Goal: Transaction & Acquisition: Purchase product/service

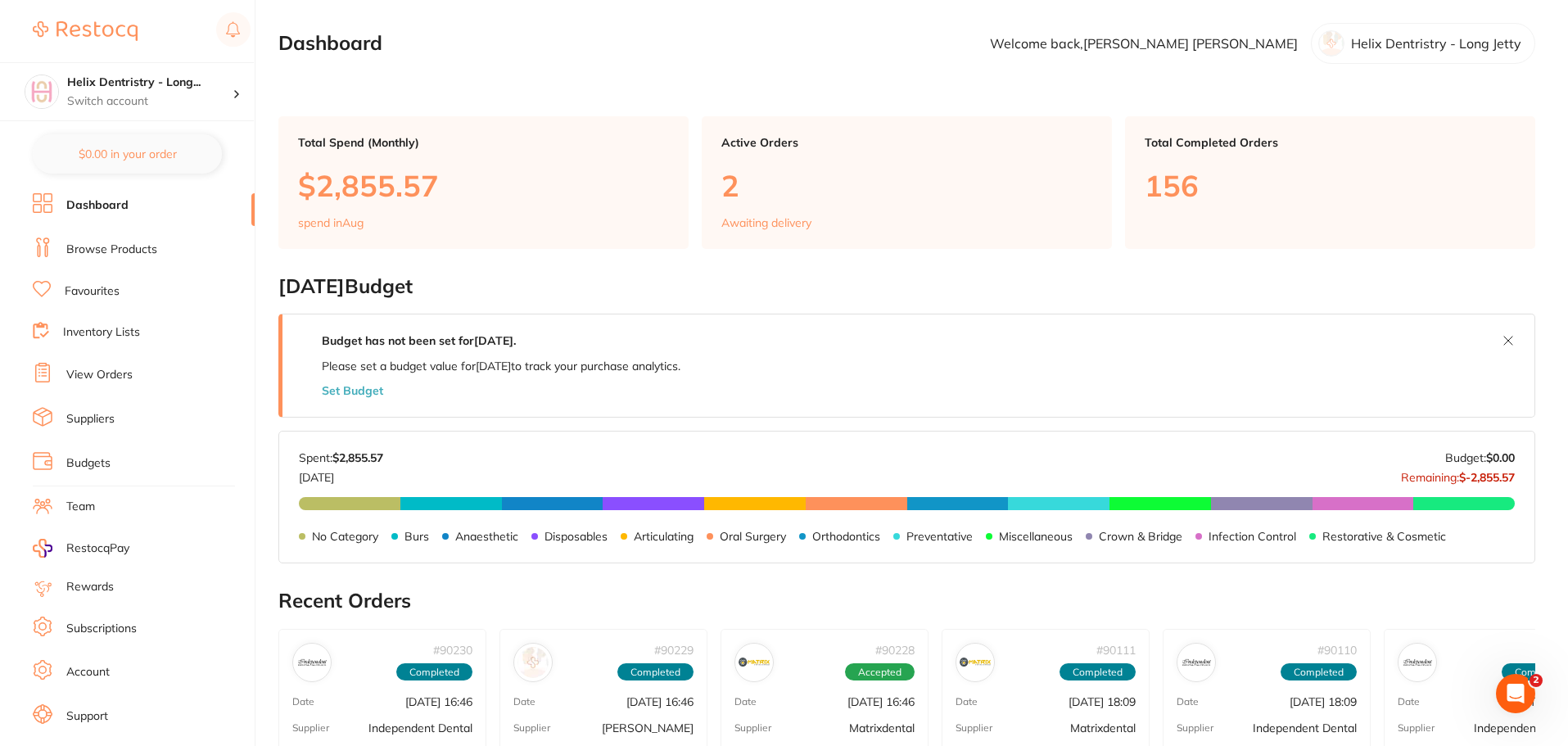
click at [115, 373] on link "View Orders" at bounding box center [99, 375] width 66 height 17
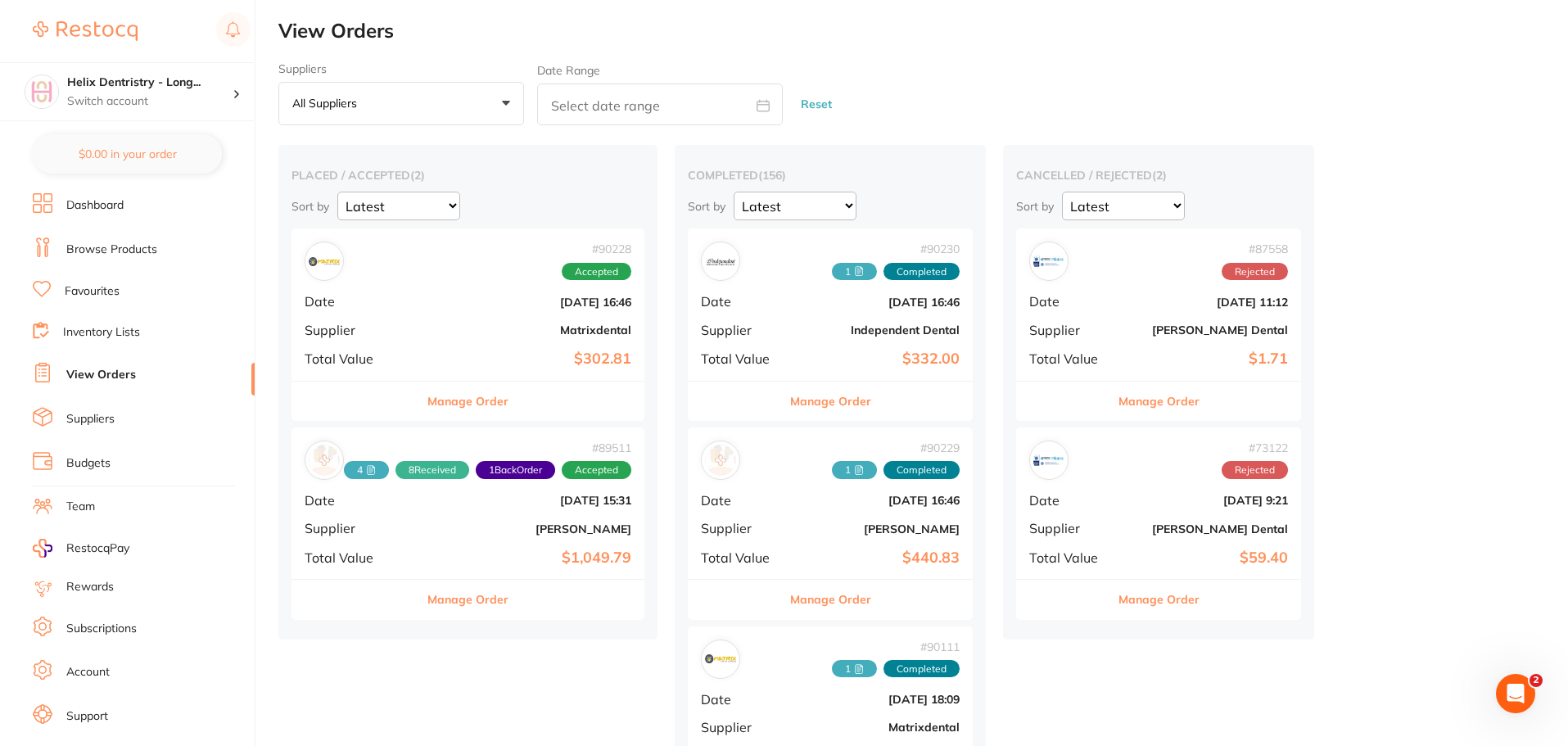
click at [480, 302] on b "[DATE] 16:46" at bounding box center [526, 302] width 209 height 13
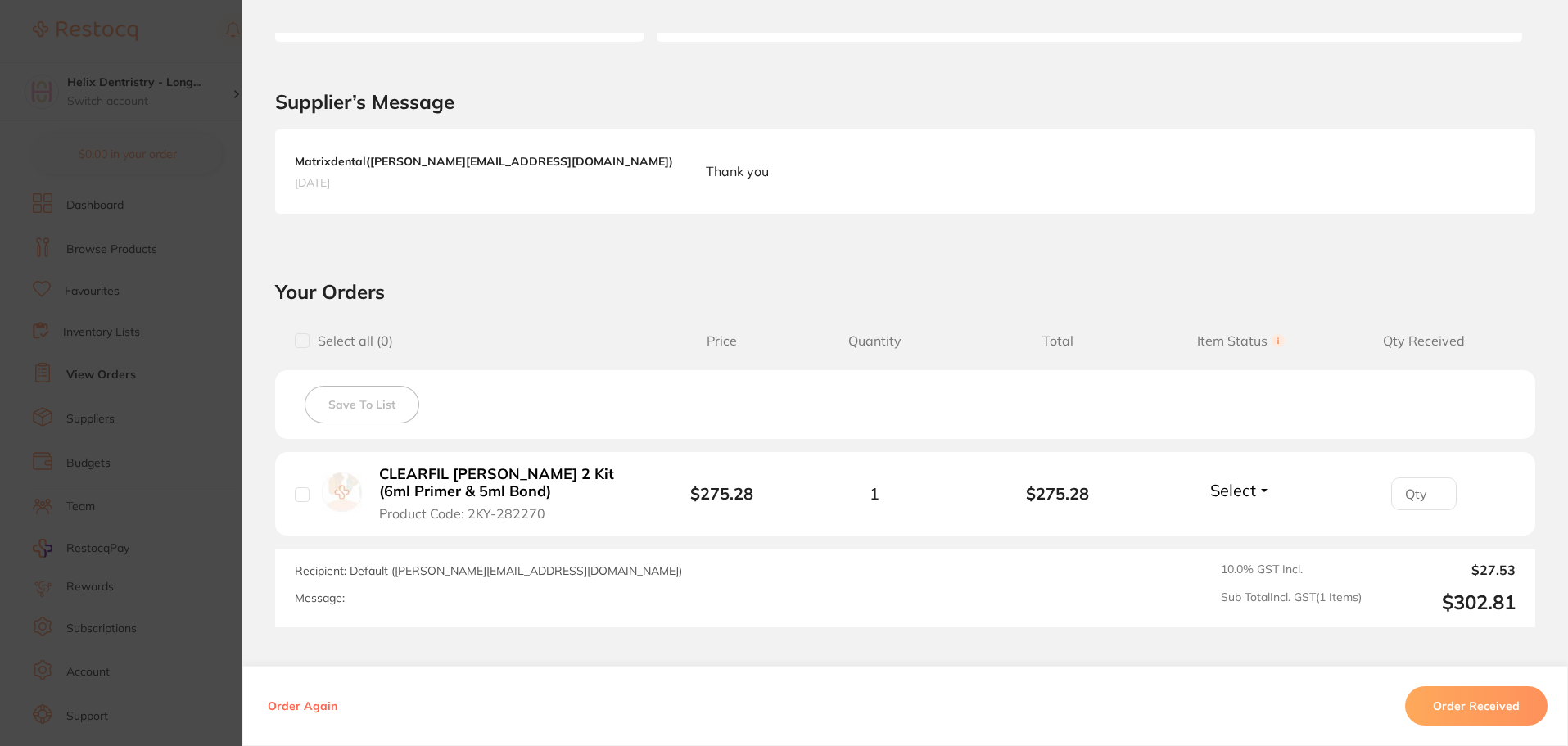
scroll to position [453, 0]
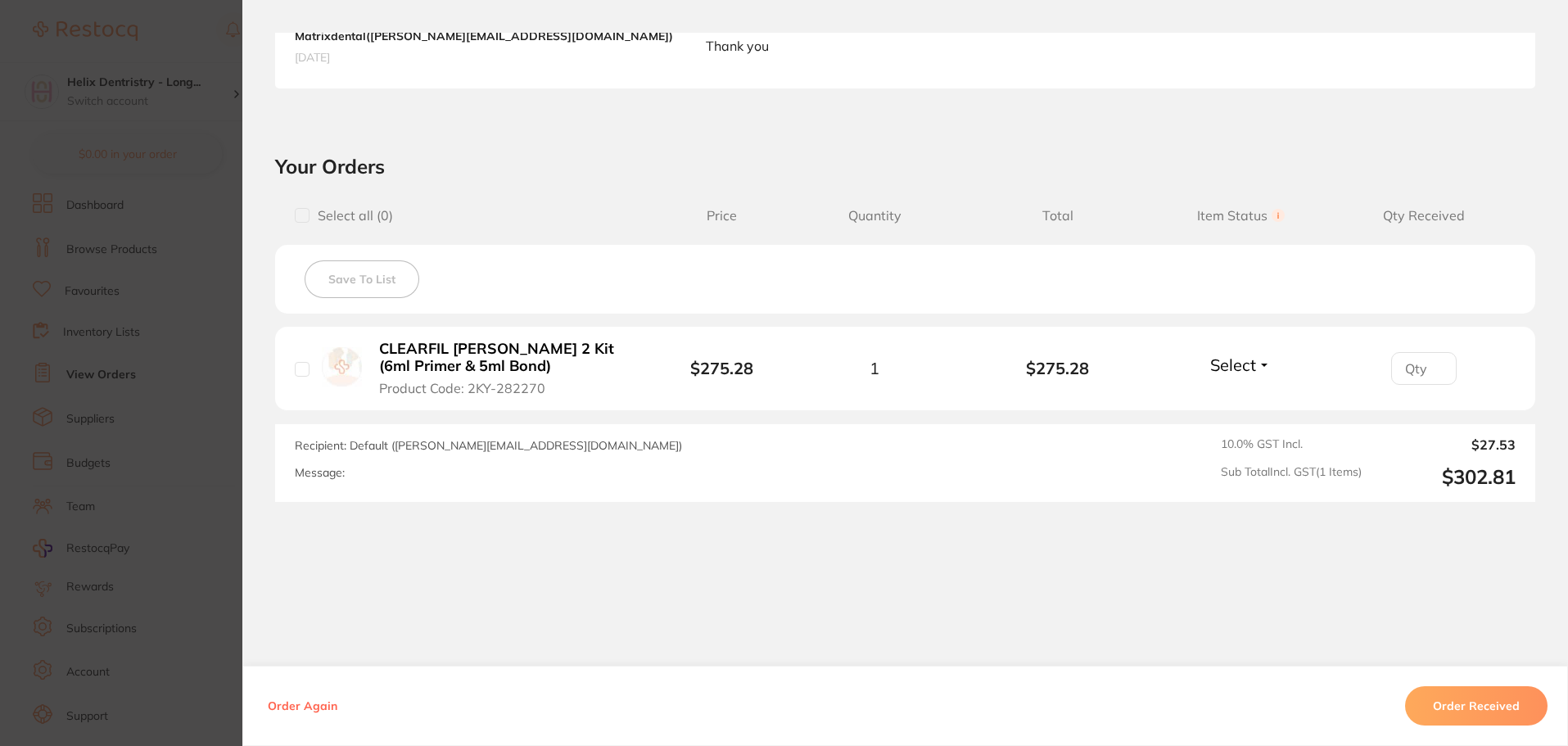
click at [1488, 699] on button "Order Received" at bounding box center [1475, 706] width 142 height 40
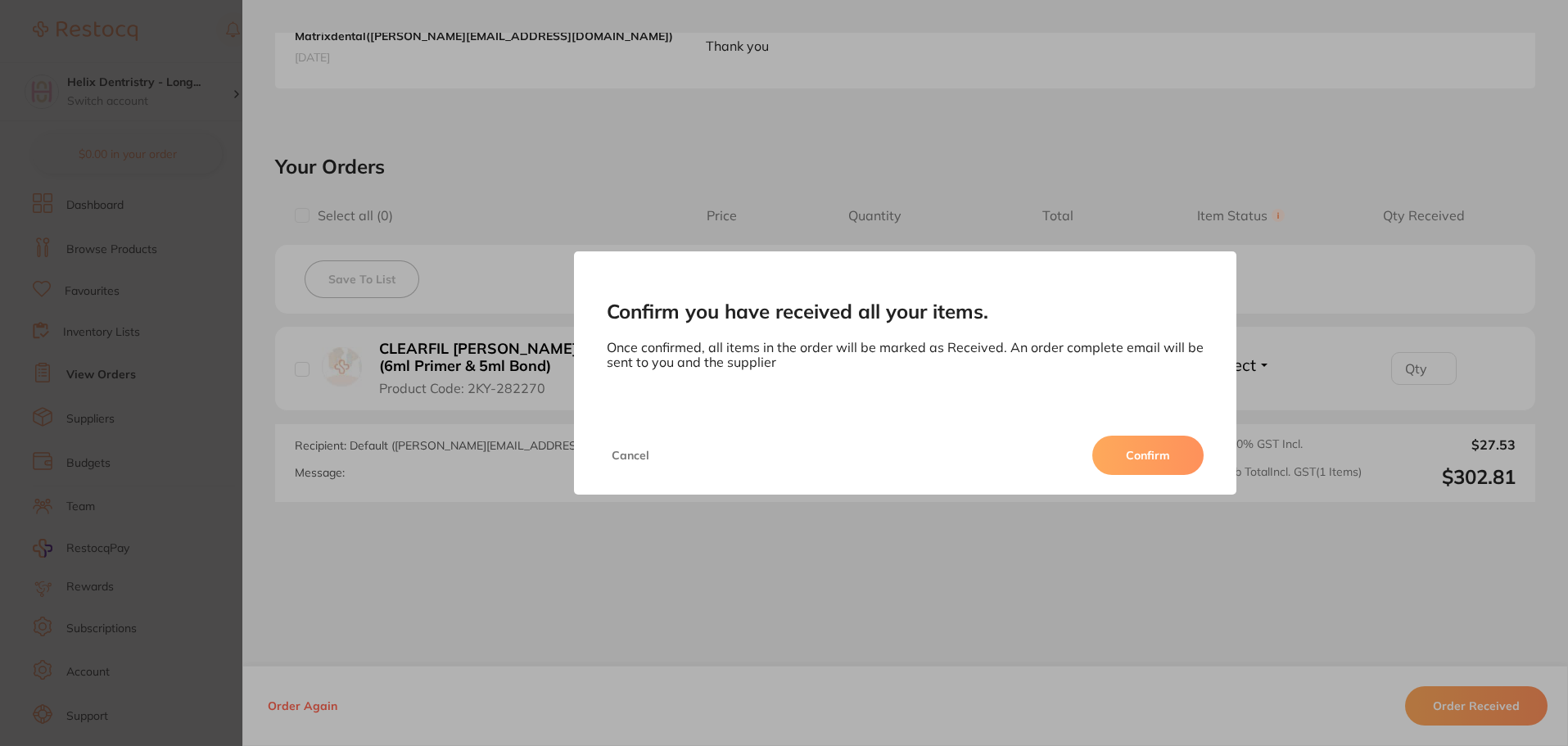
click at [1165, 451] on button "Confirm" at bounding box center [1147, 455] width 112 height 40
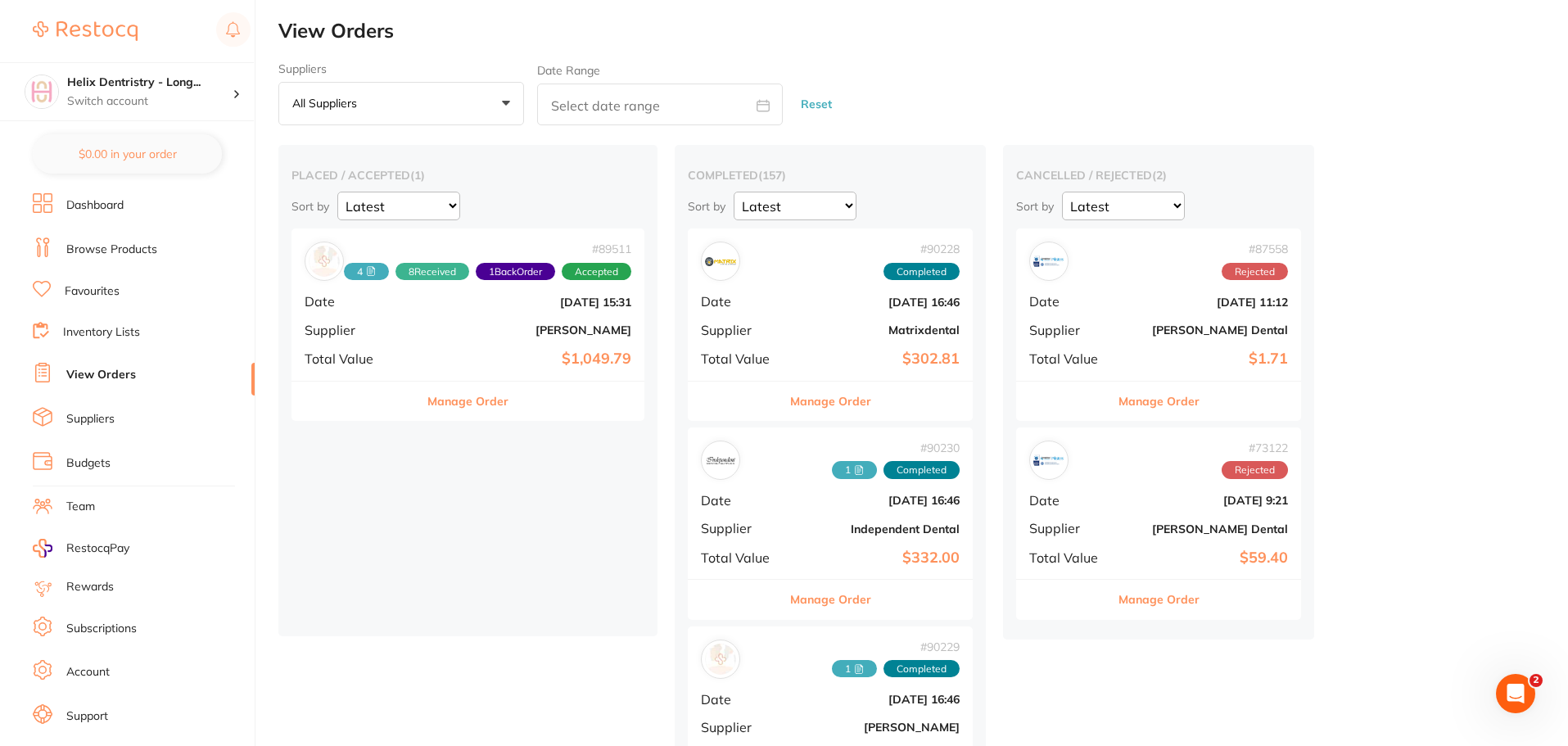
drag, startPoint x: 797, startPoint y: 321, endPoint x: 825, endPoint y: 317, distance: 28.3
click at [801, 318] on div "# 90228 Completed Date [DATE] 16:46 Supplier Matrixdental Total Value $302.81" at bounding box center [829, 303] width 285 height 151
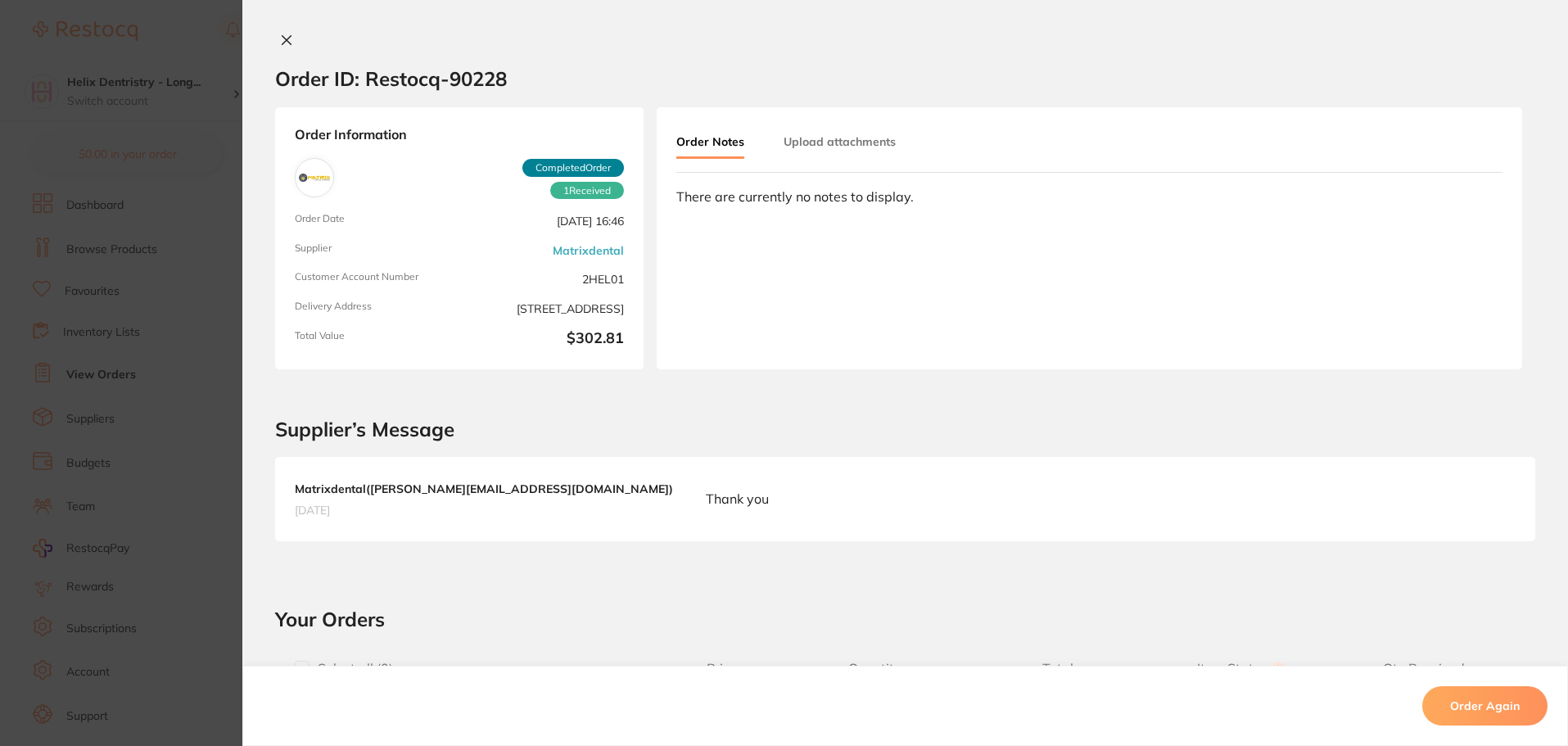
click at [830, 131] on button "Upload attachments" at bounding box center [839, 142] width 112 height 30
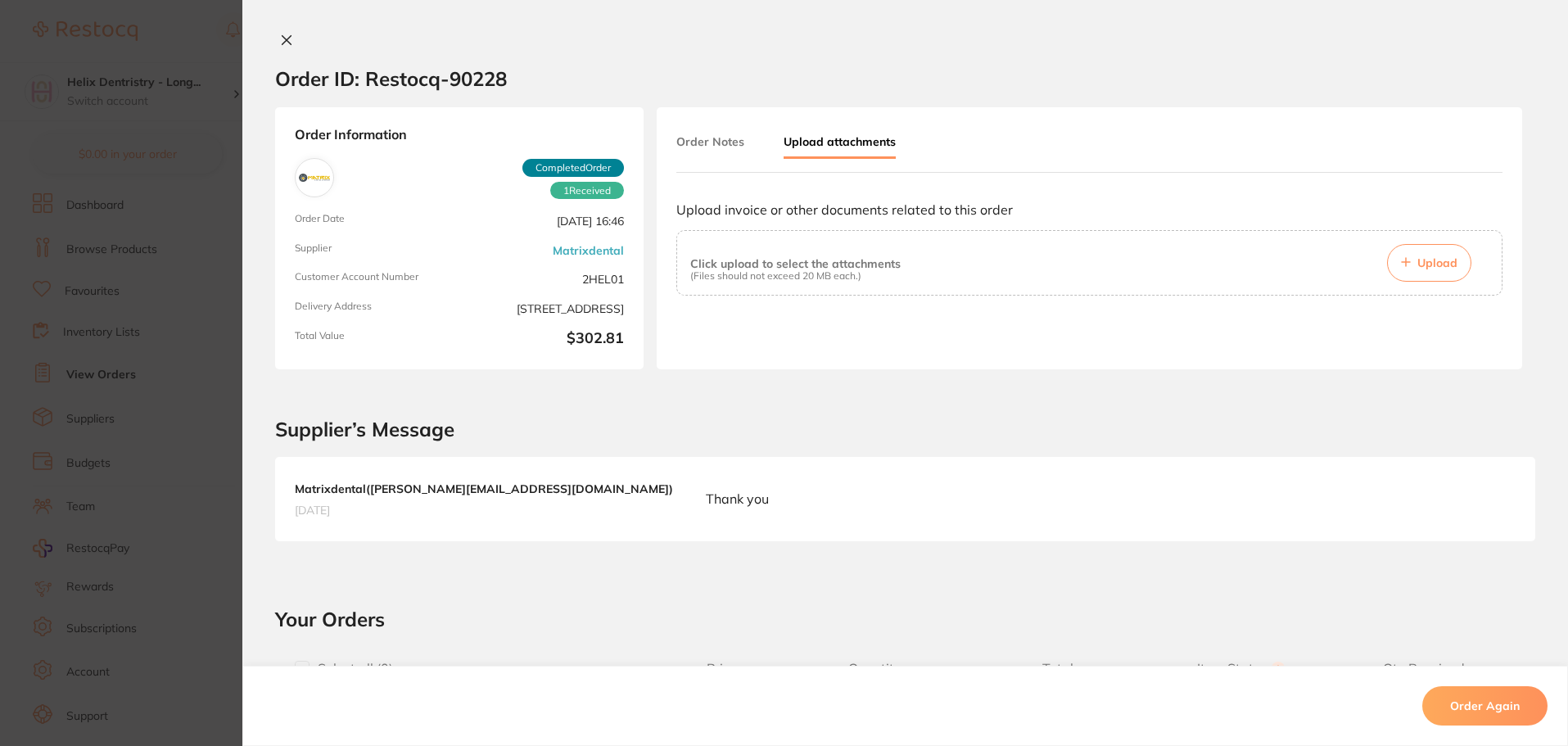
click at [1429, 273] on button "Upload" at bounding box center [1429, 263] width 84 height 38
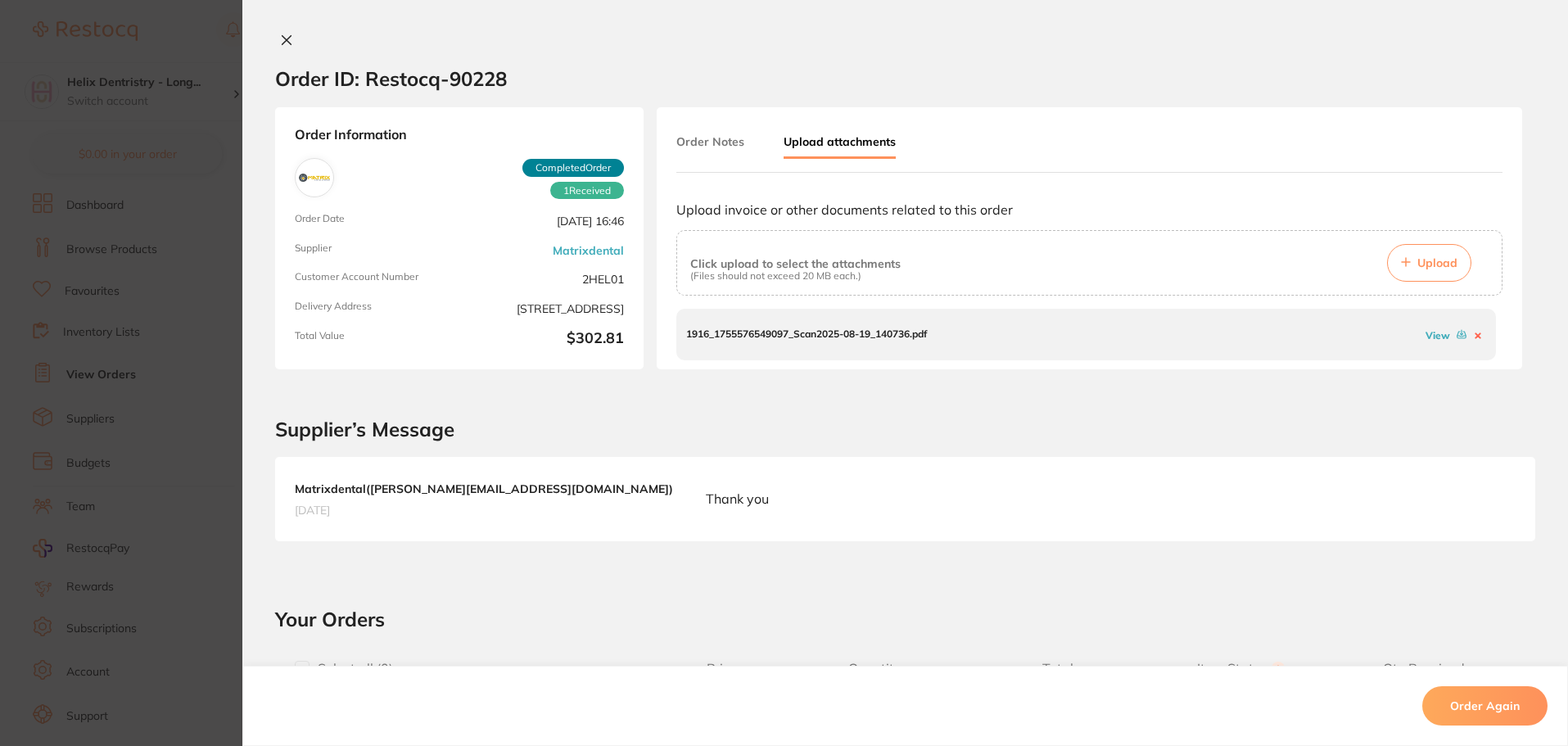
click at [1433, 335] on link "View" at bounding box center [1437, 335] width 25 height 12
click at [173, 292] on section "Order ID: Restocq- 90228 Order Information 1 Received Completed Order Order Dat…" at bounding box center [784, 373] width 1568 height 746
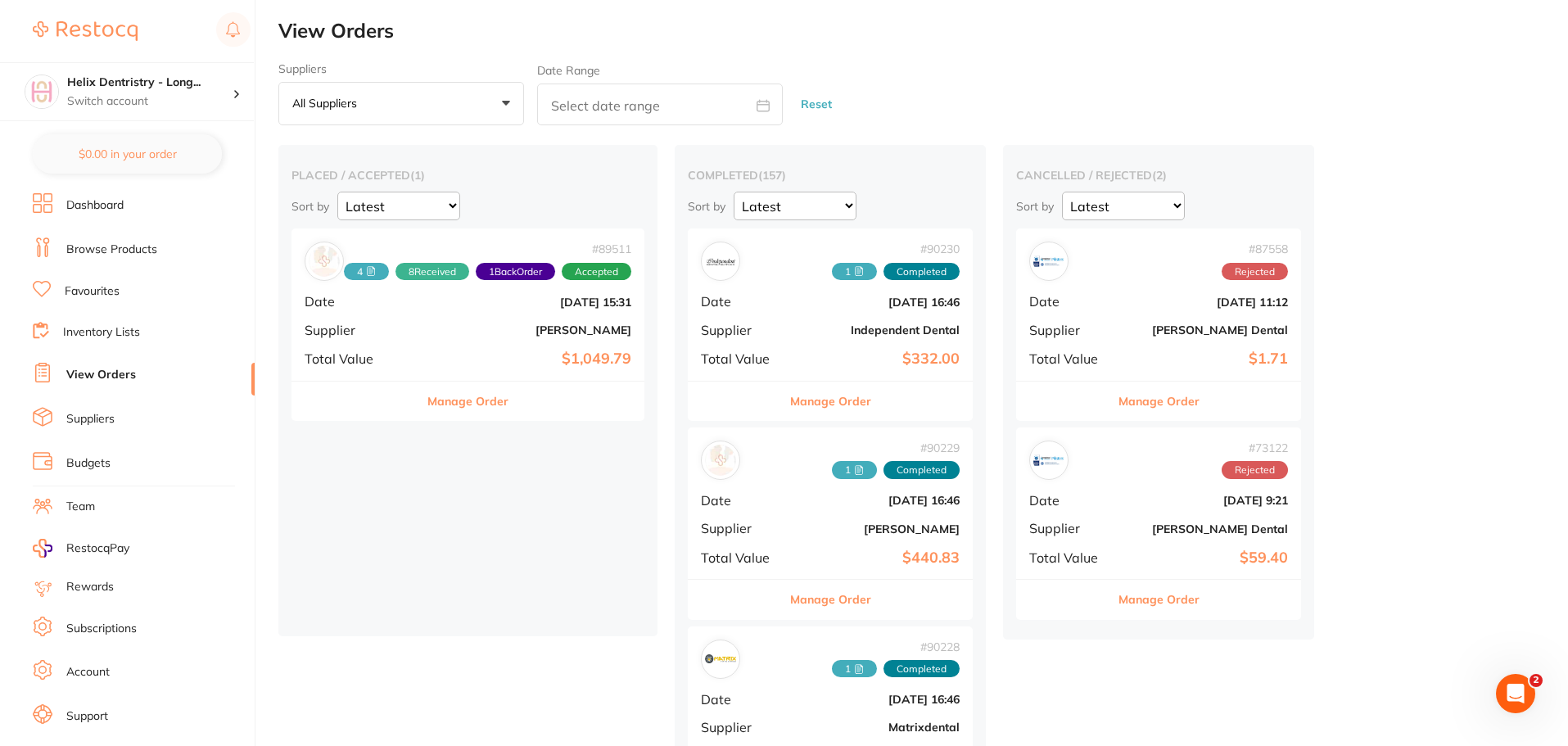
click at [543, 304] on b "[DATE] 15:31" at bounding box center [526, 302] width 209 height 13
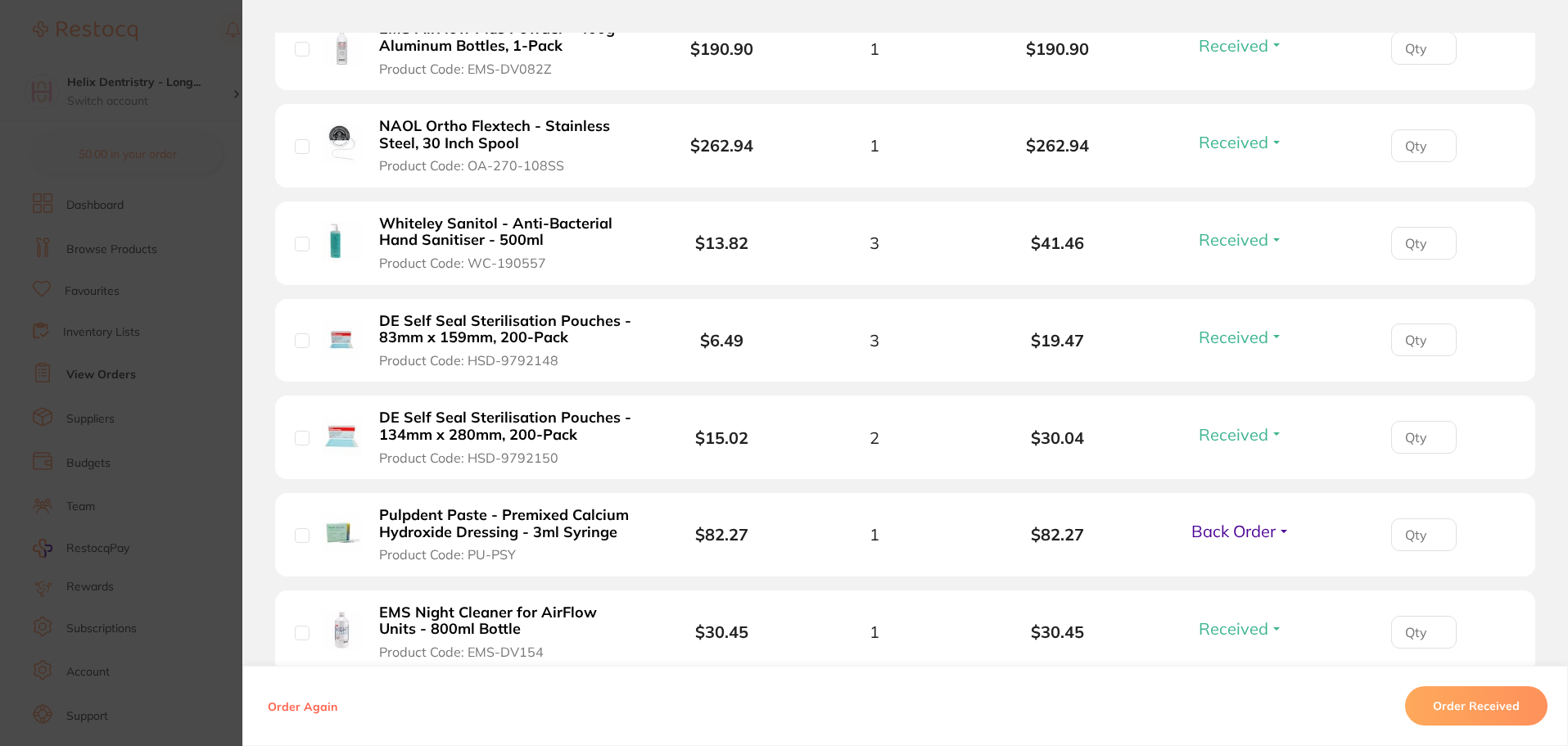
scroll to position [573, 0]
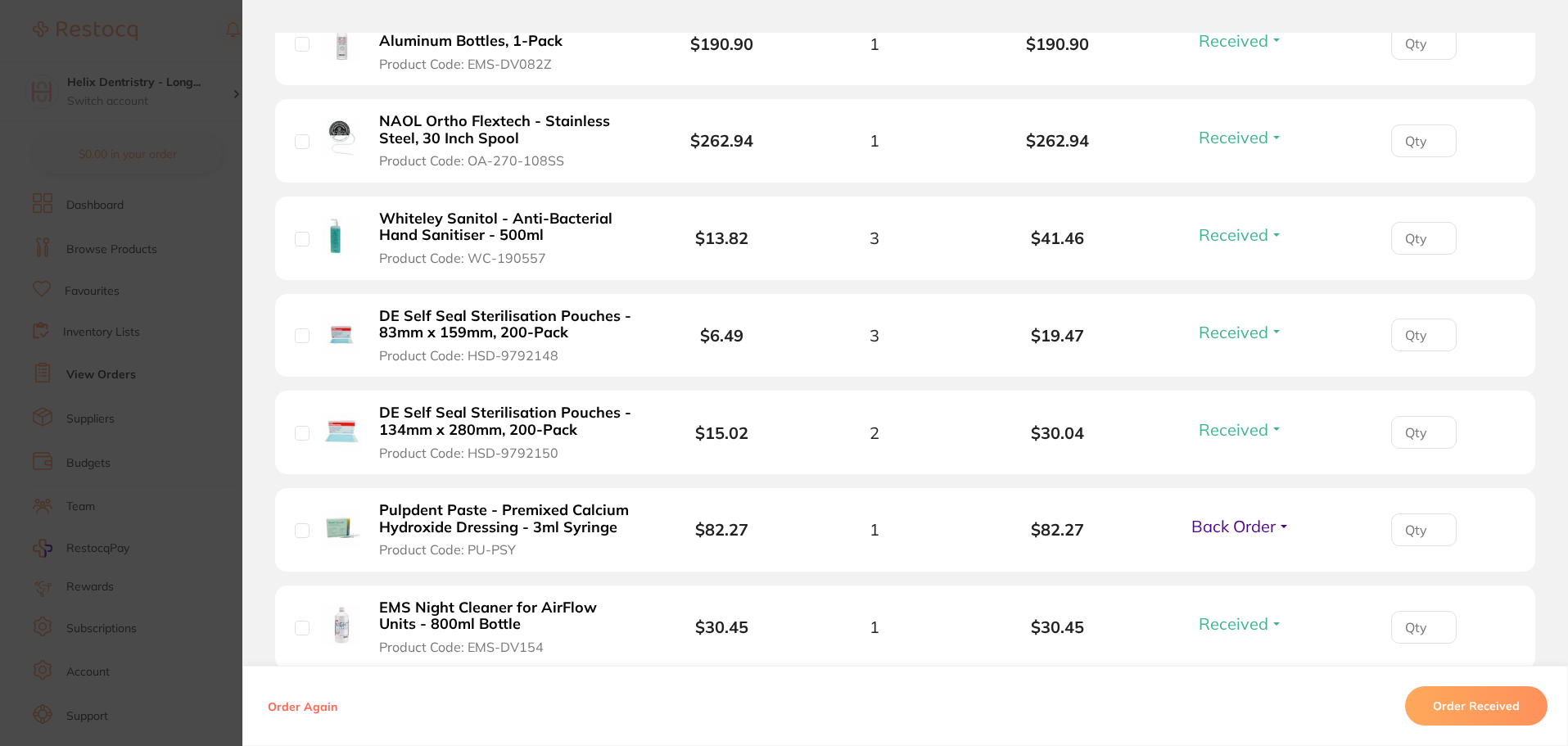
click at [118, 297] on section "Order ID: Restocq- 89511 Order Information 8 Received 1 Back Order Accepted Ord…" at bounding box center [784, 373] width 1568 height 746
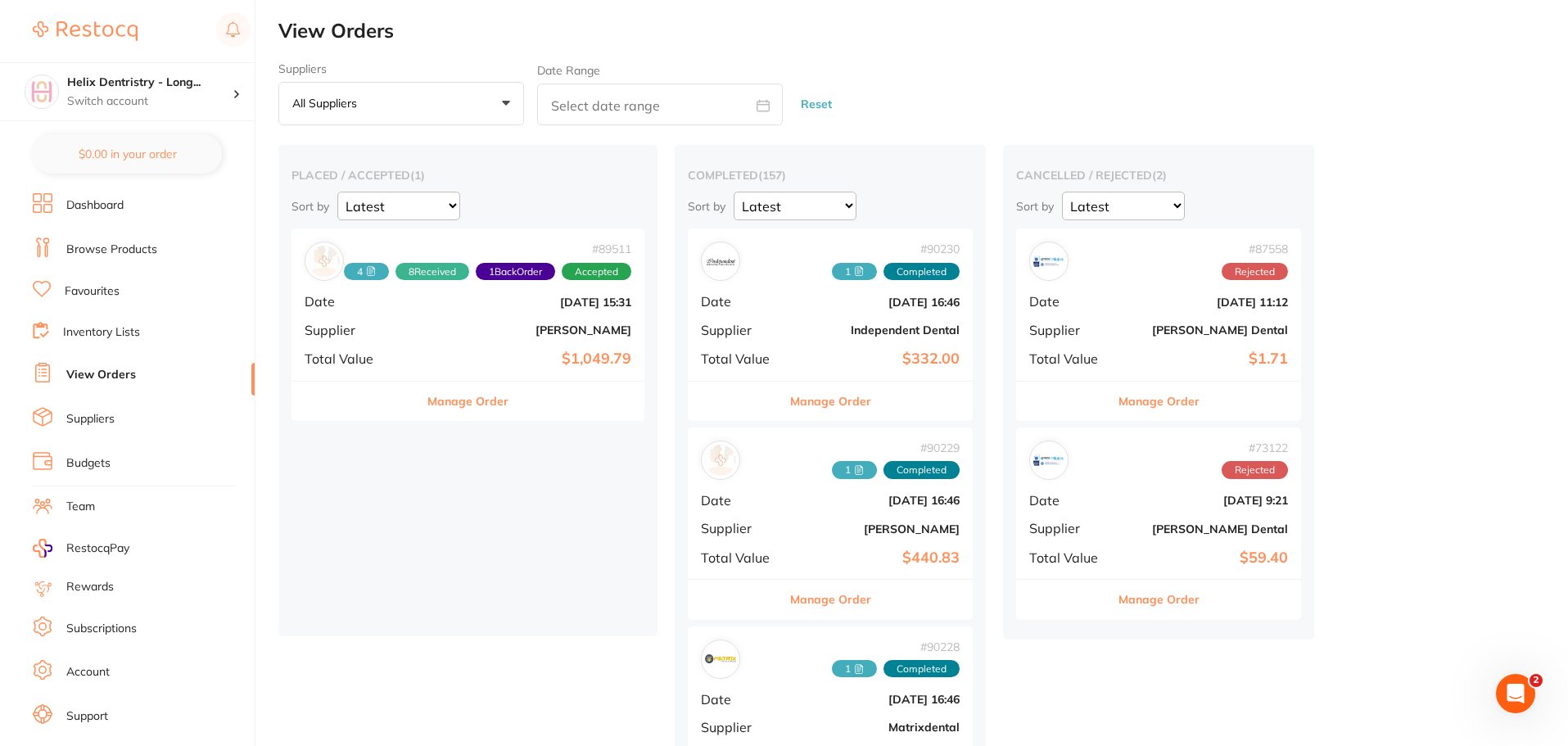
click at [107, 244] on link "Browse Products" at bounding box center [112, 249] width 91 height 17
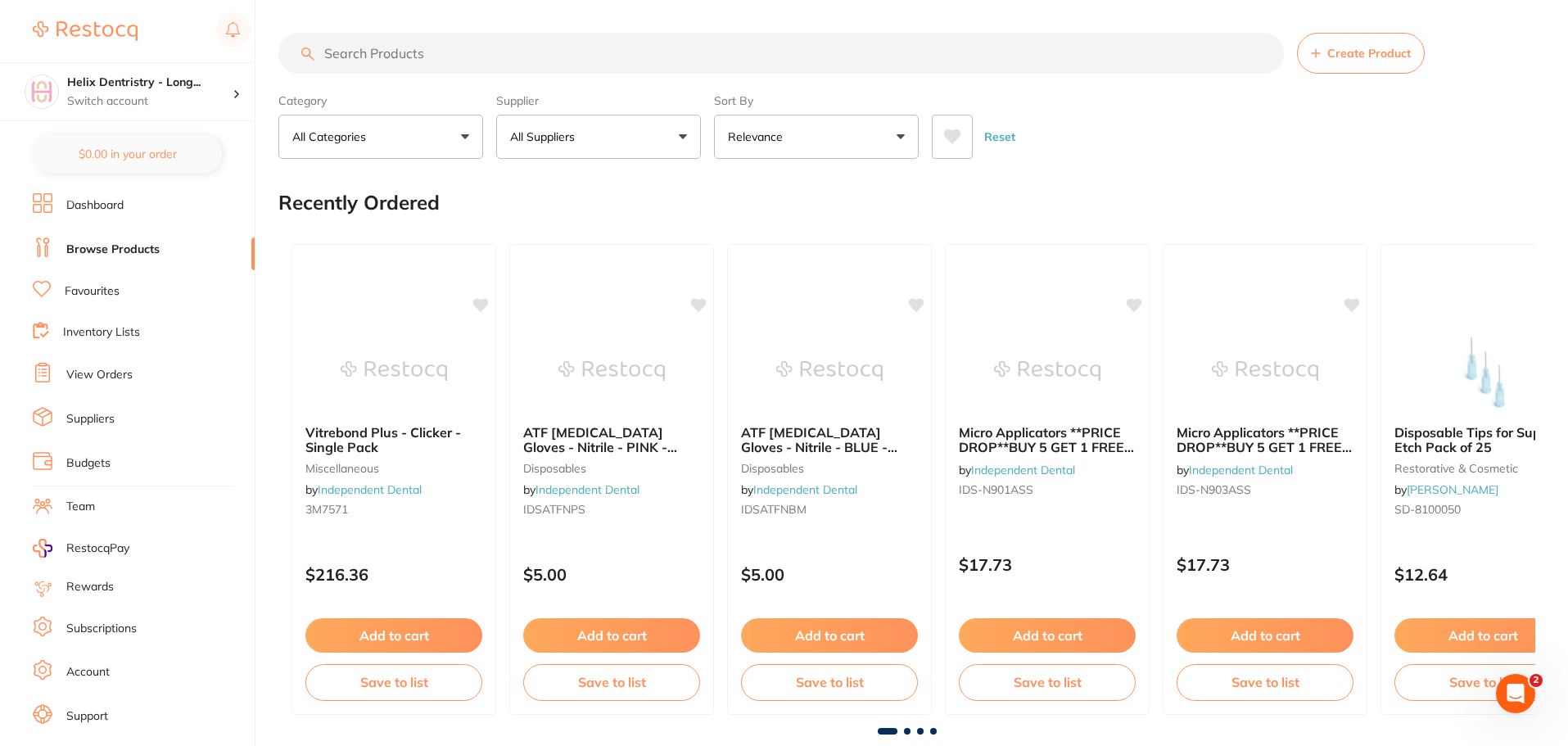
click at [521, 56] on input "search" at bounding box center [781, 54] width 1005 height 41
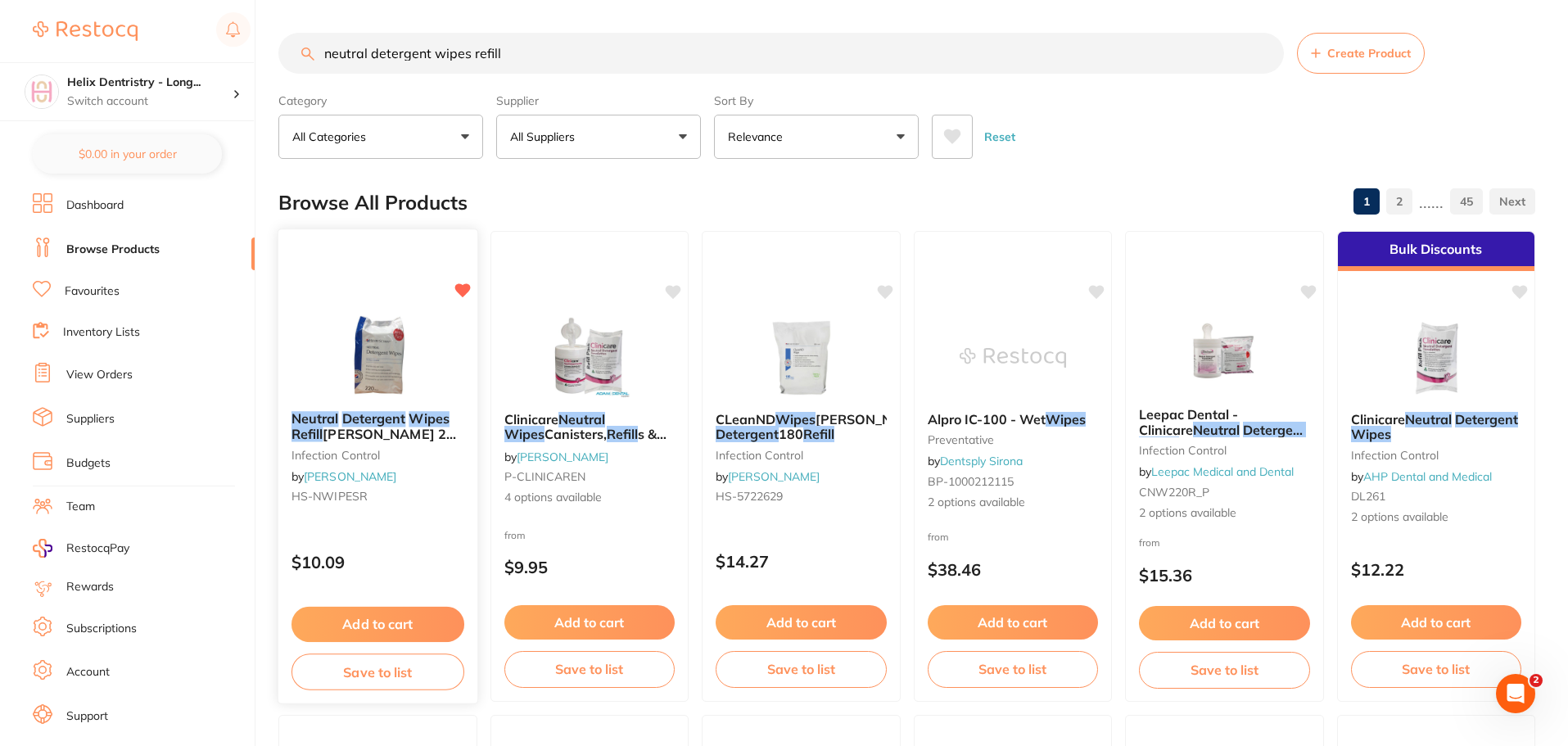
type input "neutral detergent wipes refill"
click at [386, 629] on button "Add to cart" at bounding box center [378, 622] width 171 height 35
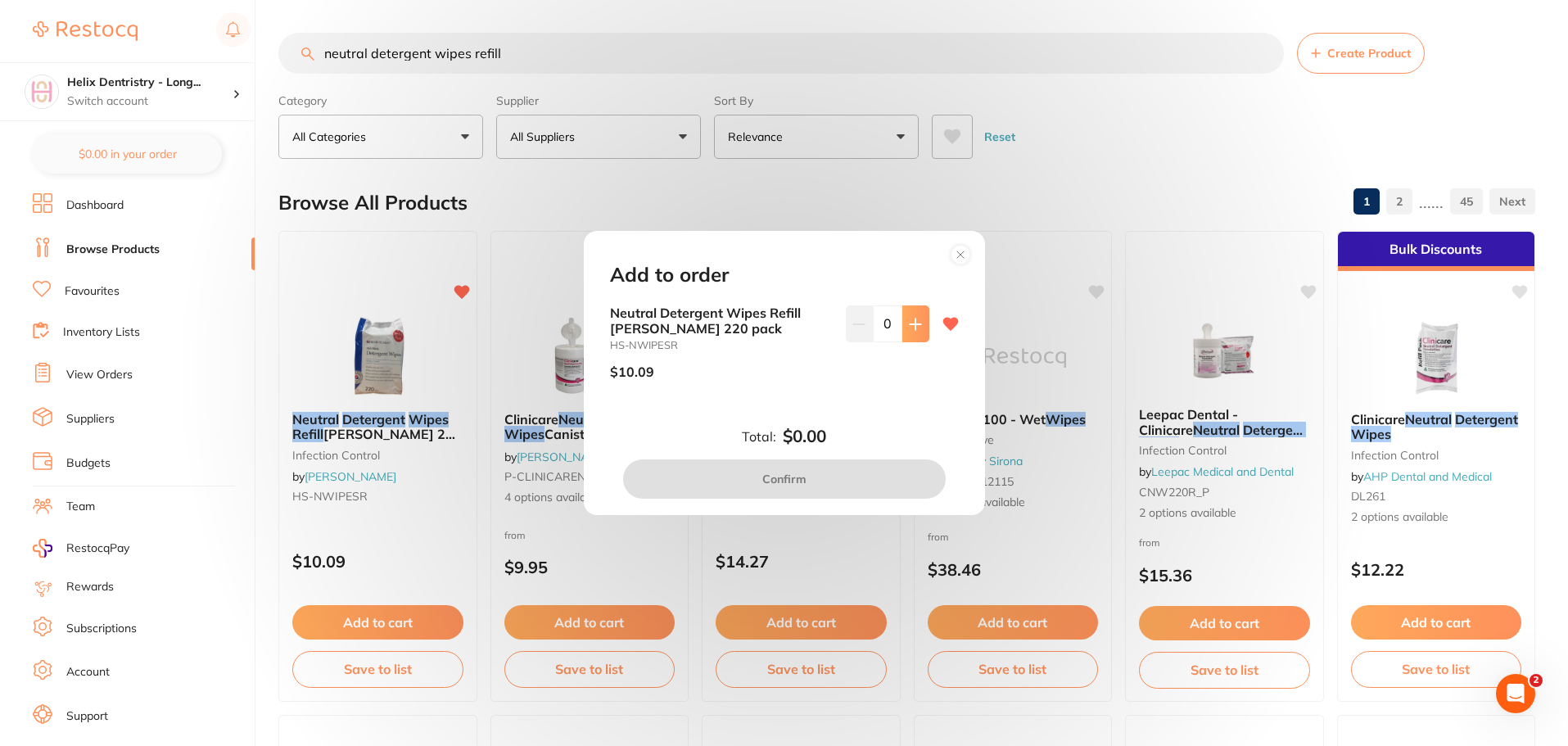
click at [910, 324] on icon at bounding box center [915, 323] width 11 height 11
type input "4"
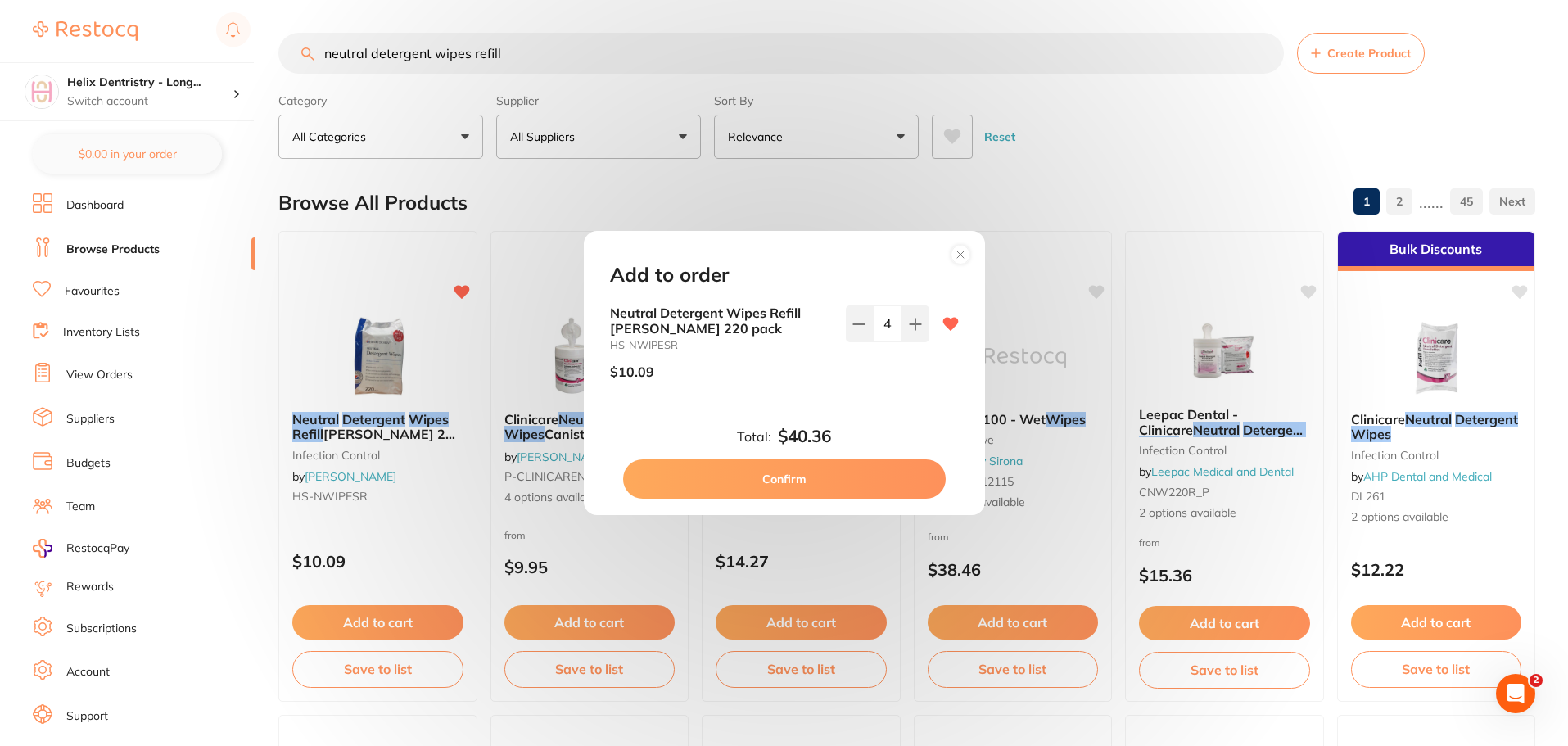
click at [770, 474] on button "Confirm" at bounding box center [784, 479] width 322 height 40
checkbox input "false"
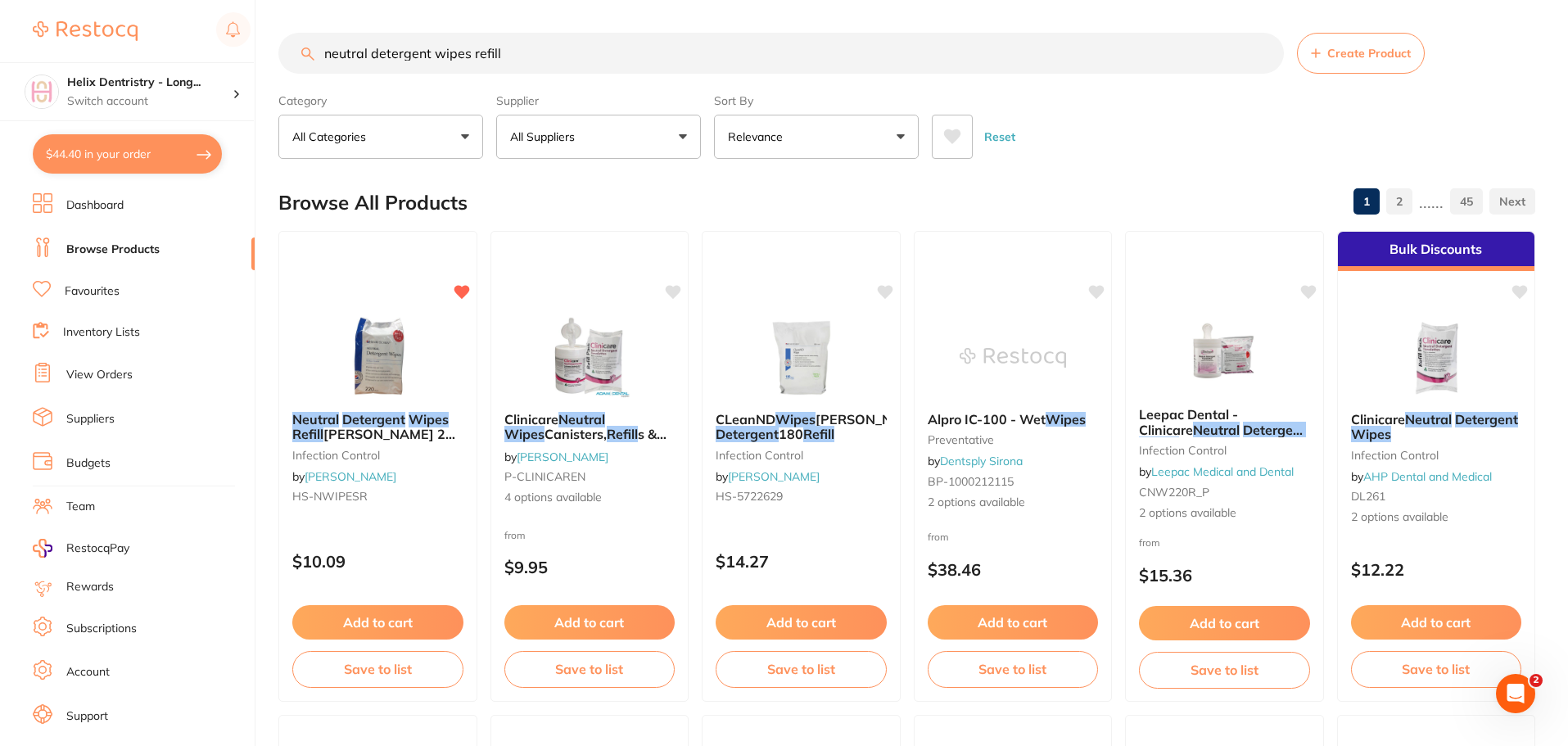
click at [364, 50] on input "neutral detergent wipes refill" at bounding box center [781, 54] width 1005 height 41
drag, startPoint x: 427, startPoint y: 58, endPoint x: 300, endPoint y: 70, distance: 127.6
click at [309, 70] on input "neutral detergent wipes refill" at bounding box center [781, 54] width 1005 height 41
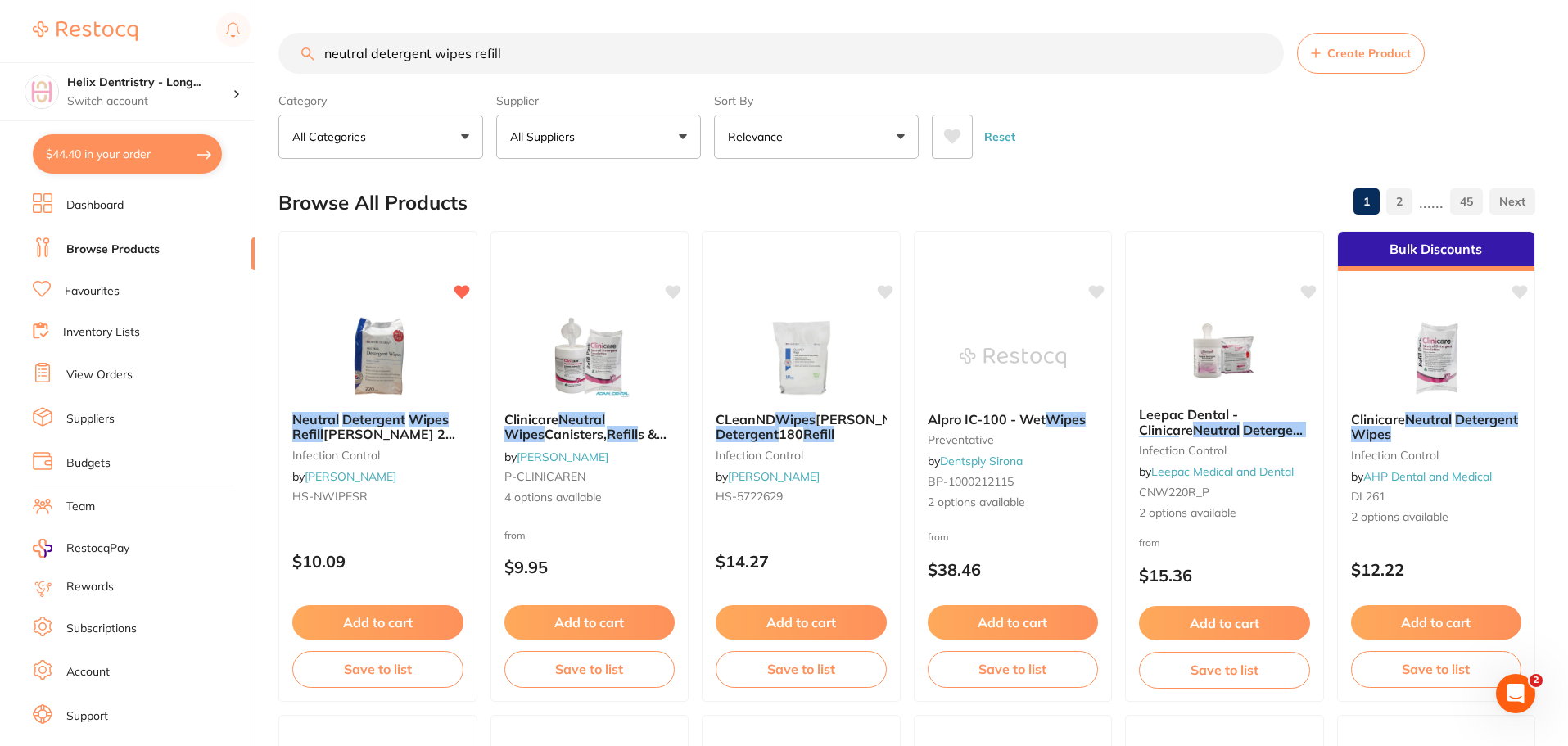
click at [278, 69] on div "$44.40 Helix Dentristry - Long... Switch account Helix Dentistry - Erina Helix …" at bounding box center [784, 373] width 1568 height 746
drag, startPoint x: 430, startPoint y: 52, endPoint x: 293, endPoint y: 58, distance: 137.1
click at [293, 58] on input "neutral detergent wipes refill" at bounding box center [781, 54] width 1005 height 41
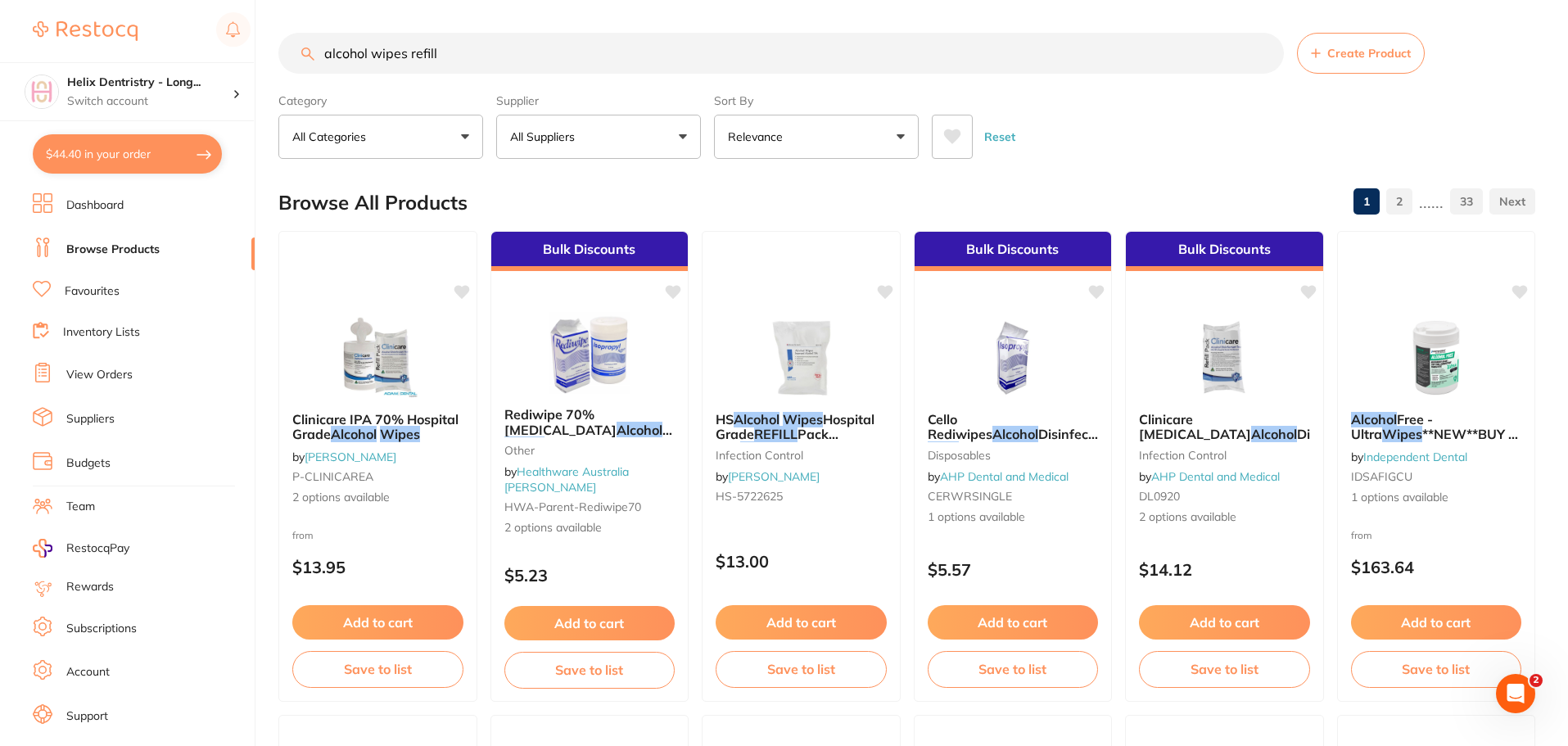
type input "alcohol wipes refill"
click at [615, 137] on button "All Suppliers" at bounding box center [599, 137] width 205 height 45
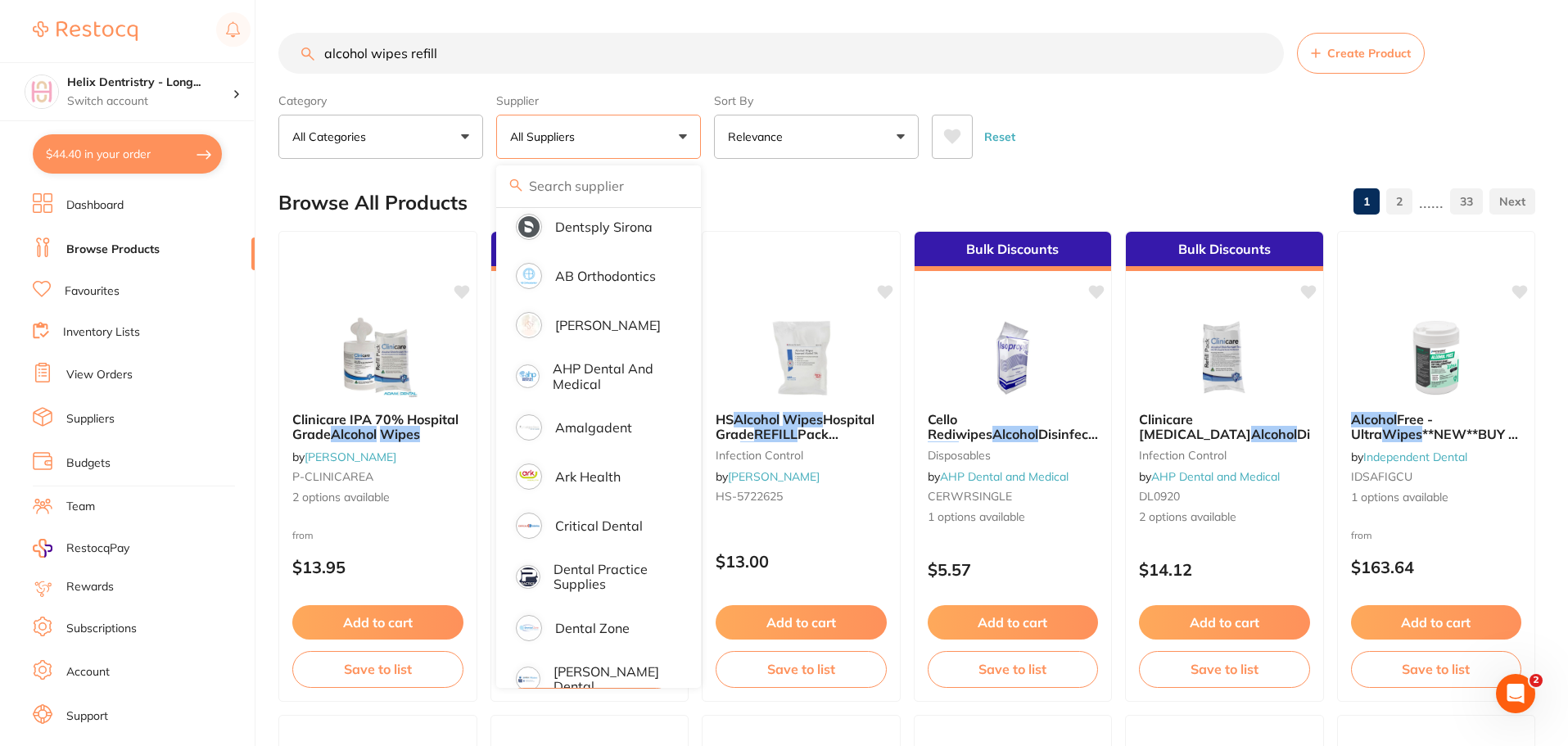
scroll to position [245, 0]
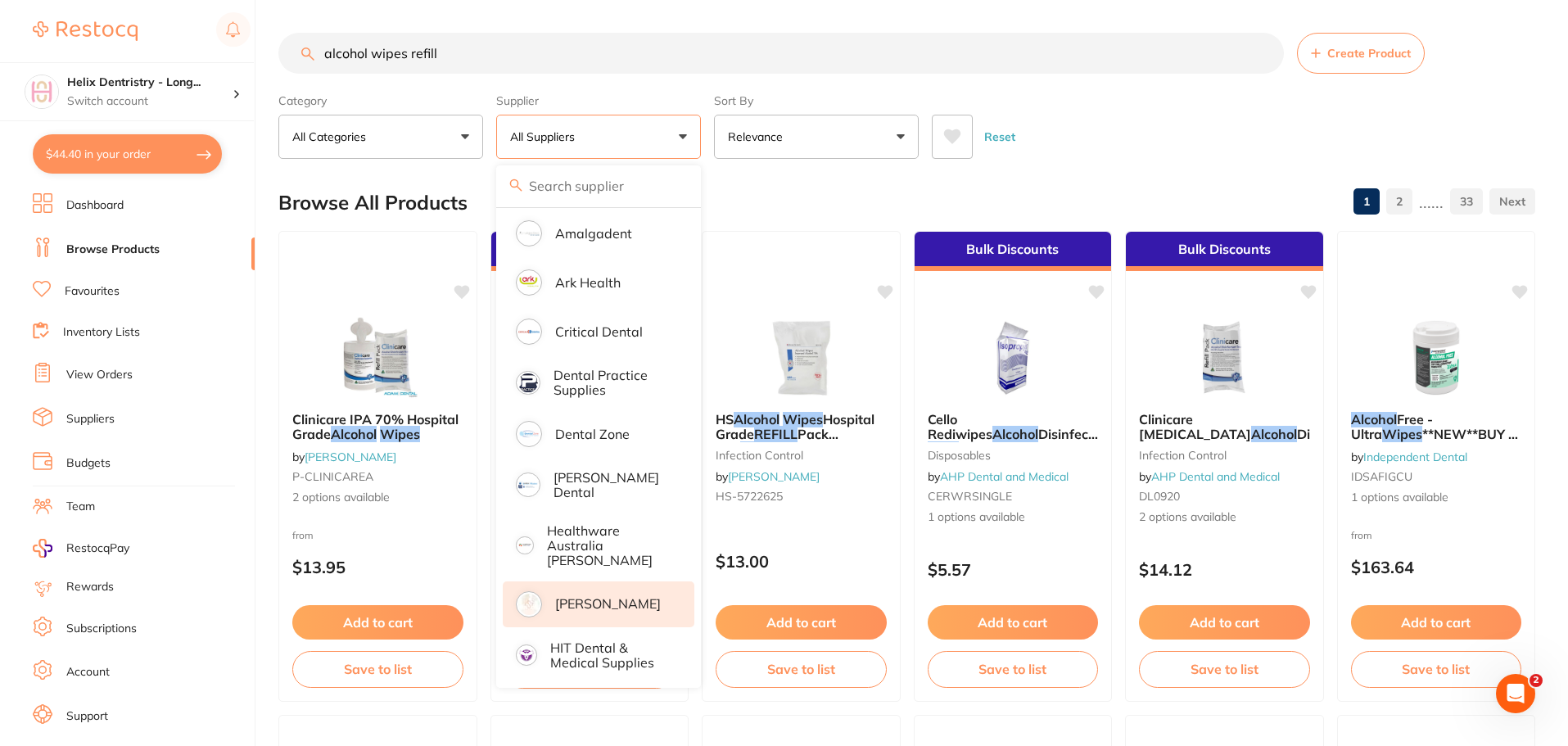
click at [577, 596] on p "[PERSON_NAME]" at bounding box center [608, 603] width 106 height 15
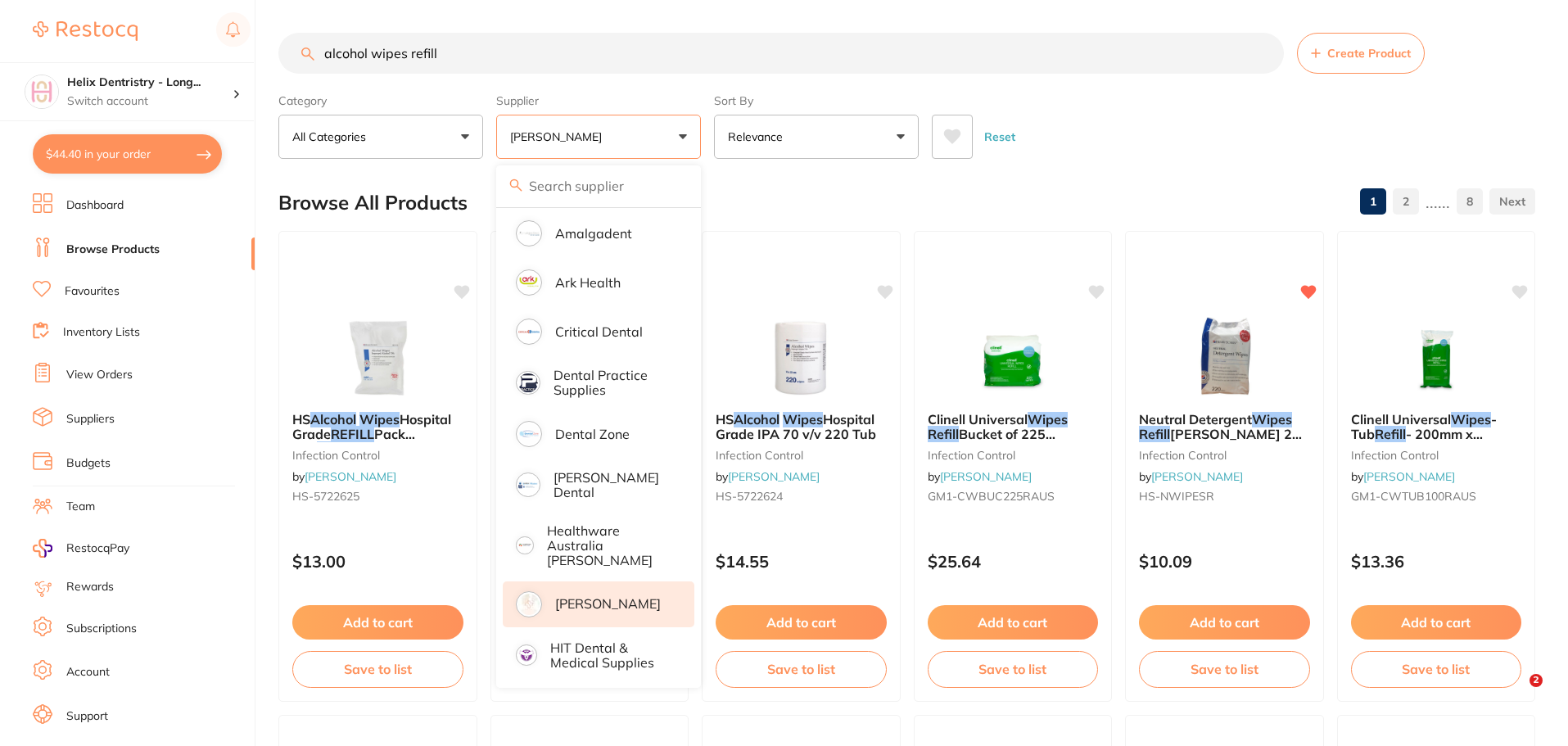
click at [815, 187] on div "Browse All Products 1 2 ...... 8" at bounding box center [906, 202] width 1257 height 55
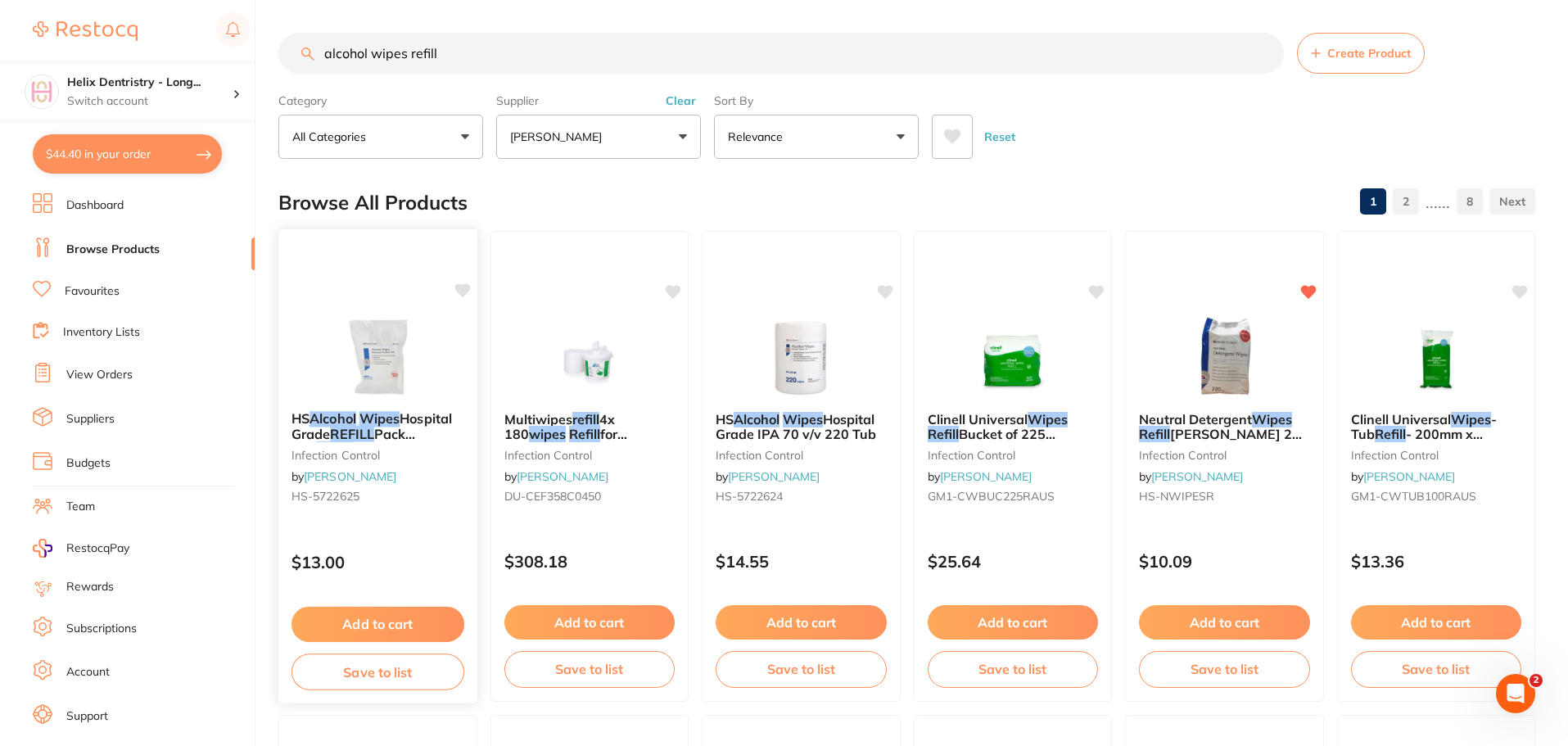
click at [368, 620] on button "Add to cart" at bounding box center [378, 624] width 173 height 36
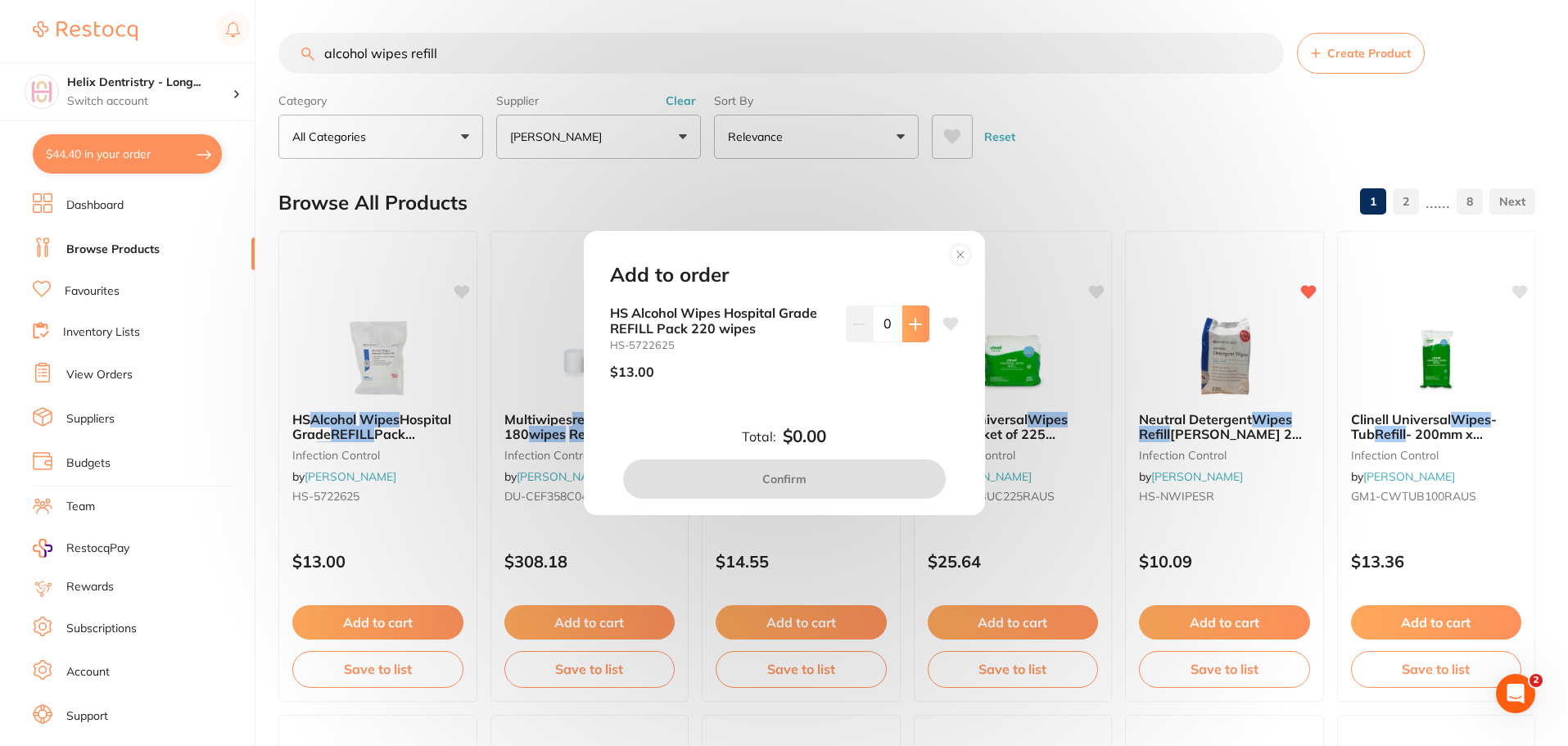
click at [914, 320] on icon at bounding box center [915, 324] width 13 height 13
click at [909, 321] on icon at bounding box center [915, 324] width 13 height 13
type input "4"
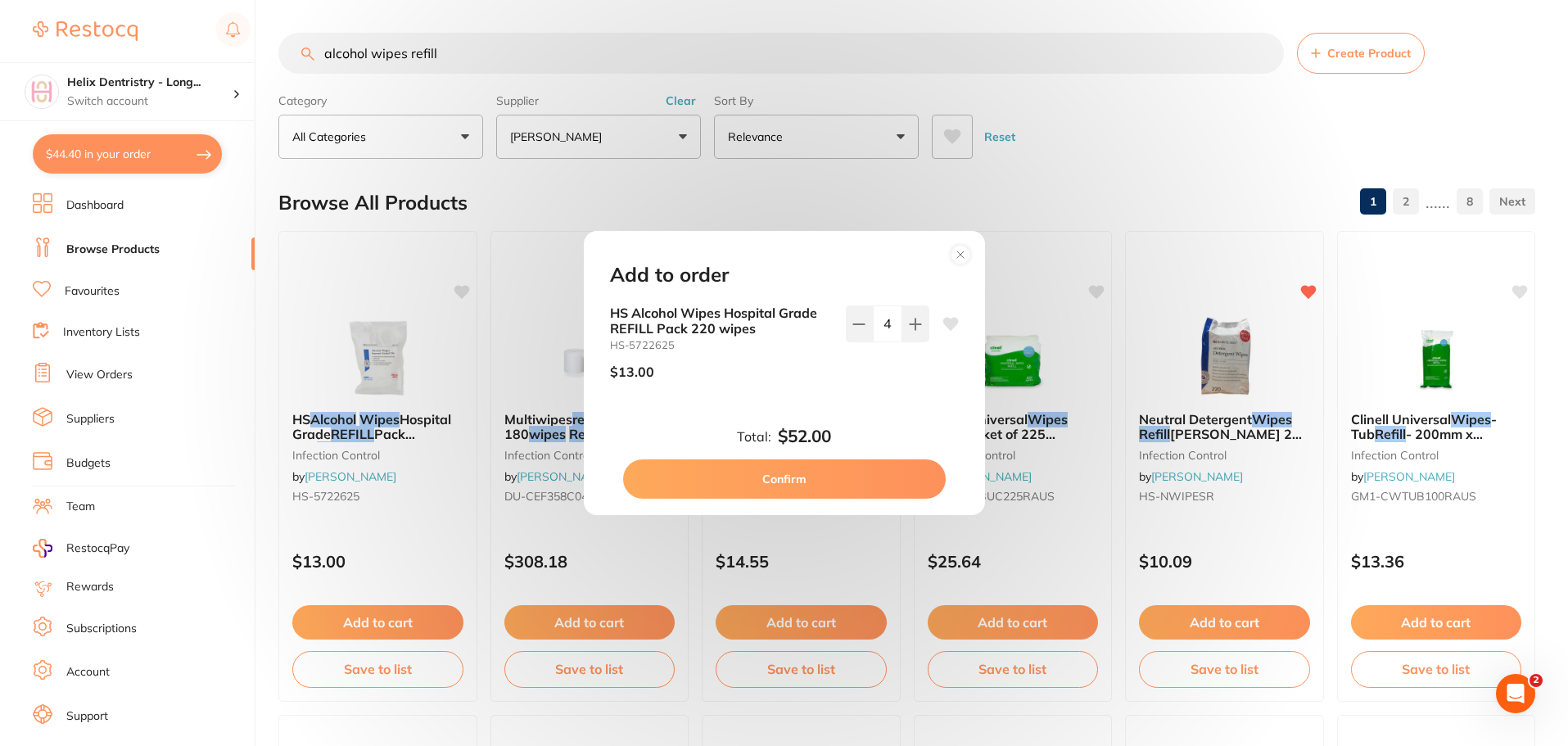
click at [772, 483] on button "Confirm" at bounding box center [784, 479] width 322 height 40
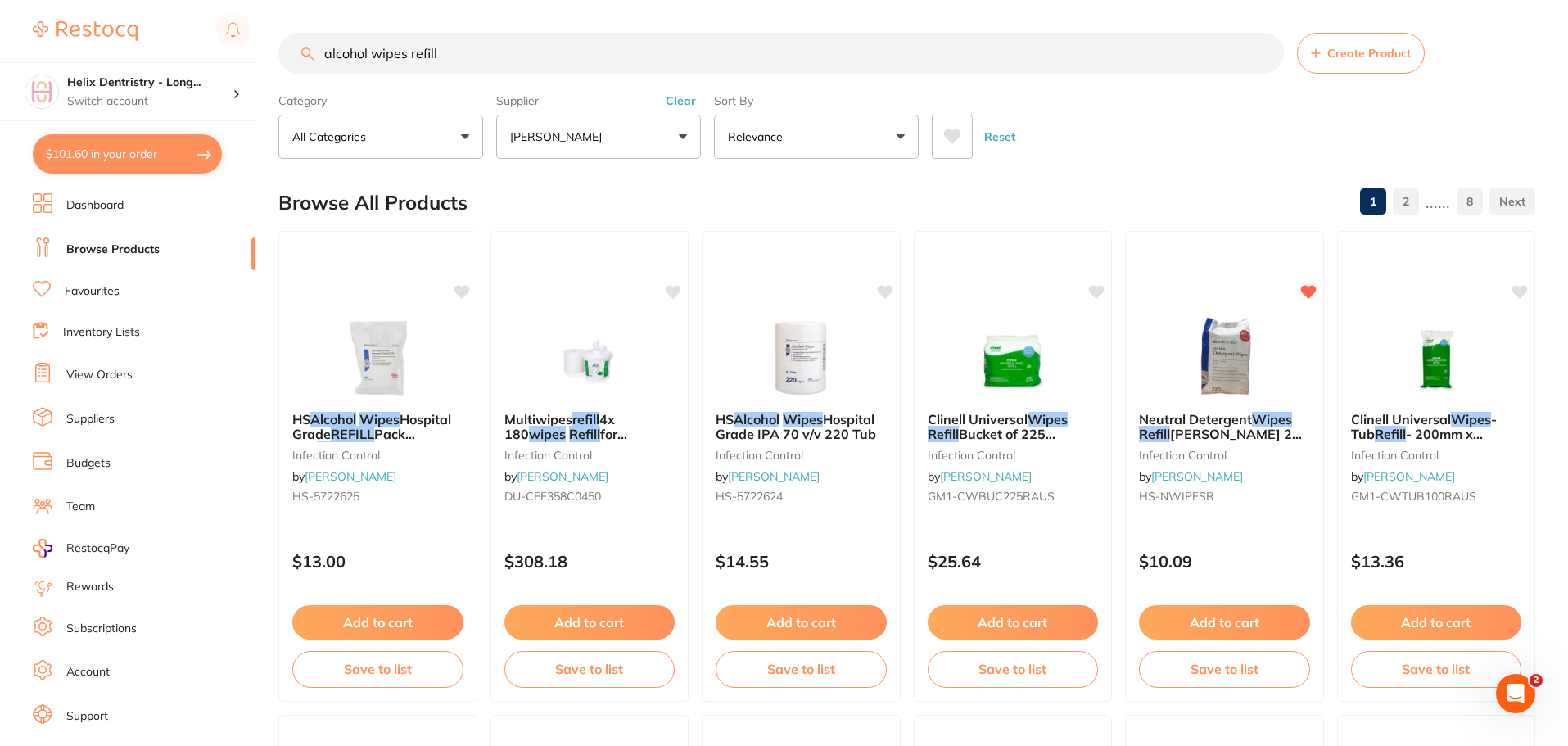
click at [438, 50] on input "alcohol wipes refill" at bounding box center [781, 54] width 1005 height 41
type input "flat [MEDICAL_DATA]"
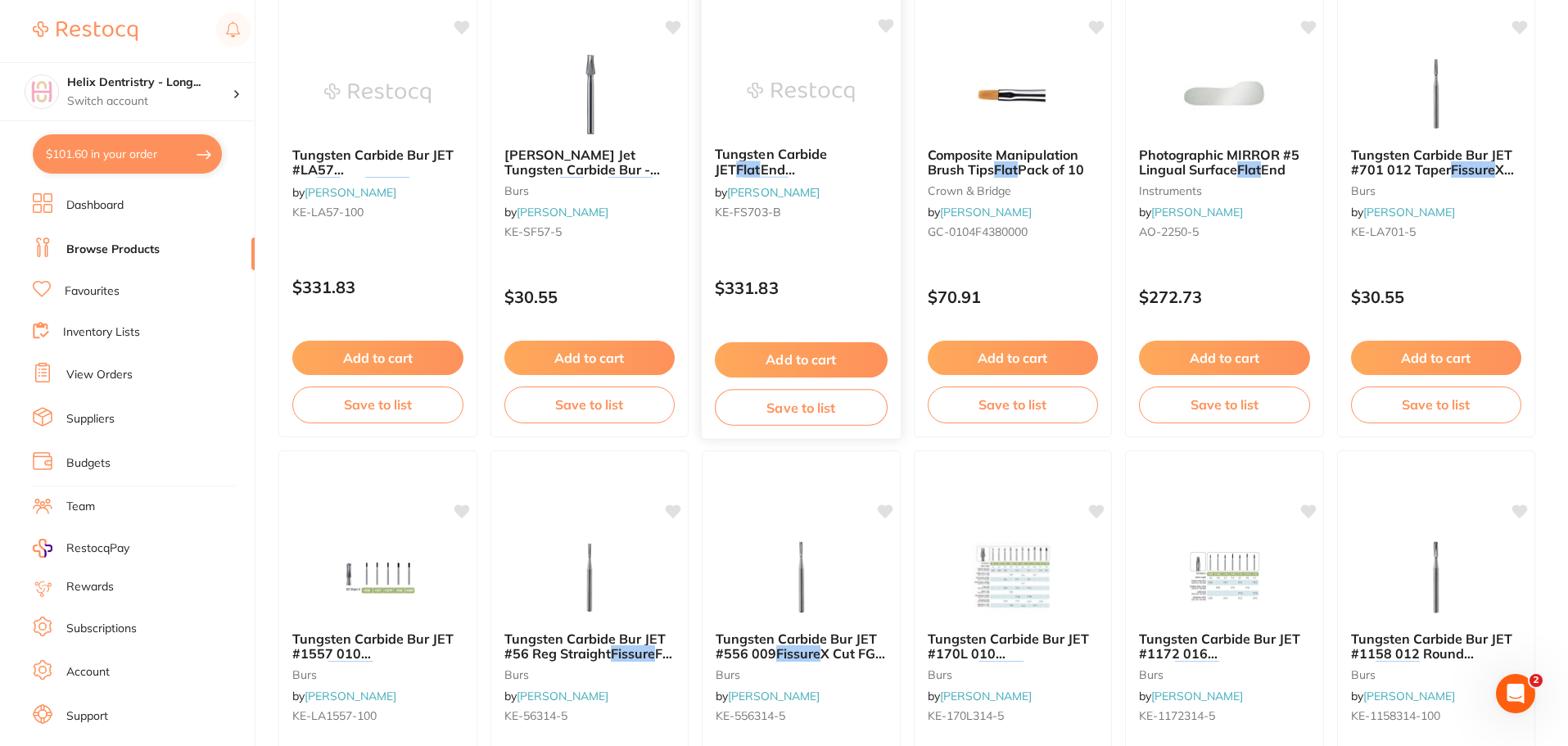
scroll to position [409, 0]
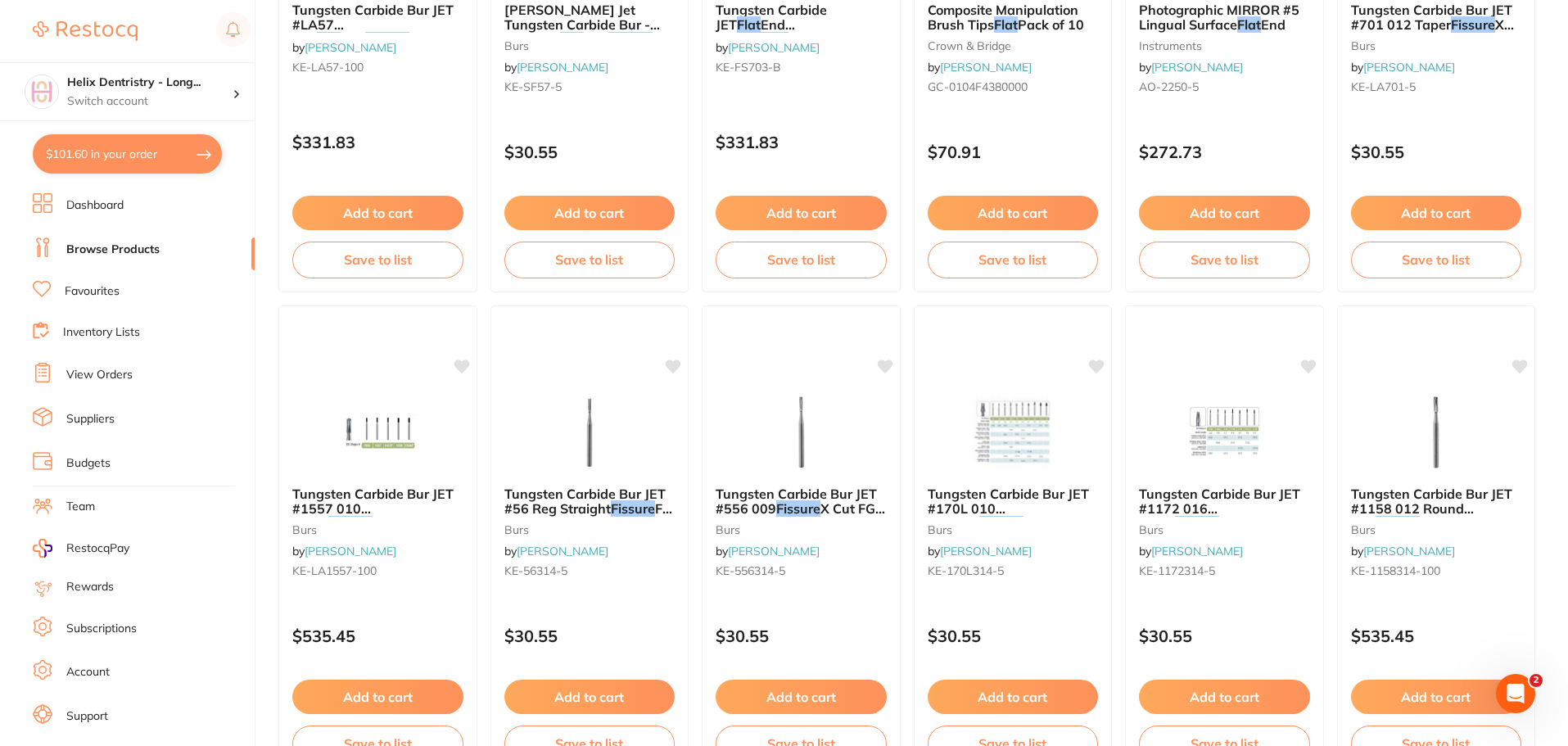
click at [568, 406] on img at bounding box center [589, 432] width 107 height 82
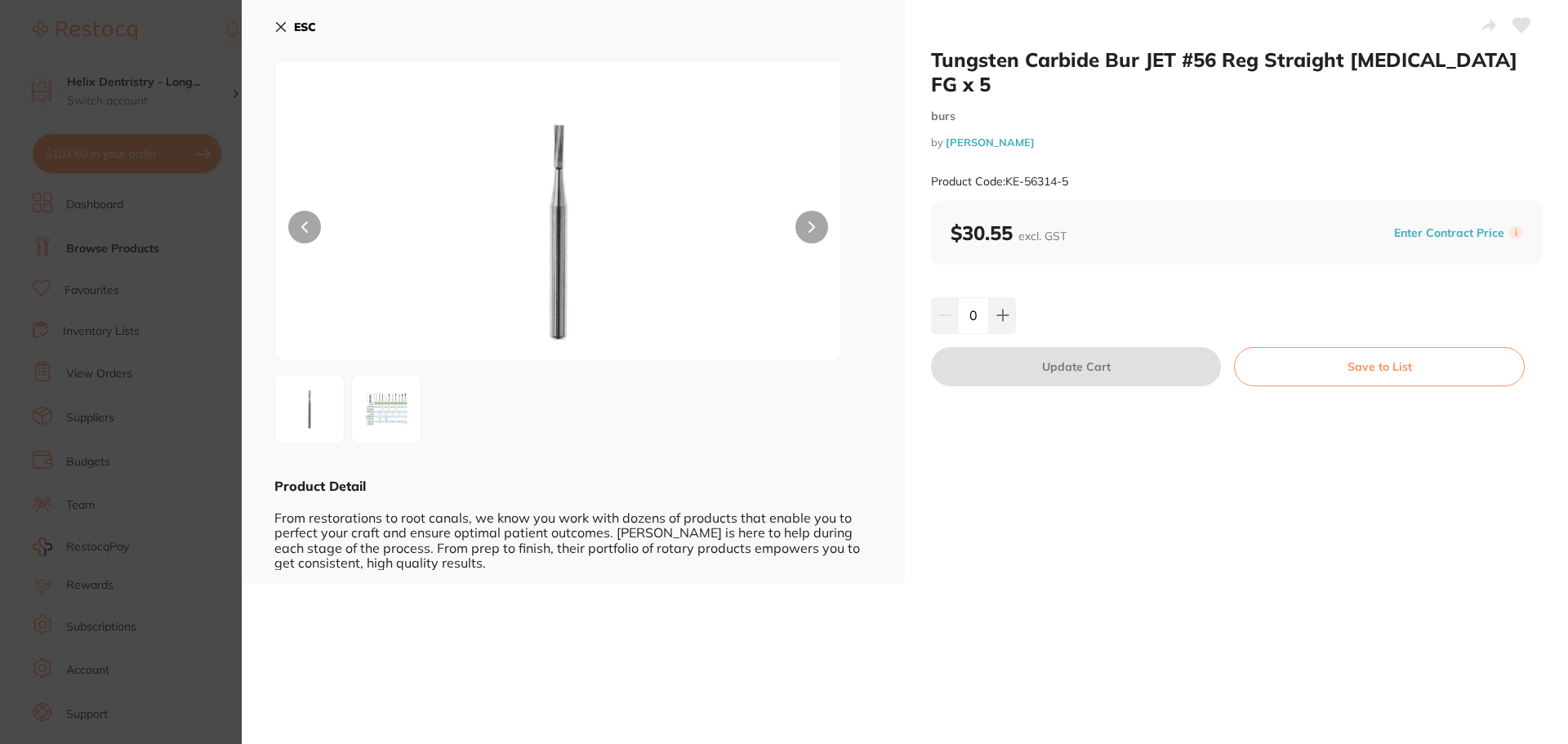
click at [203, 306] on section "Tungsten Carbide Bur JET #56 Reg Straight [MEDICAL_DATA] FG x 5 burs by [PERSON…" at bounding box center [784, 372] width 1568 height 744
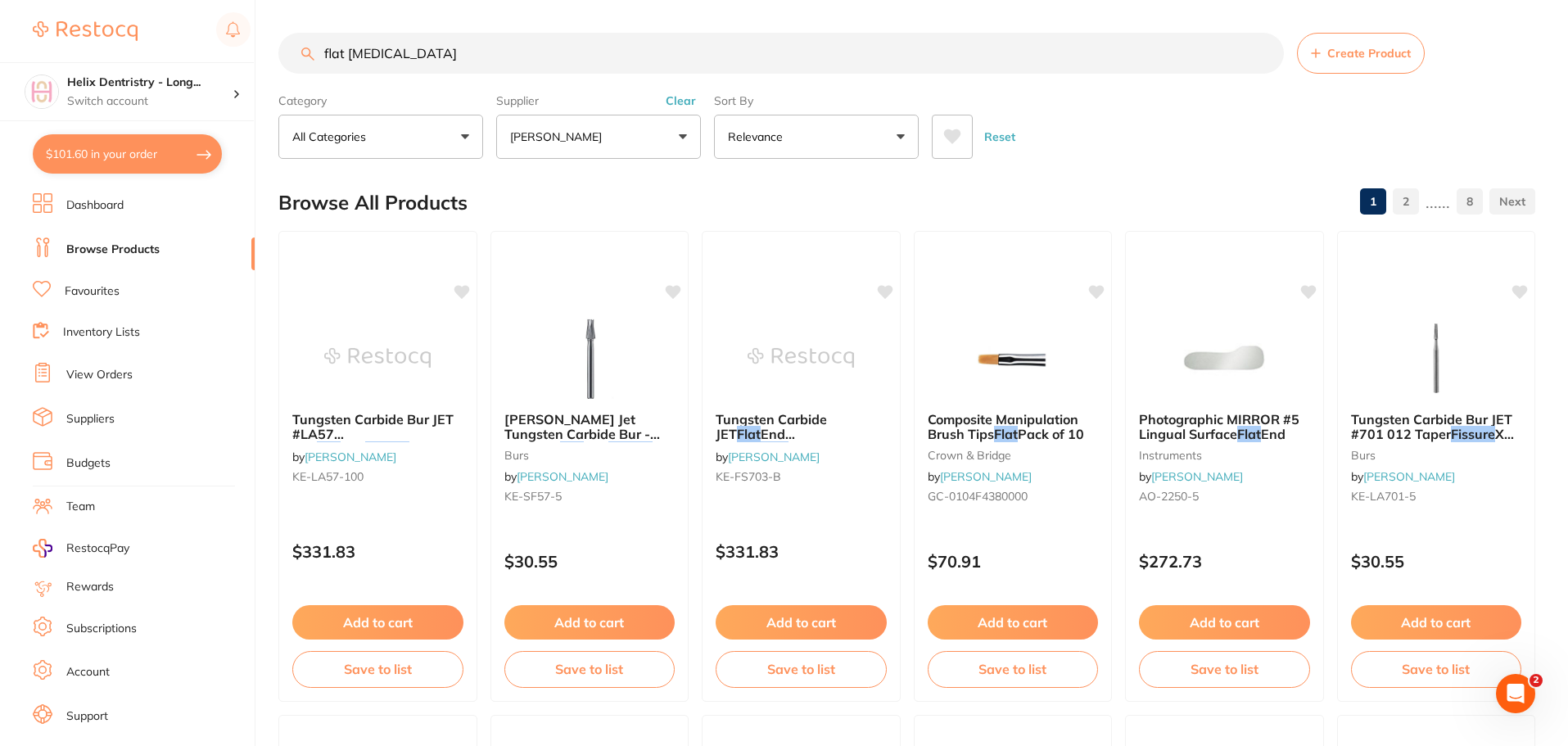
click at [404, 51] on input "flat [MEDICAL_DATA]" at bounding box center [781, 54] width 1005 height 41
drag, startPoint x: 407, startPoint y: 53, endPoint x: 311, endPoint y: 41, distance: 96.7
click at [311, 41] on input "flat [MEDICAL_DATA]" at bounding box center [781, 54] width 1005 height 41
type input "burs"
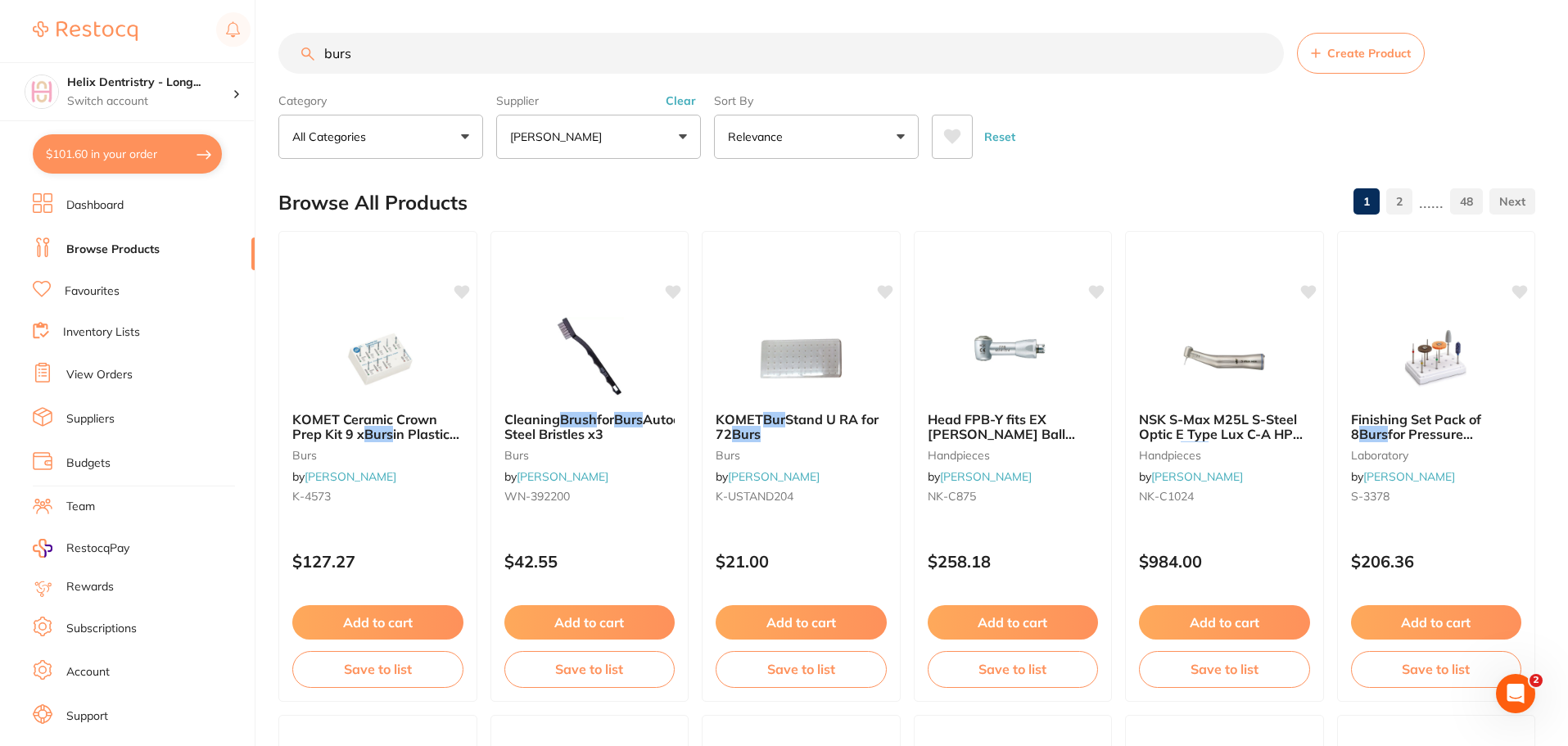
click at [421, 62] on input "burs" at bounding box center [781, 54] width 1005 height 41
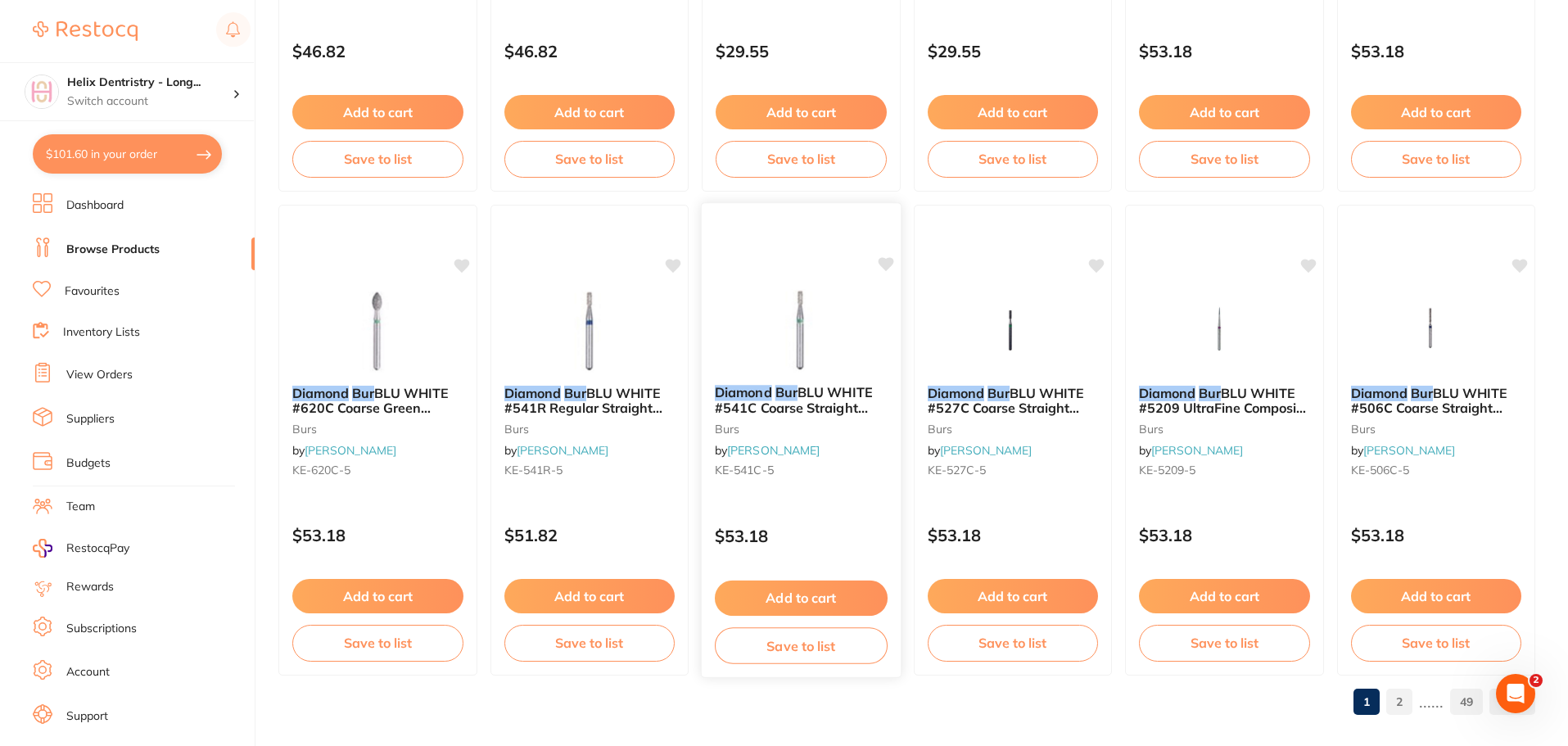
scroll to position [3912, 0]
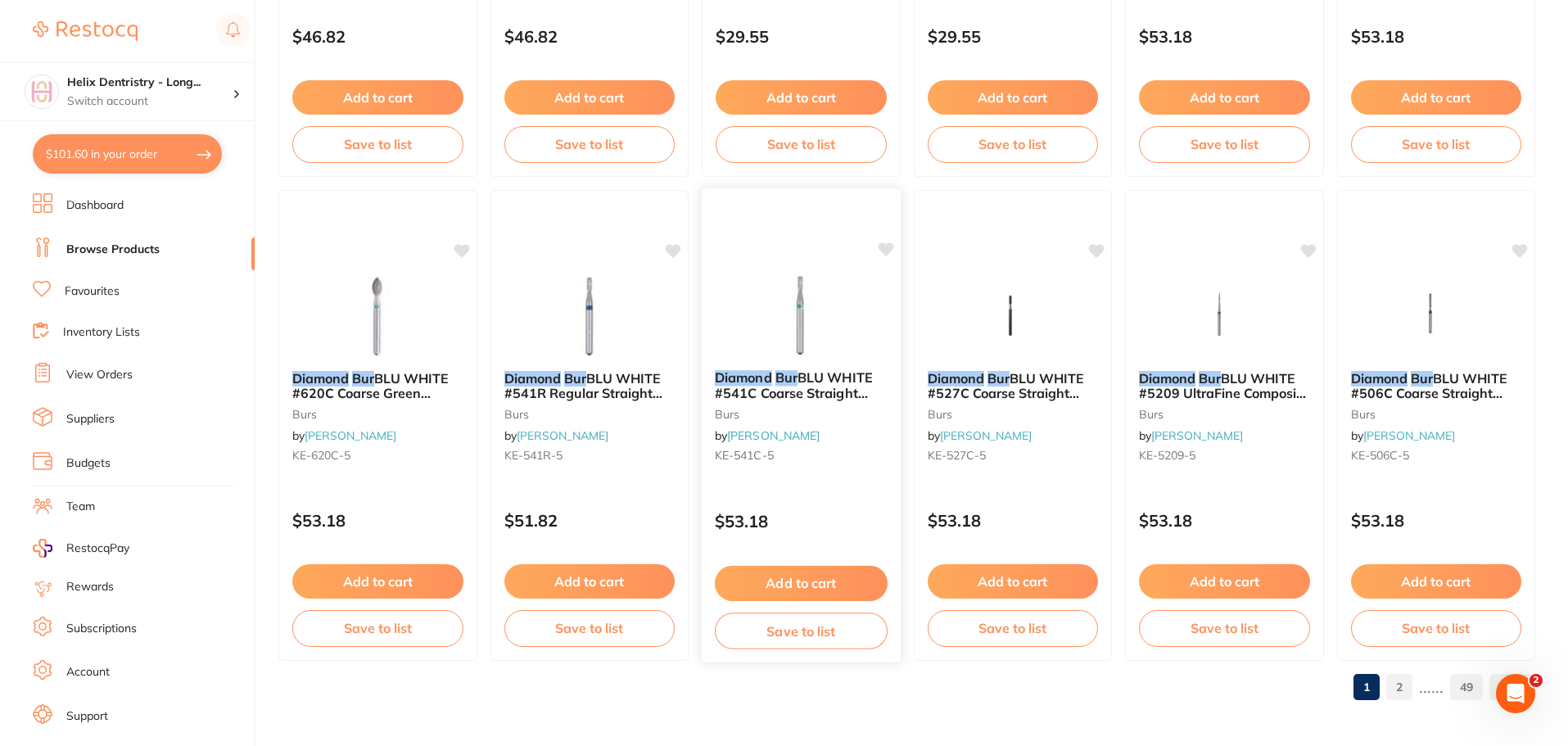
click at [814, 371] on span "BLU WHITE #541C Coarse Straight Cylinder FG x5" at bounding box center [793, 392] width 158 height 46
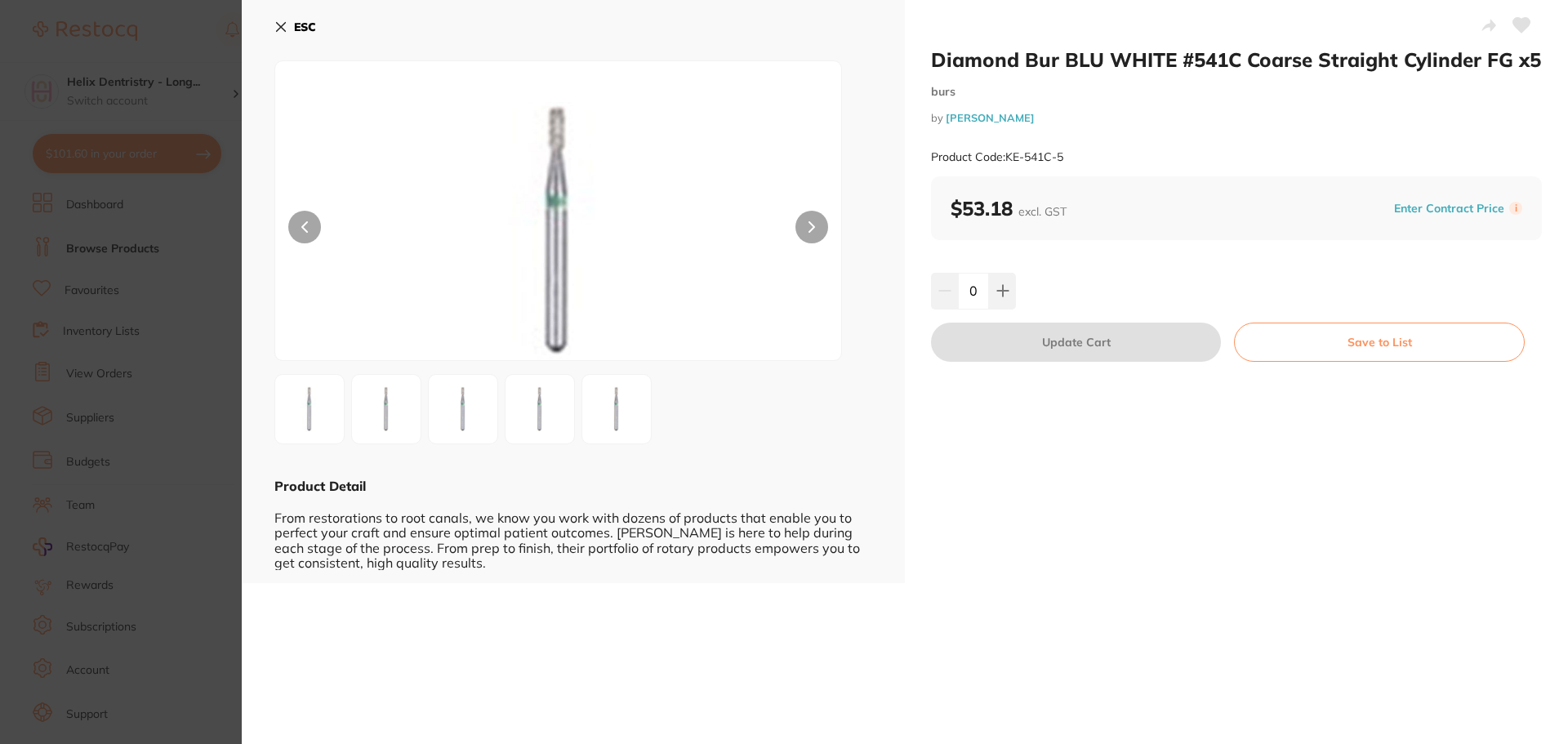
click at [549, 414] on img at bounding box center [539, 409] width 59 height 58
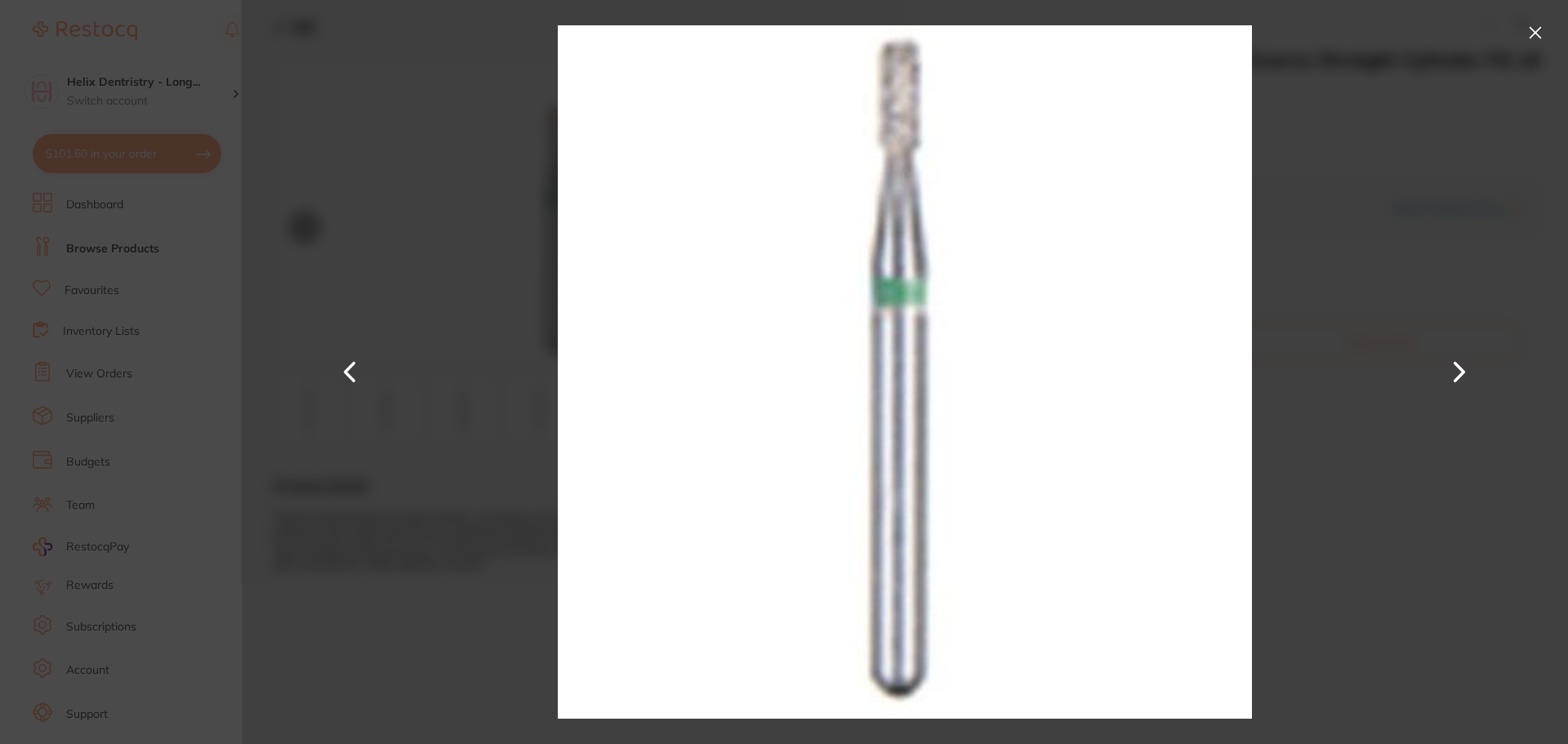
click at [1533, 26] on button at bounding box center [1535, 33] width 26 height 26
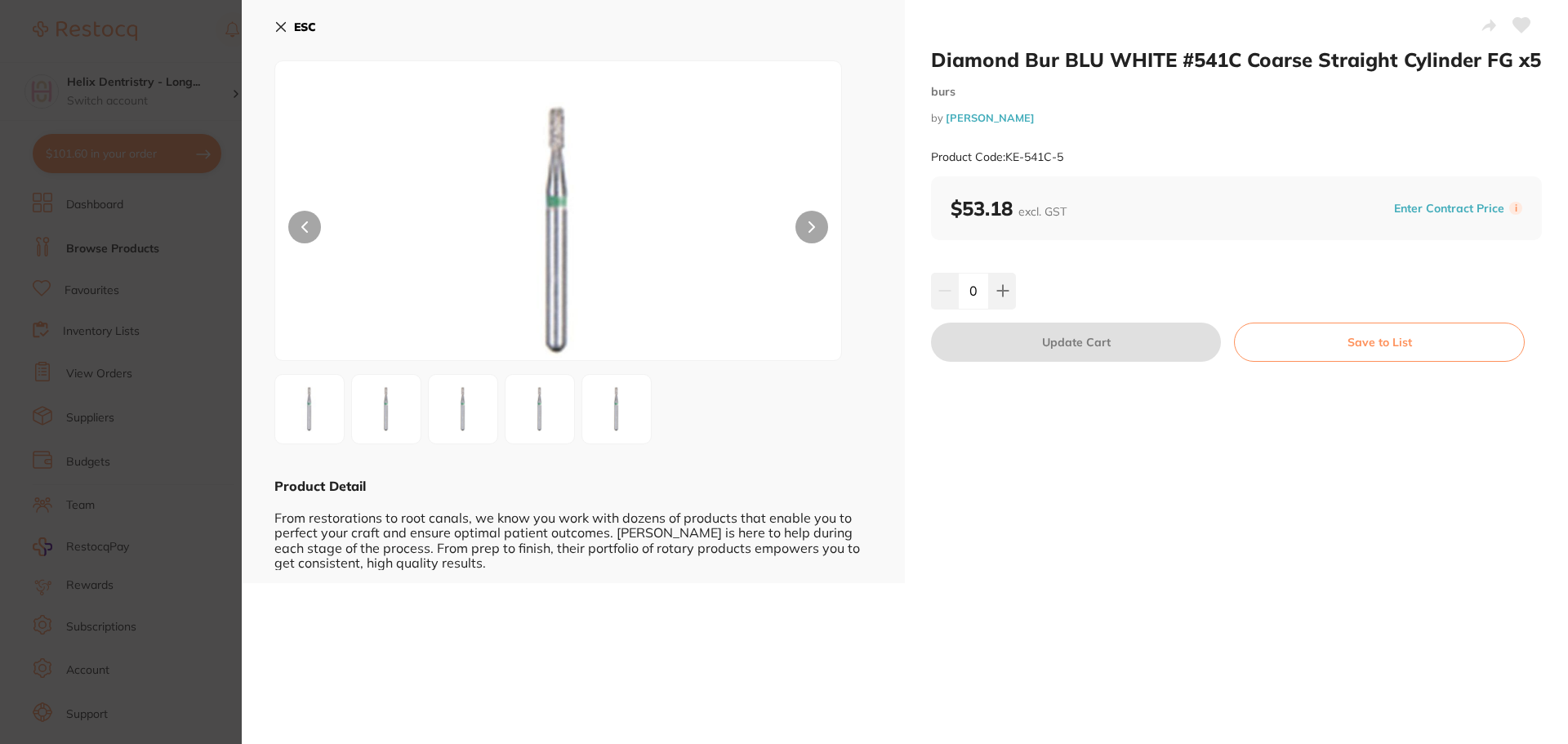
click at [552, 165] on img at bounding box center [559, 231] width 339 height 258
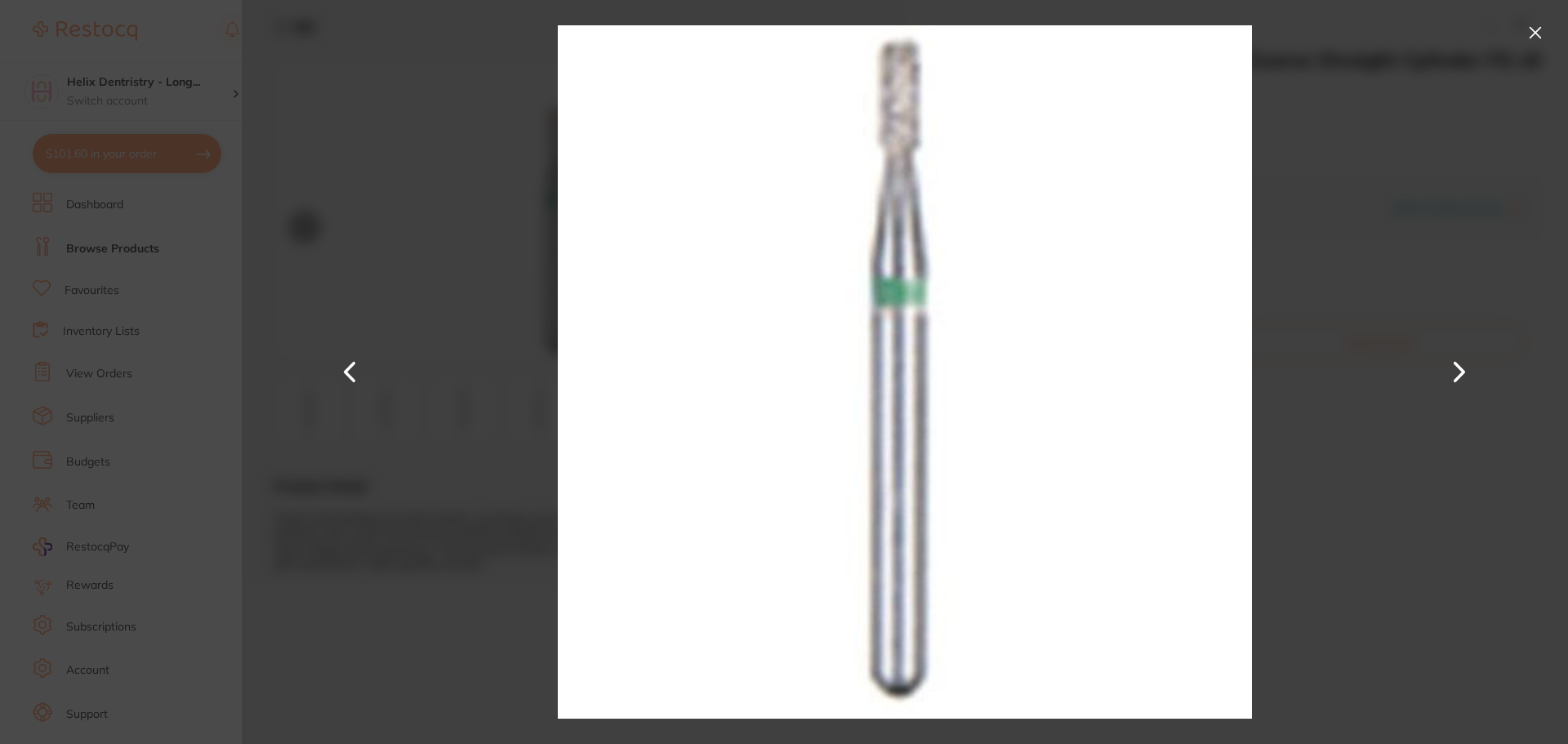
click at [1534, 25] on button at bounding box center [1535, 33] width 26 height 26
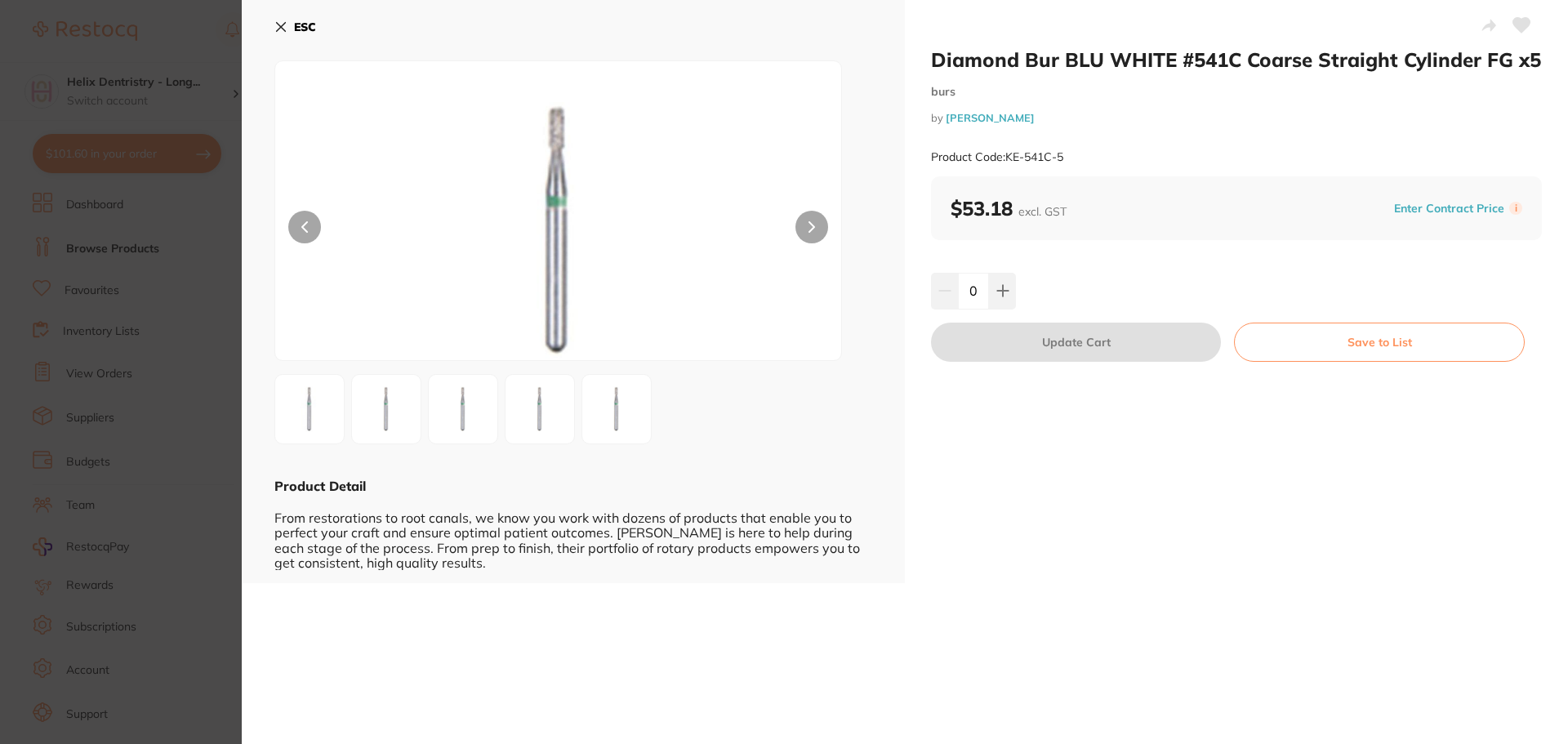
click at [135, 318] on section "Diamond Bur BLU WHITE #541C Coarse Straight Cylinder FG x5 burs by [PERSON_NAME…" at bounding box center [784, 372] width 1568 height 744
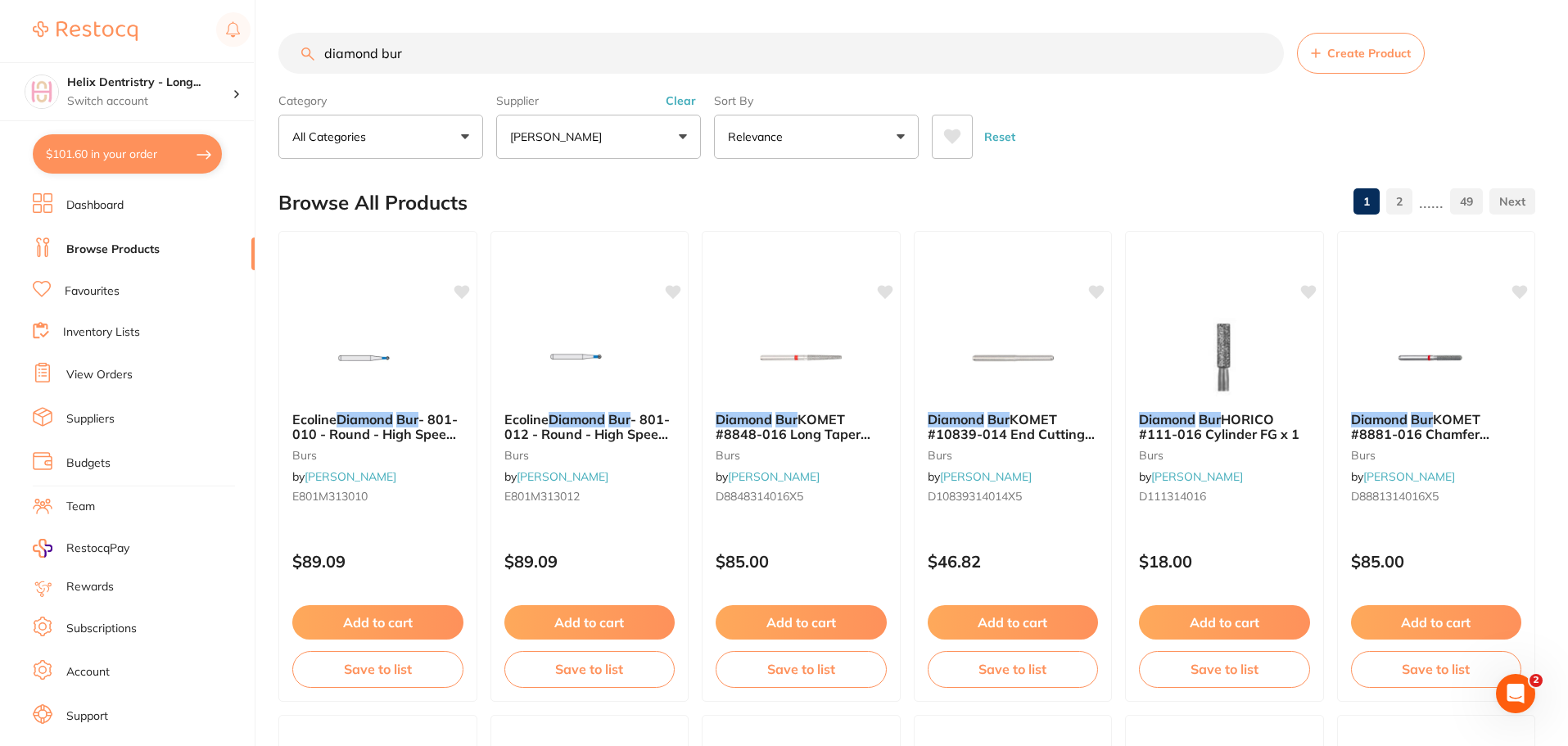
click at [434, 59] on input "diamond bur" at bounding box center [781, 54] width 1005 height 41
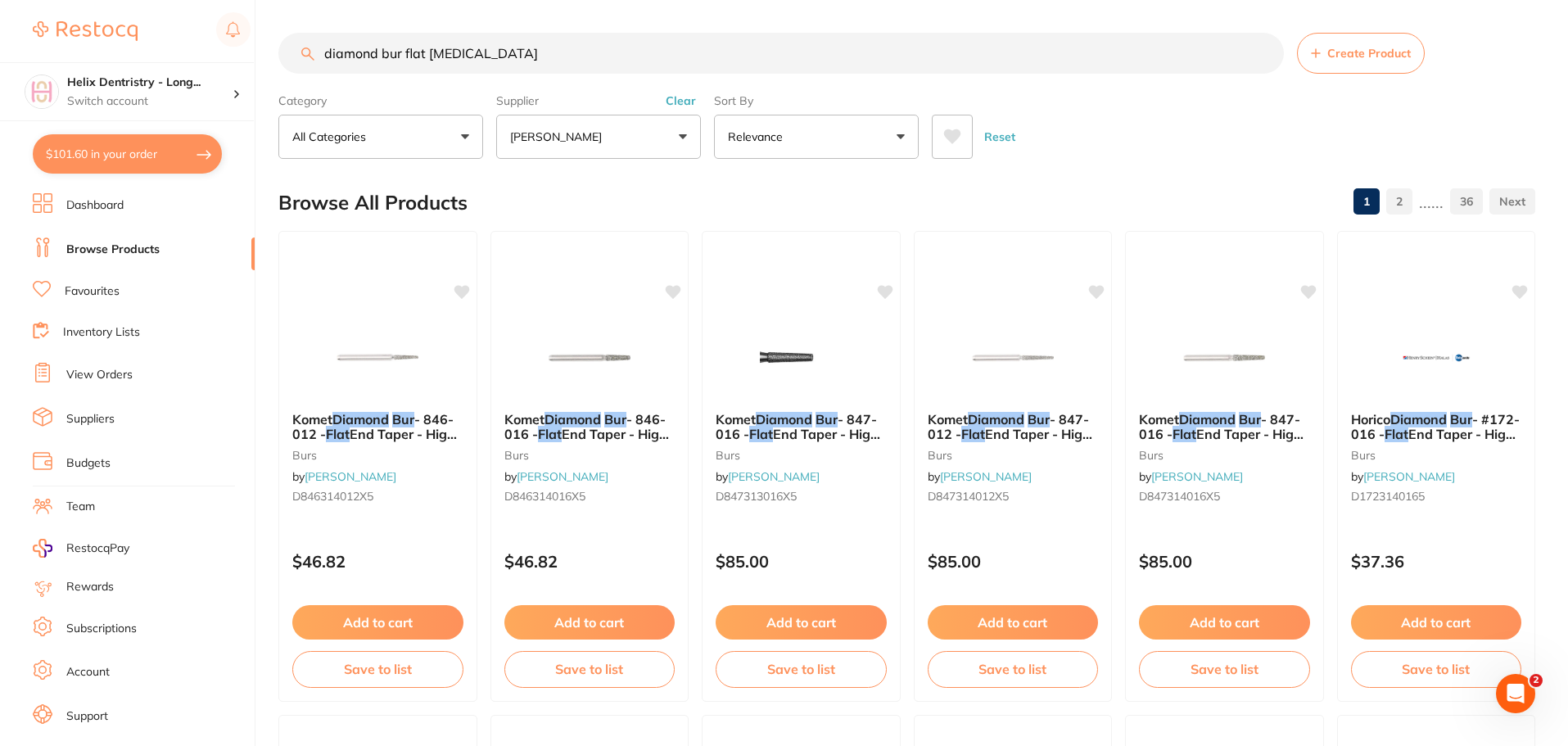
click at [325, 45] on input "diamond bur flat [MEDICAL_DATA]" at bounding box center [781, 54] width 1005 height 41
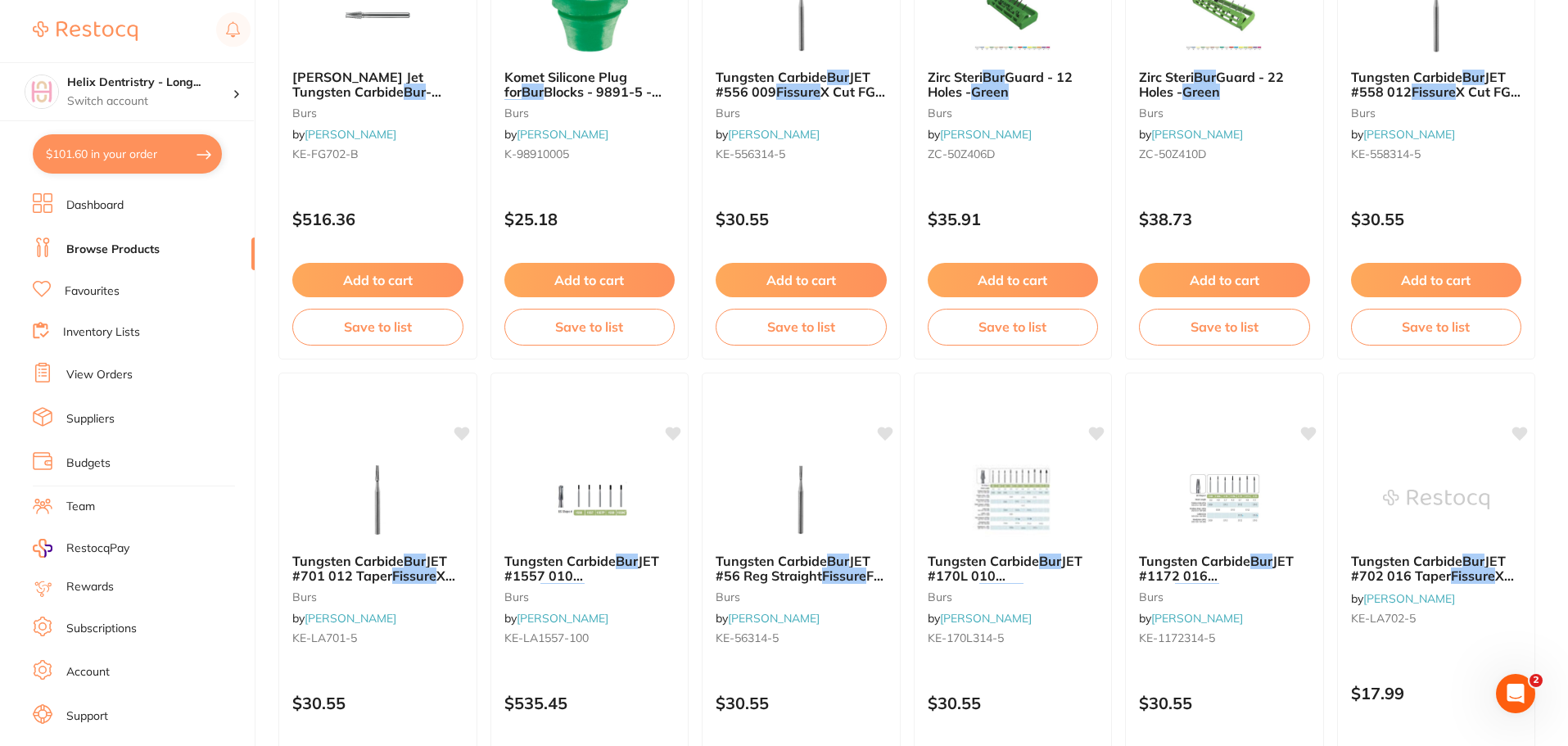
scroll to position [1474, 0]
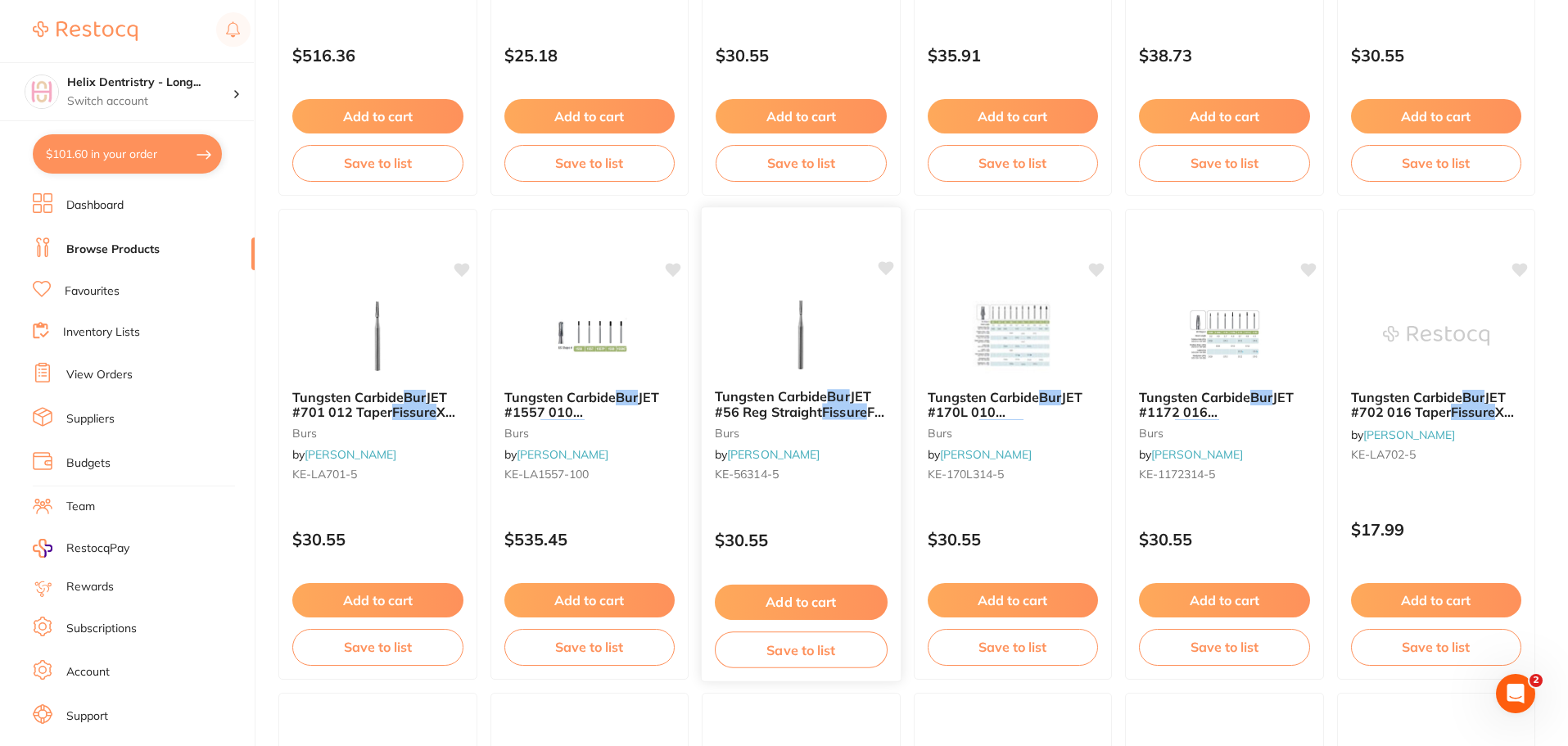
click at [814, 410] on span "JET #56 Reg Straight" at bounding box center [792, 404] width 156 height 32
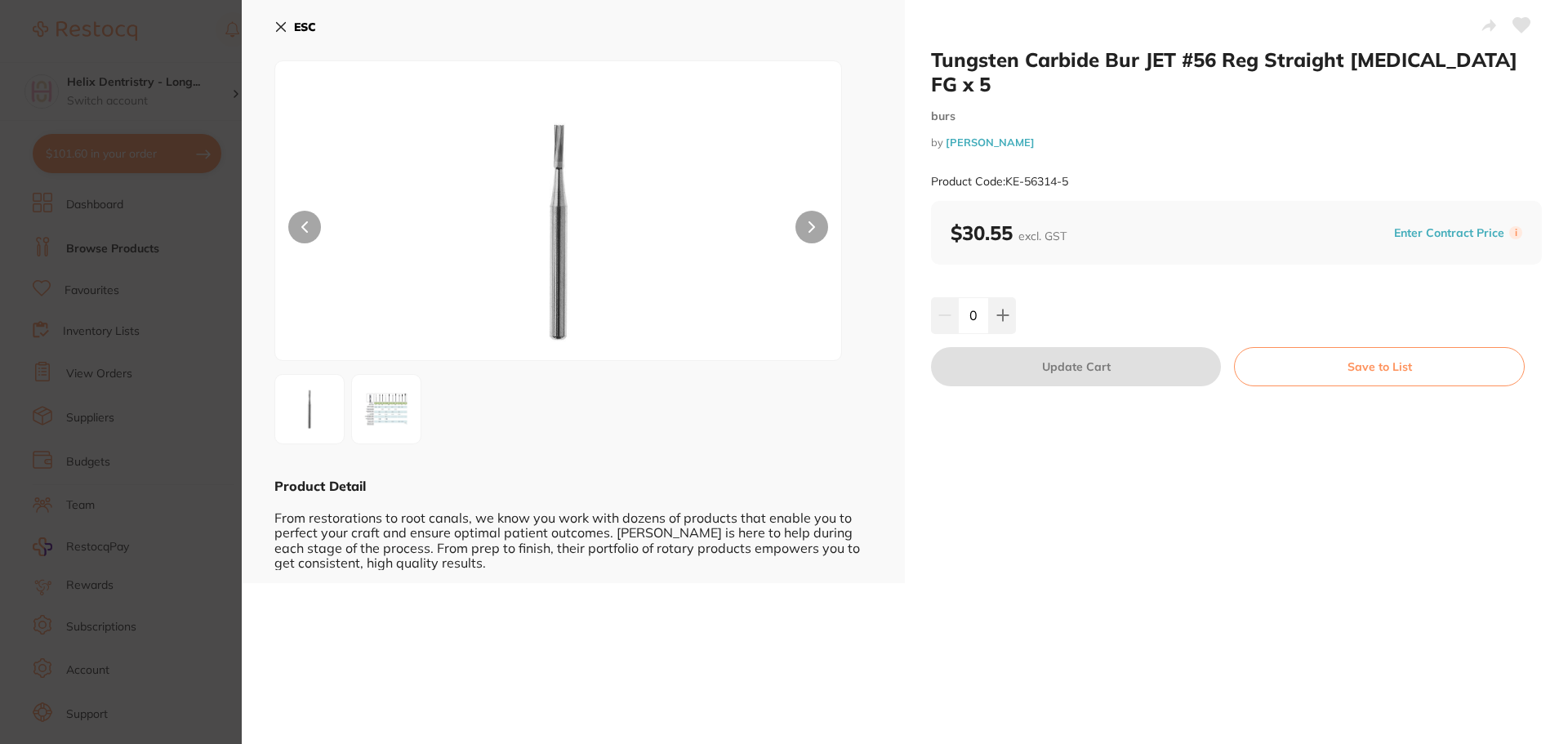
click at [146, 263] on section "Tungsten Carbide Bur JET #56 Reg Straight [MEDICAL_DATA] FG x 5 burs by [PERSON…" at bounding box center [784, 372] width 1568 height 744
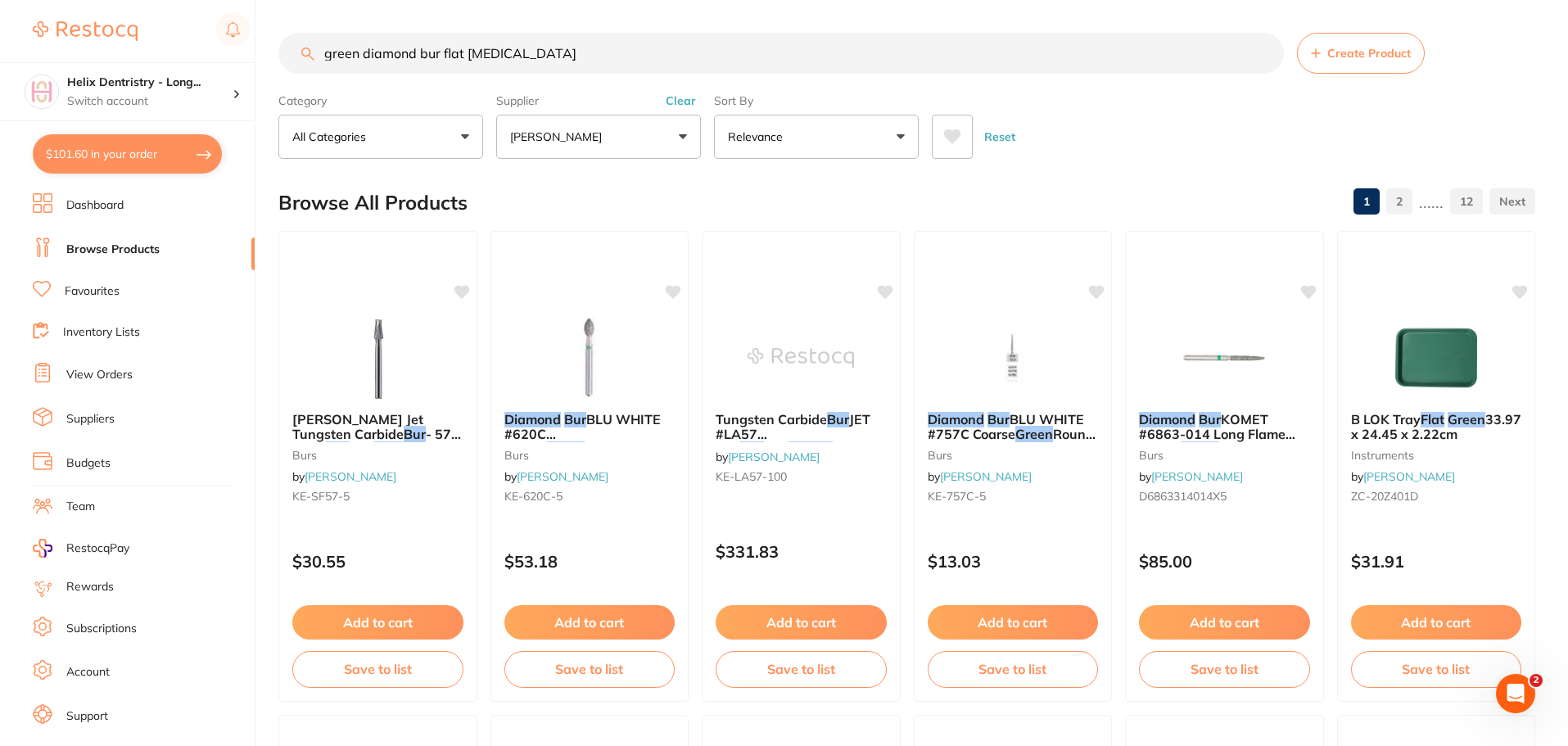
click at [520, 55] on input "green diamond bur flat [MEDICAL_DATA]" at bounding box center [781, 54] width 1005 height 41
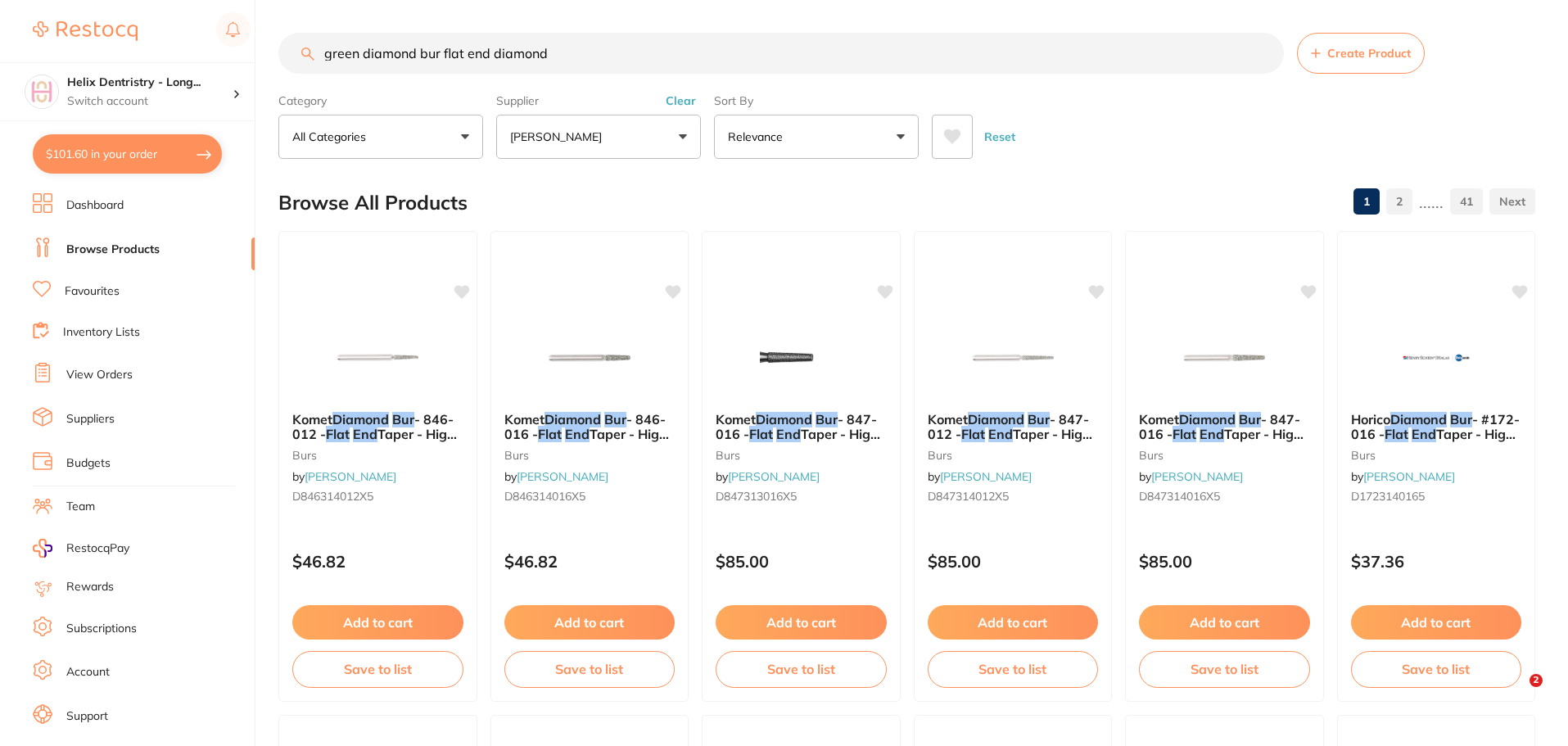
click at [417, 45] on input "green diamond bur flat end diamond" at bounding box center [781, 54] width 1005 height 41
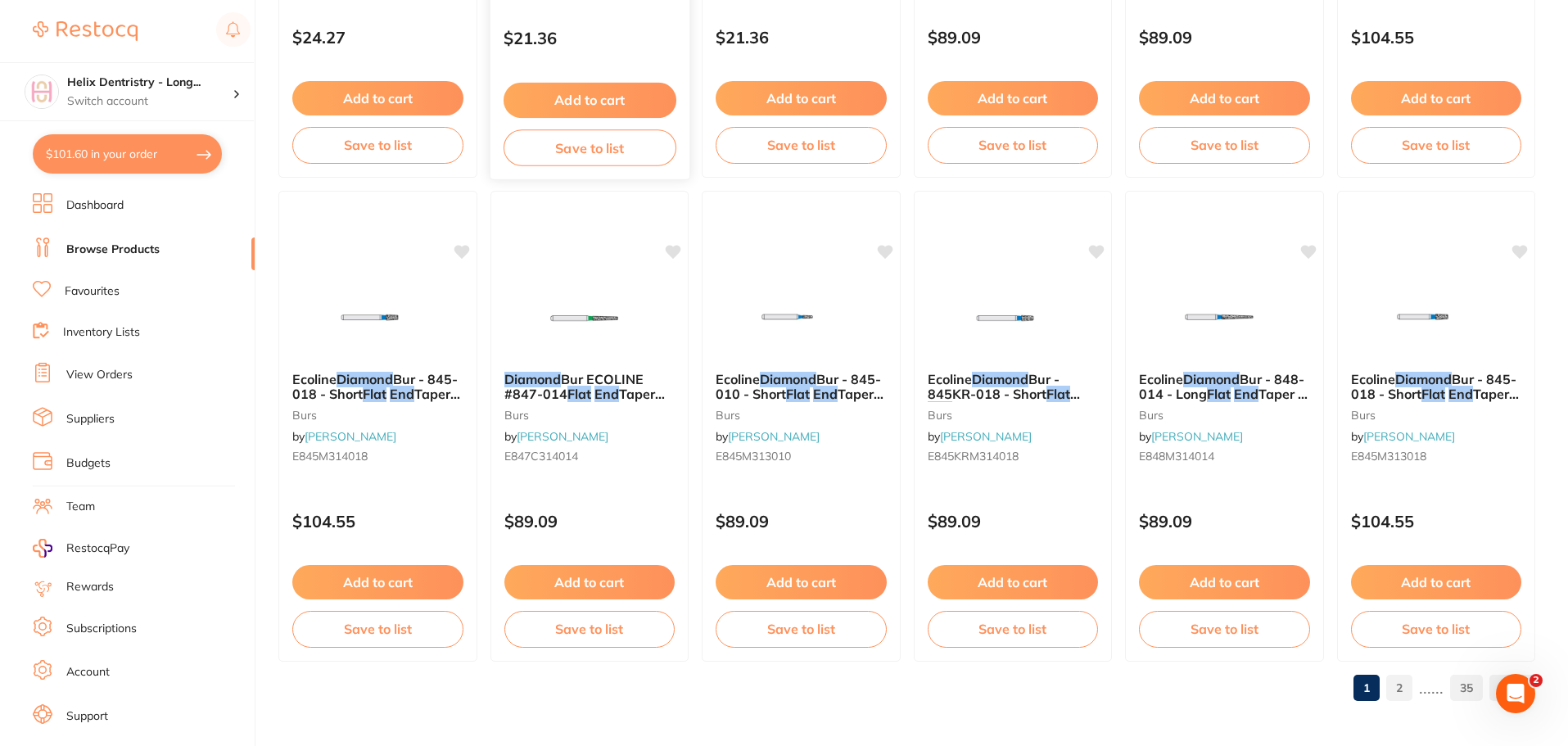
scroll to position [3912, 0]
type input "flat end diamond"
click at [601, 378] on span "Bur ECOLINE #847-014" at bounding box center [573, 385] width 140 height 32
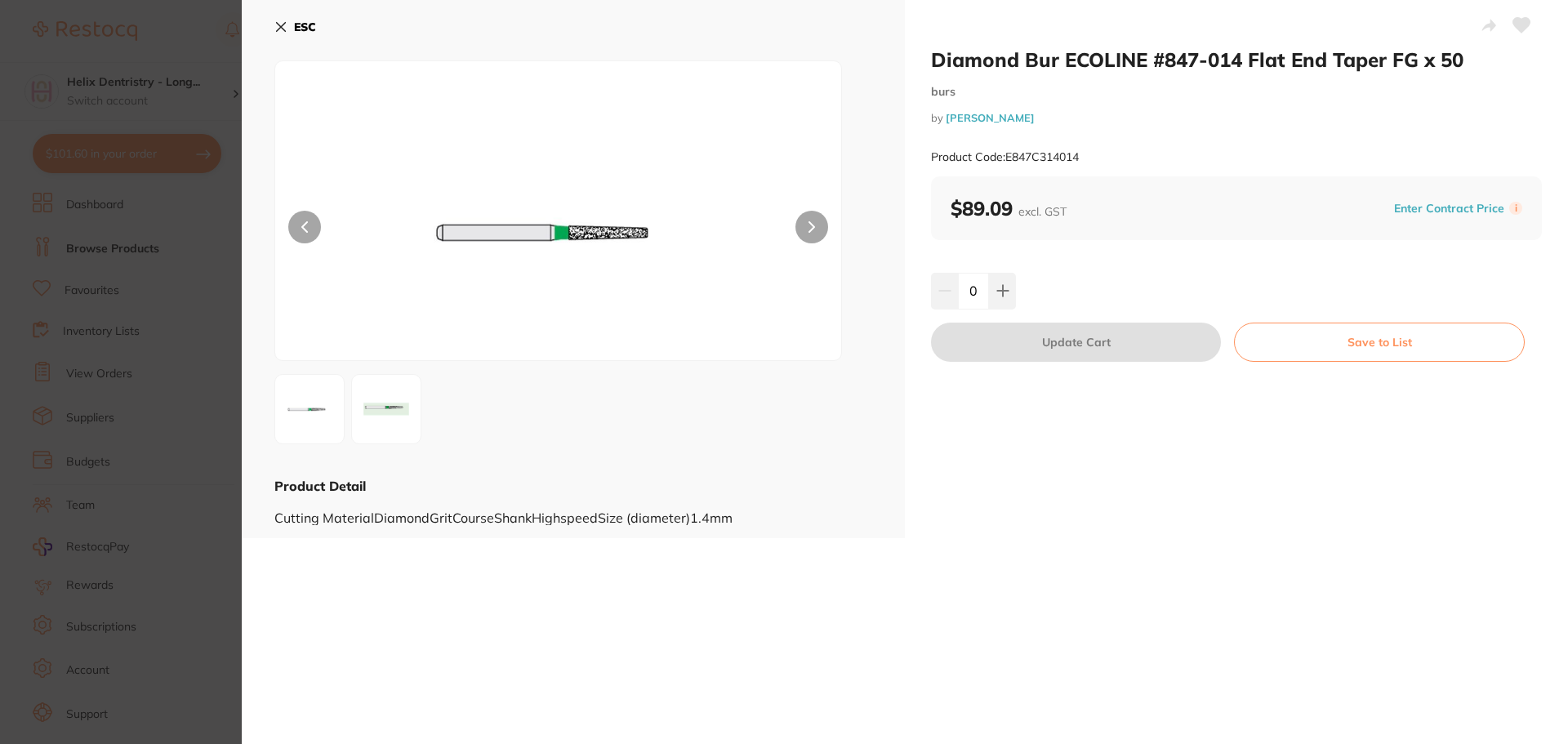
click at [191, 390] on section "Diamond Bur ECOLINE #847-014 Flat End Taper FG x 50 burs by [PERSON_NAME] Produ…" at bounding box center [784, 372] width 1568 height 744
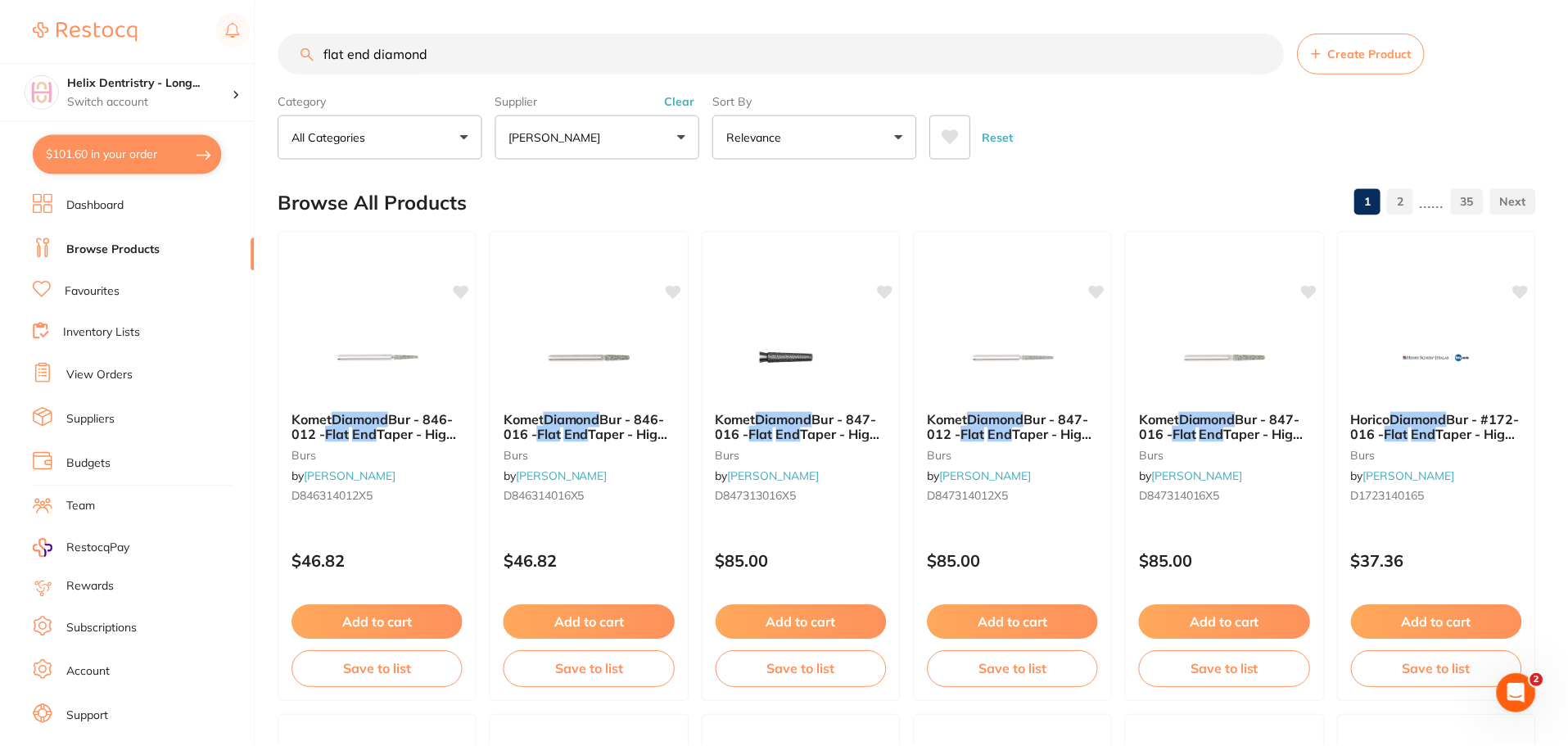
scroll to position [3912, 0]
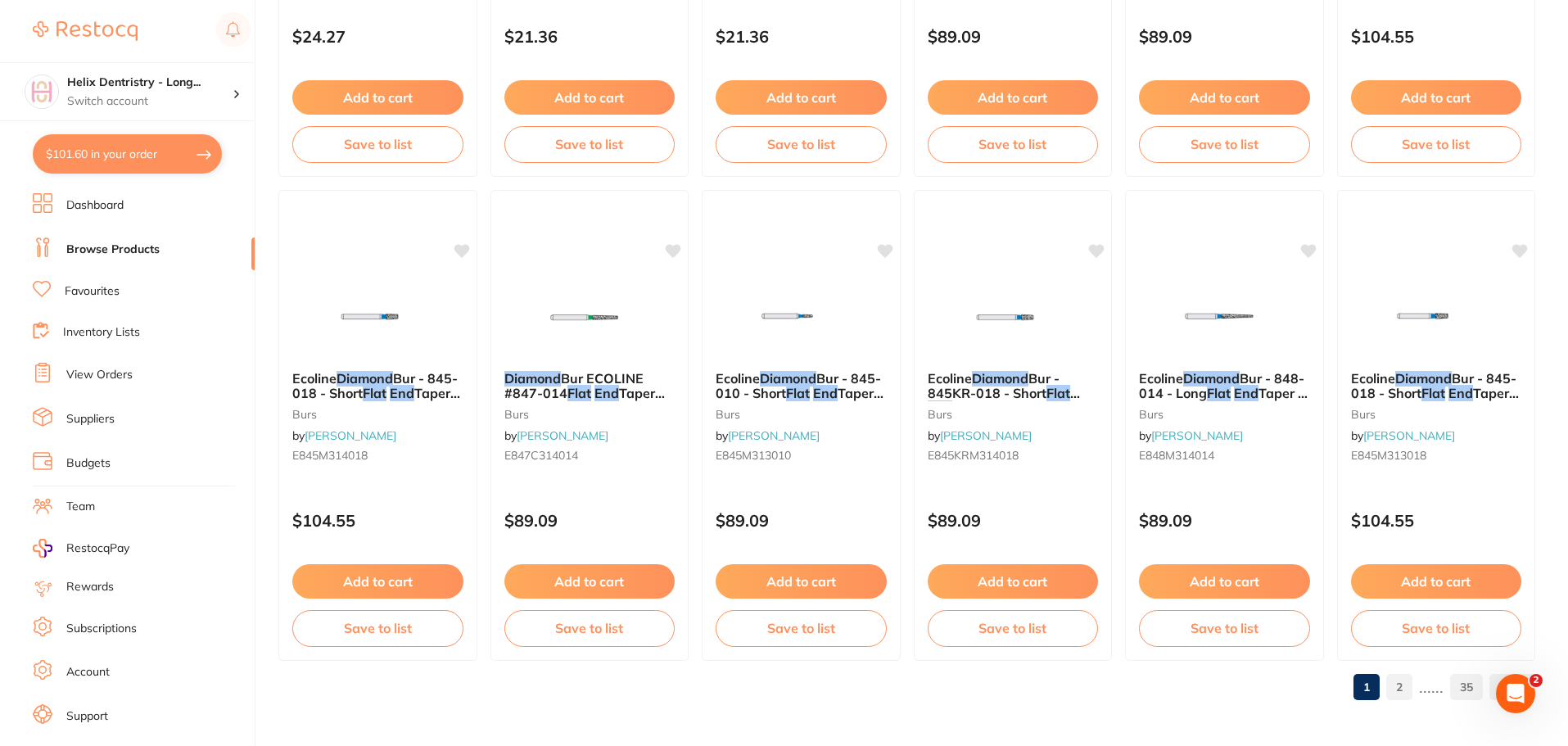
click at [1407, 683] on link "2" at bounding box center [1399, 687] width 26 height 33
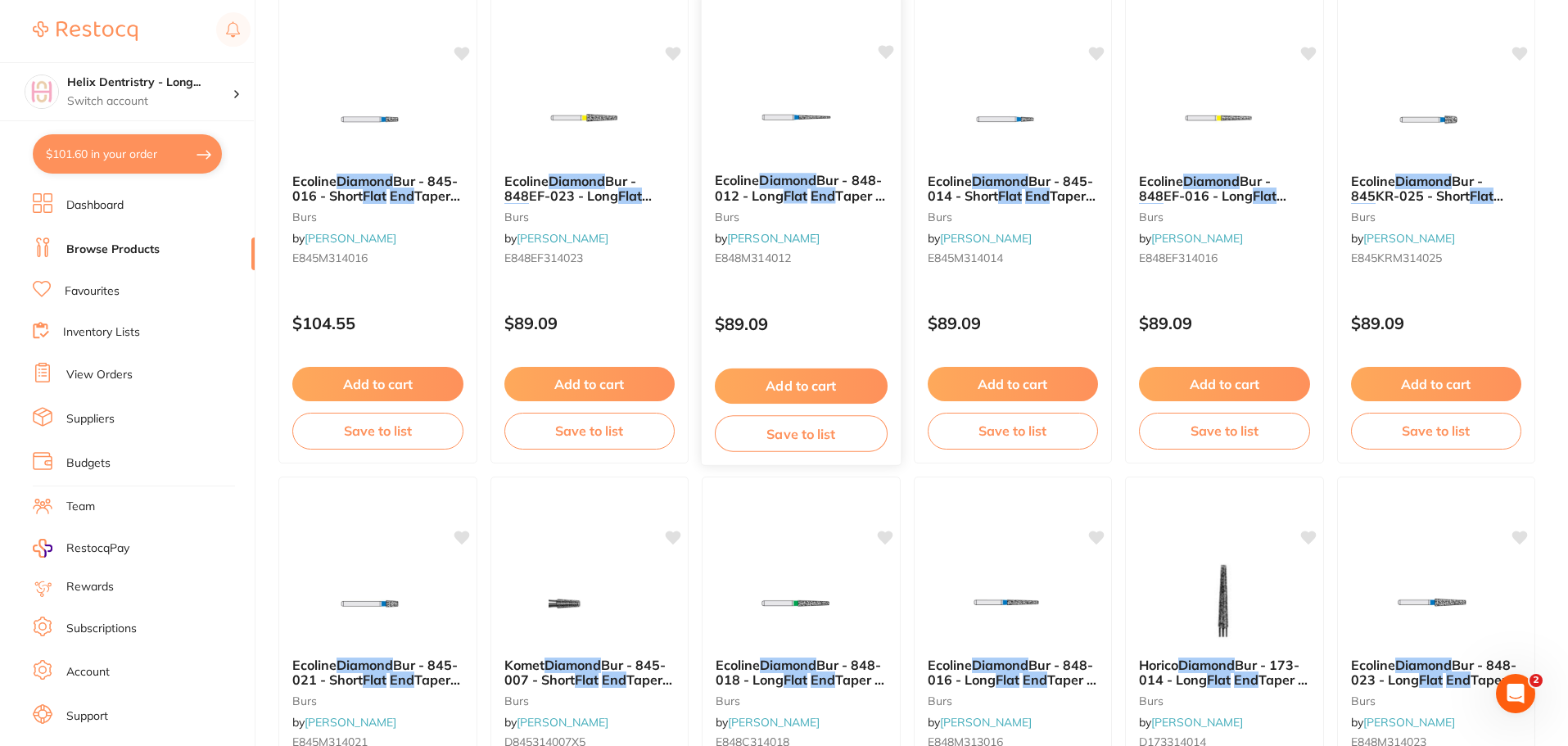
scroll to position [0, 0]
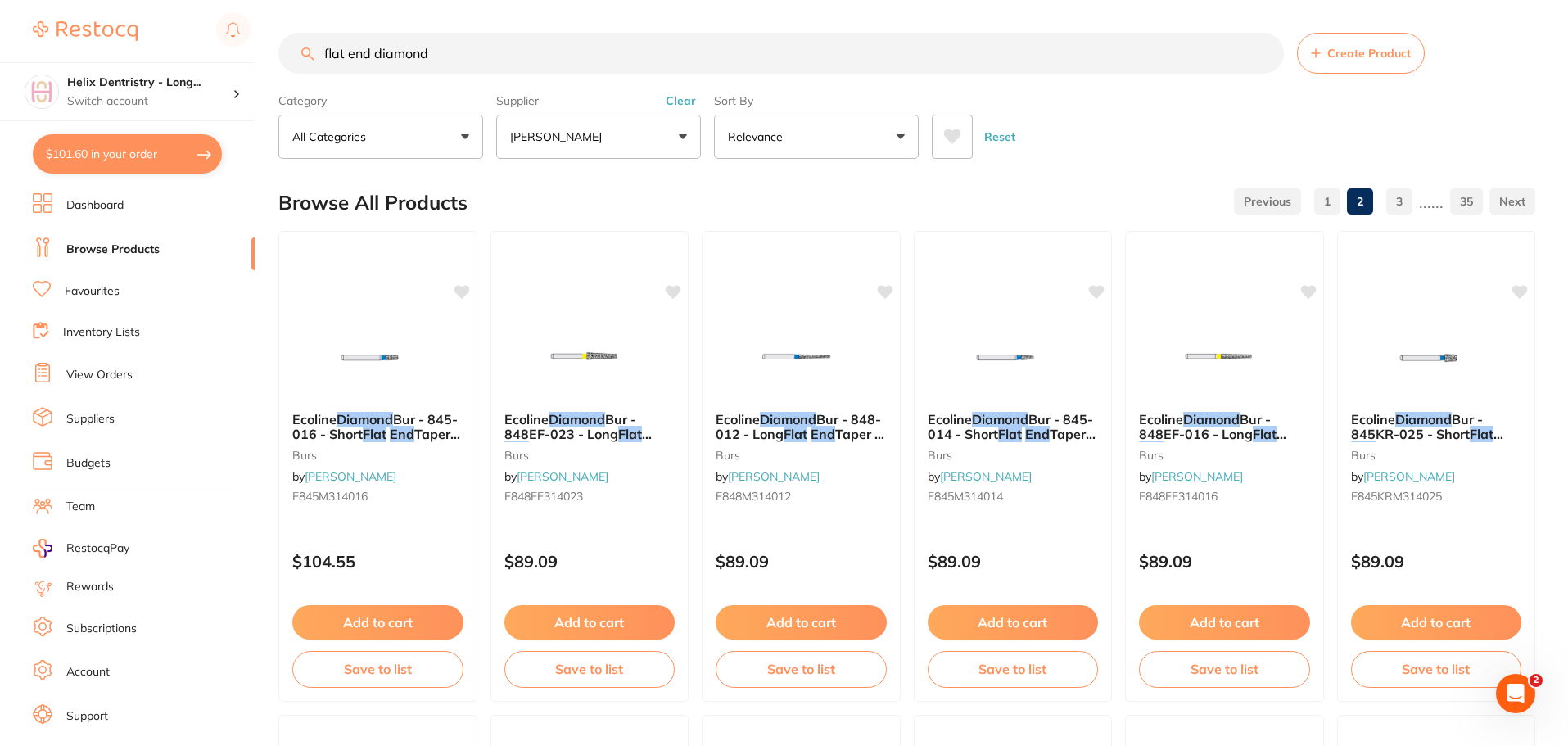
click at [671, 106] on button "Clear" at bounding box center [681, 101] width 40 height 15
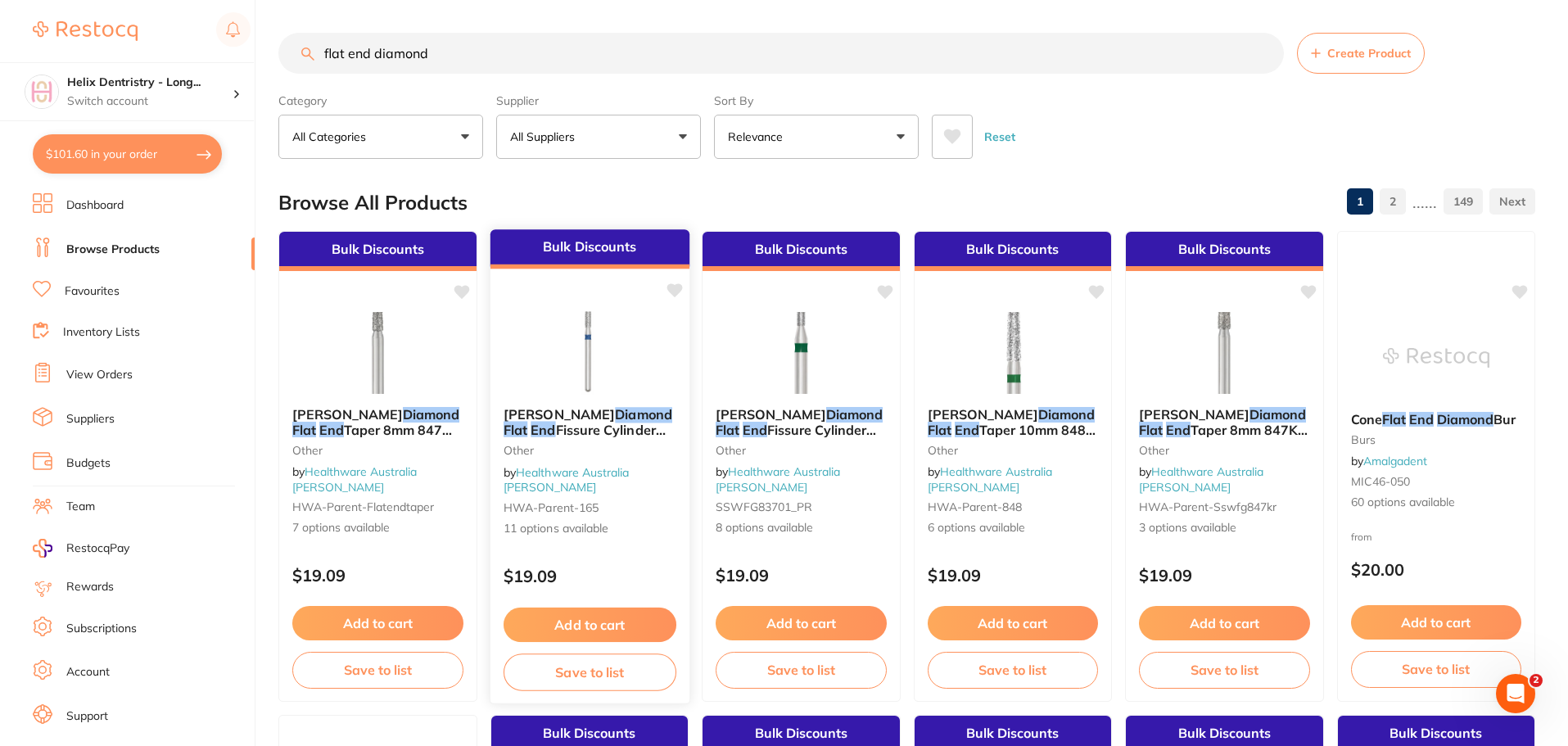
click at [616, 408] on div "[PERSON_NAME] Diamond Flat End [MEDICAL_DATA] Cylinder 835 (108) FG 5/Pack othe…" at bounding box center [589, 472] width 199 height 156
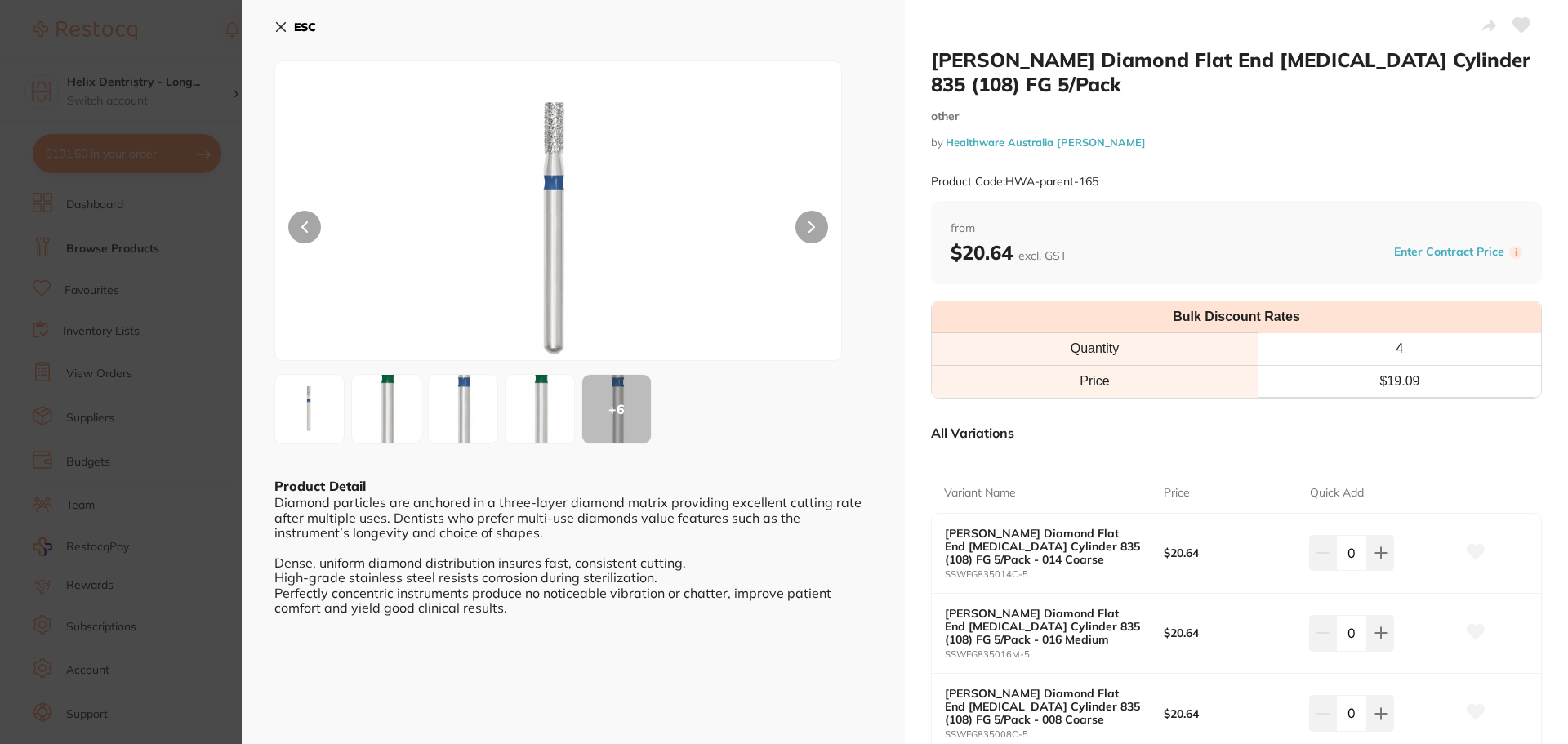
click at [545, 387] on img at bounding box center [539, 408] width 59 height 159
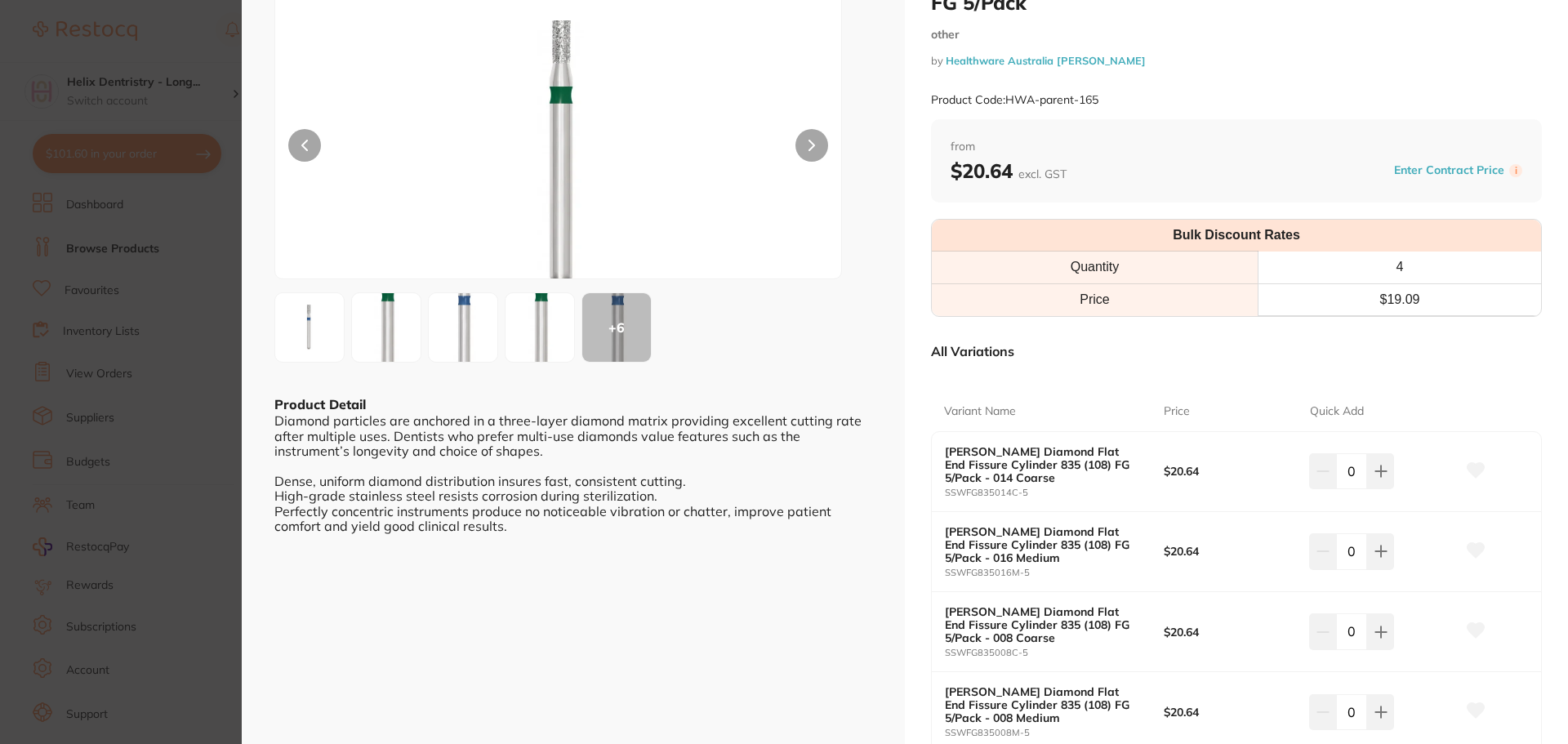
scroll to position [245, 0]
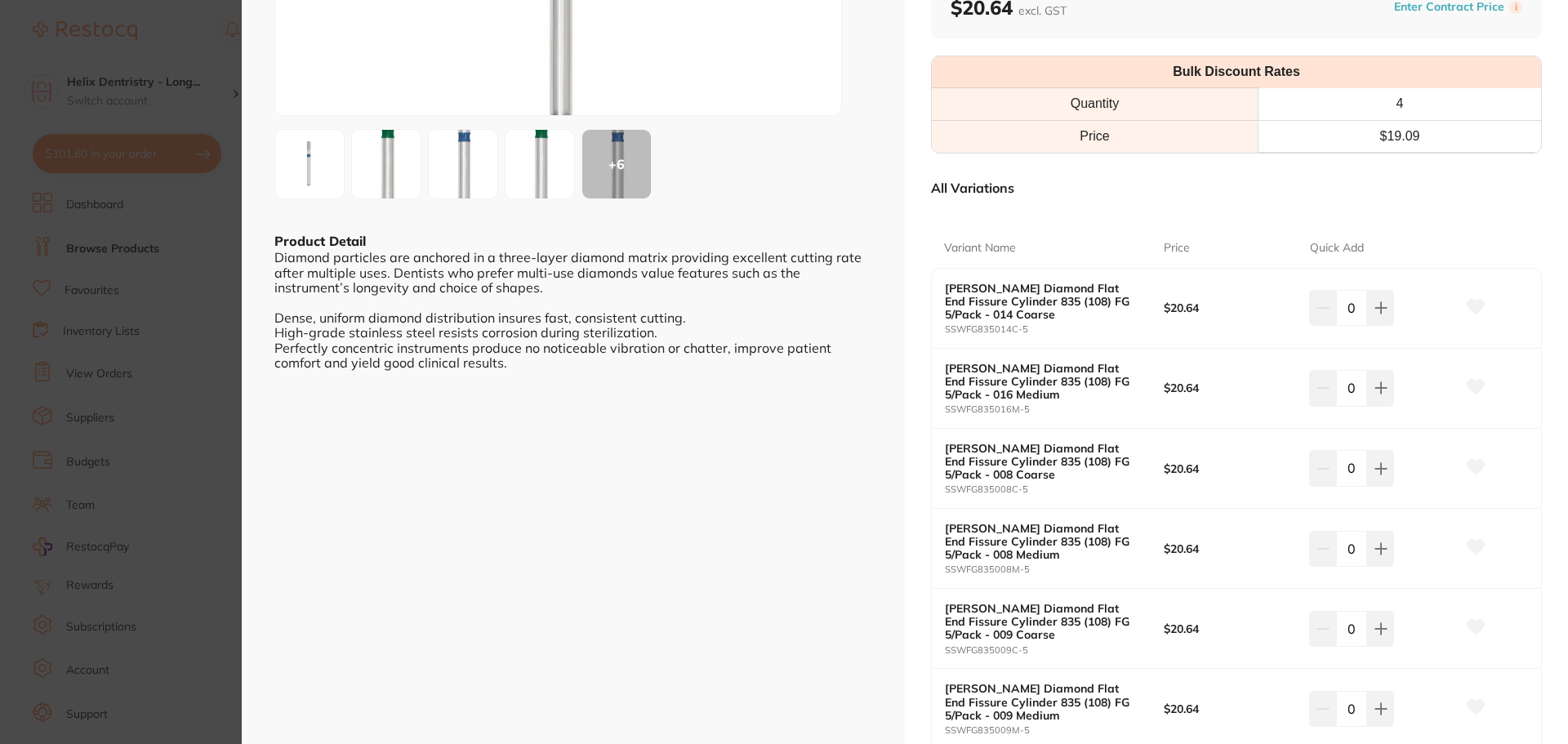
click at [400, 162] on img at bounding box center [386, 163] width 59 height 159
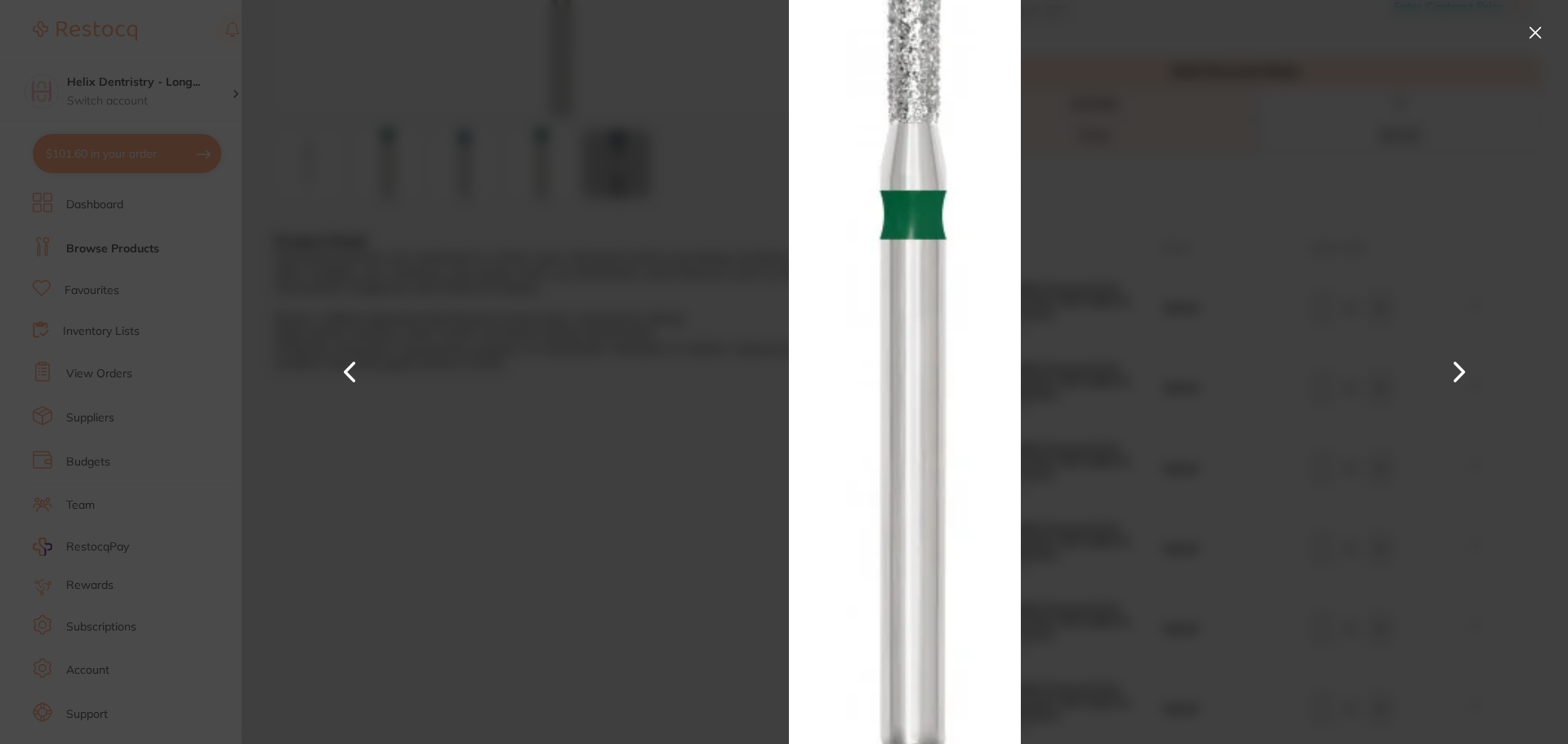
scroll to position [0, 0]
drag, startPoint x: 1532, startPoint y: 27, endPoint x: 1529, endPoint y: 53, distance: 26.2
click at [1530, 27] on button at bounding box center [1535, 33] width 26 height 26
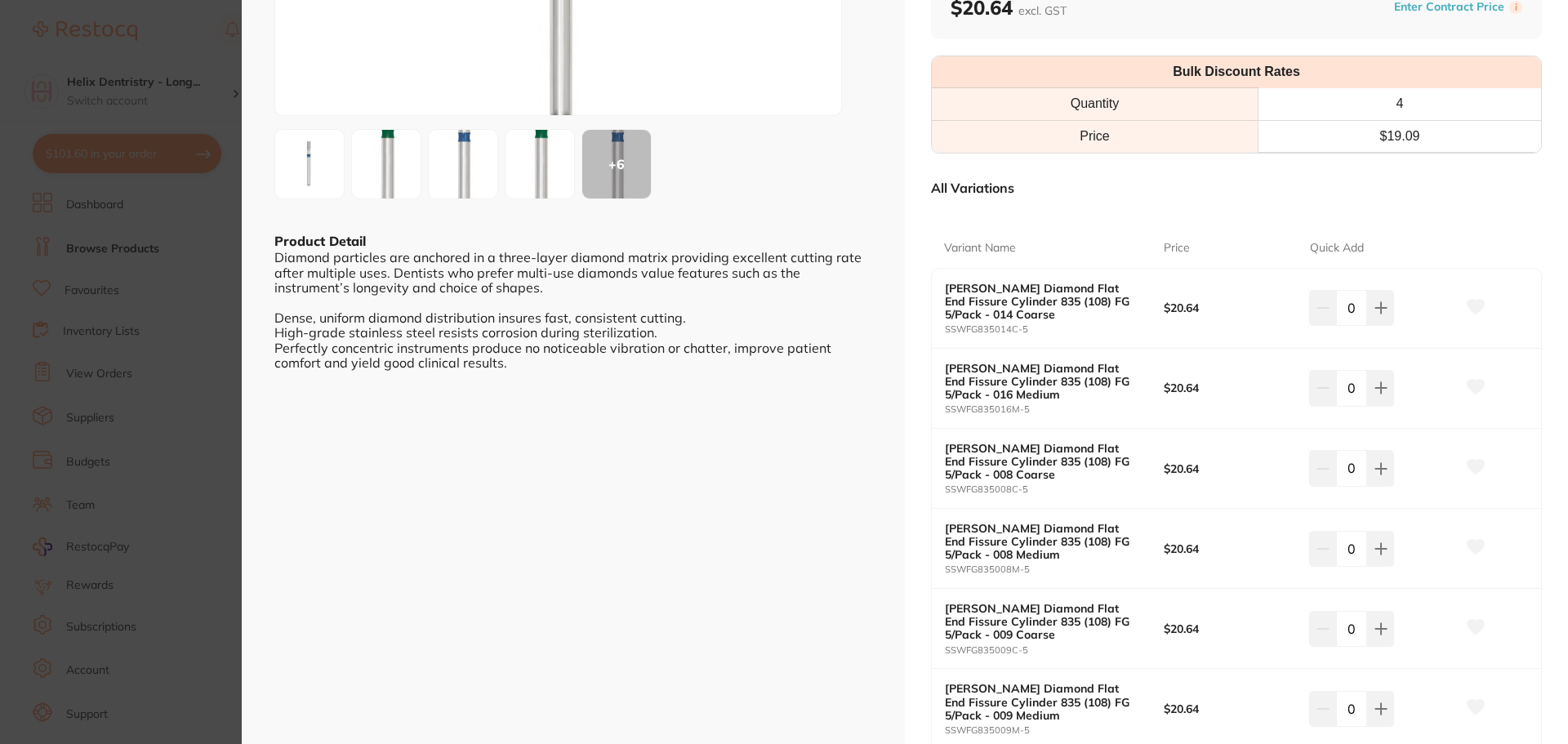
click at [327, 171] on img at bounding box center [309, 164] width 59 height 58
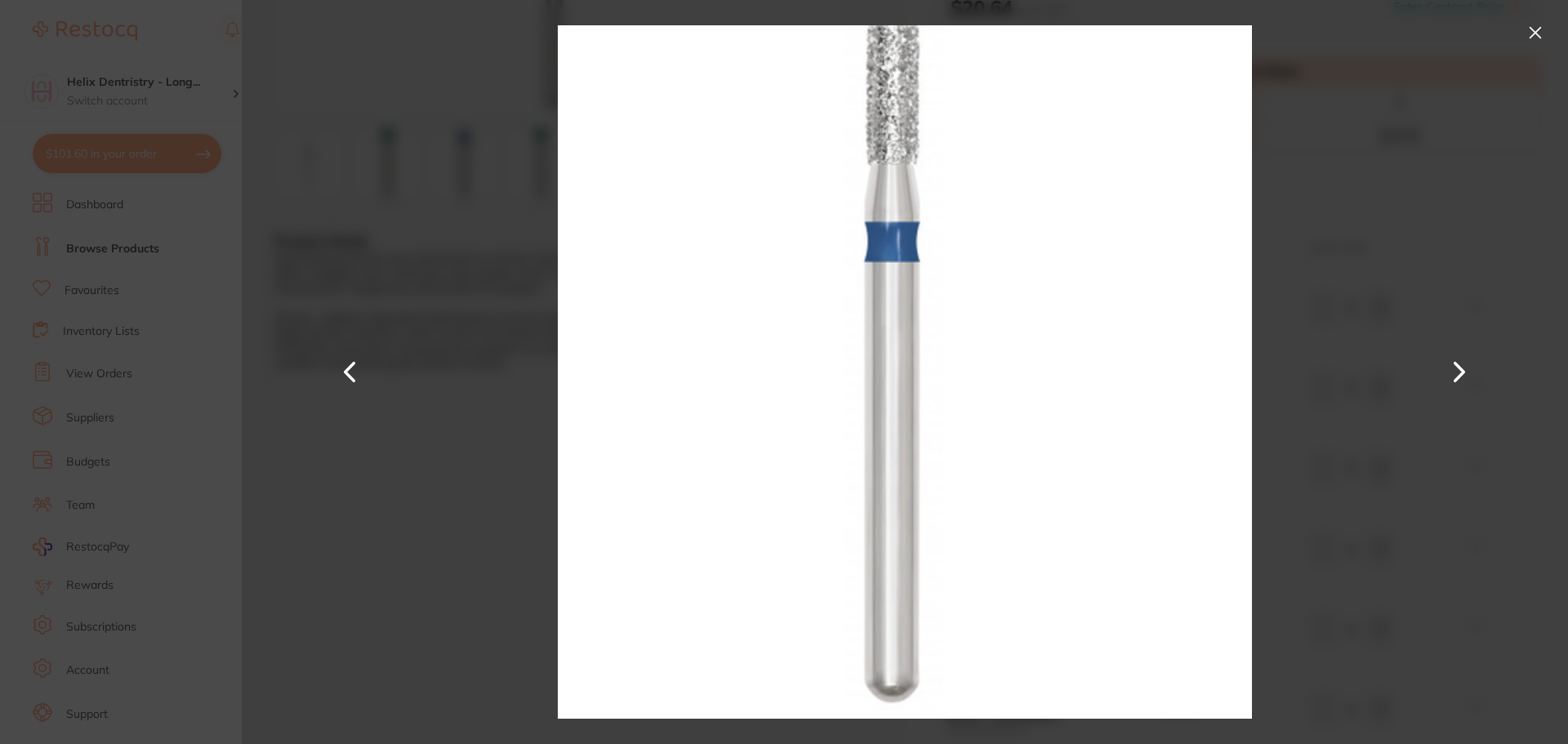
click at [1536, 29] on button at bounding box center [1535, 33] width 26 height 26
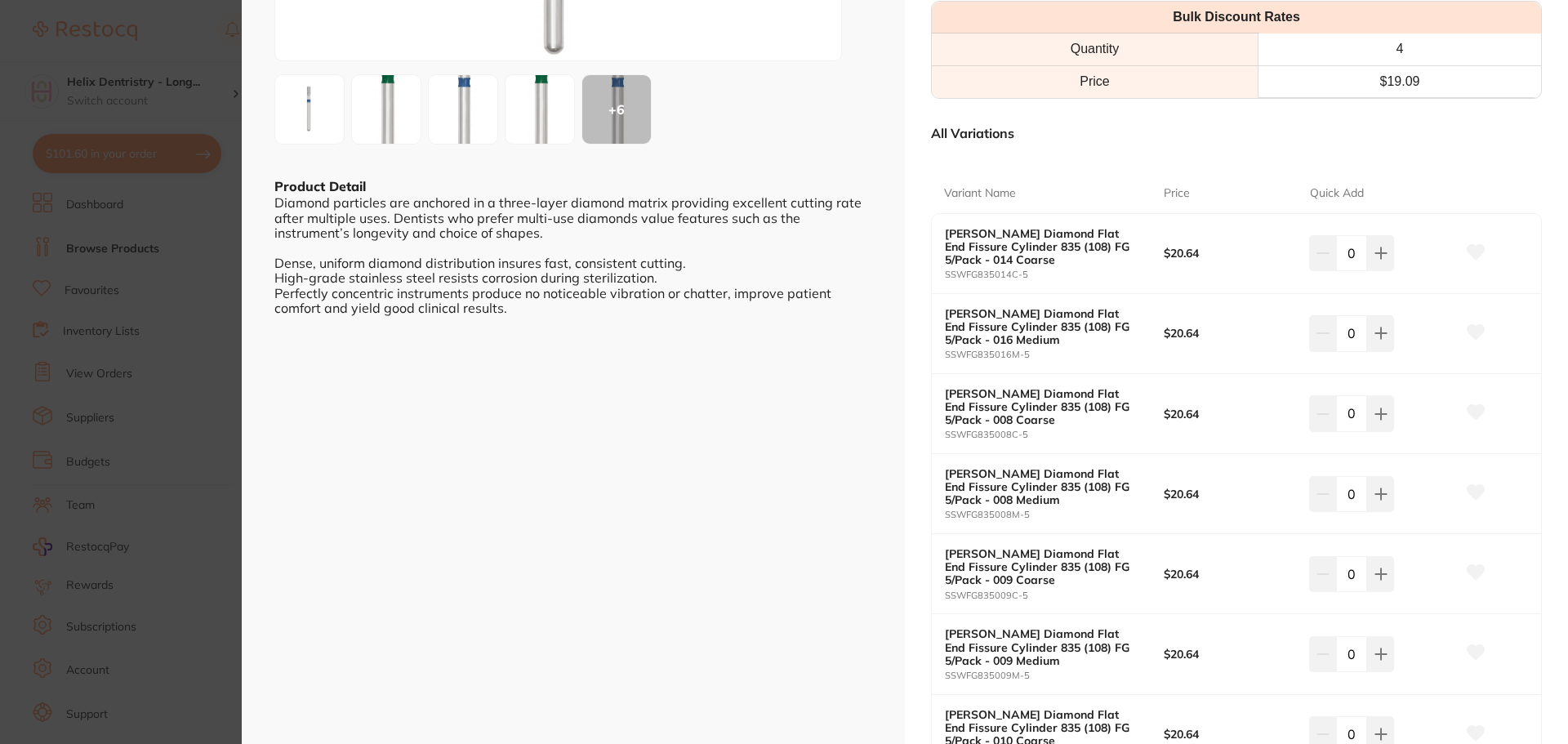
scroll to position [326, 0]
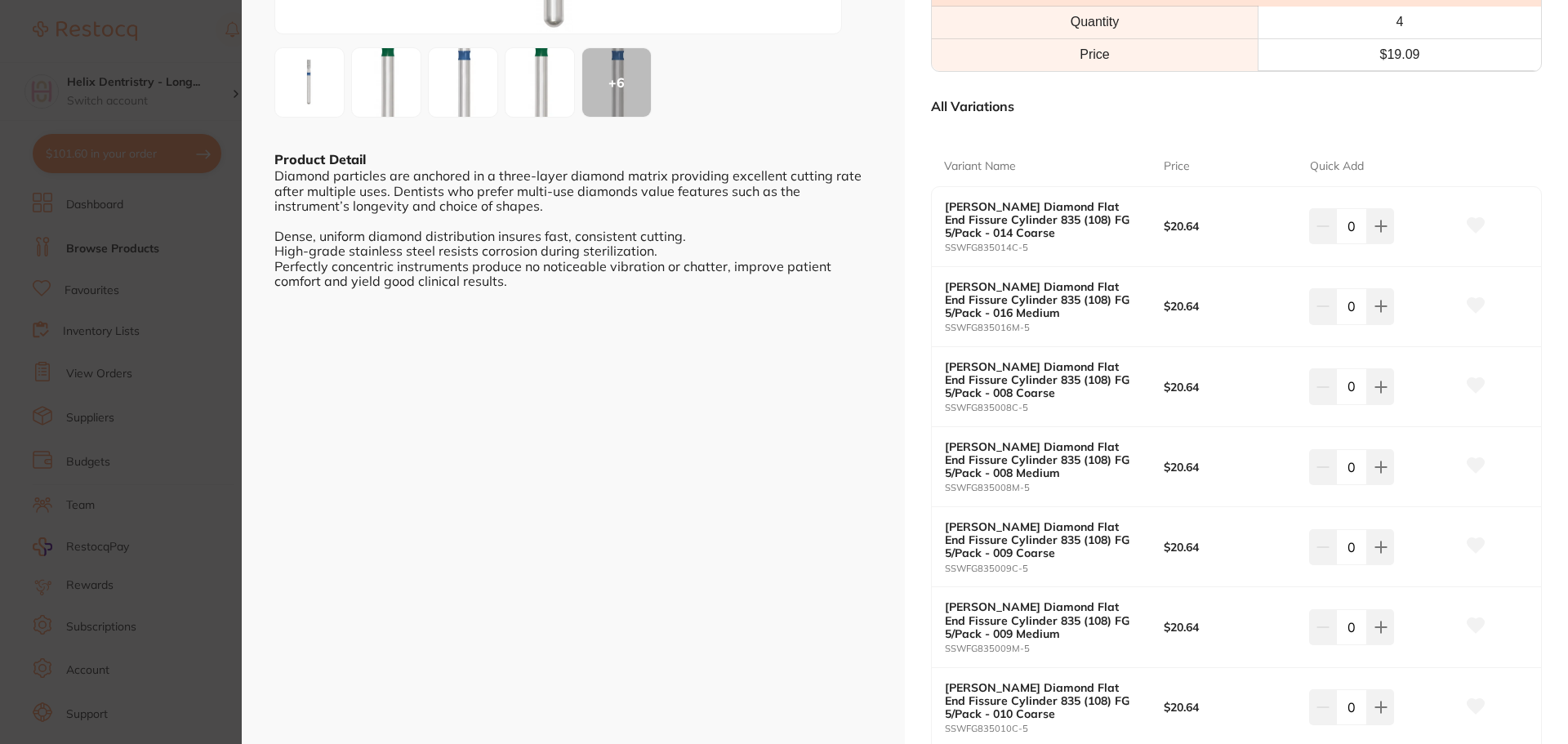
click at [184, 321] on section "SS White Diamond Flat End Fissure Cylinder 835 (108) FG 5/Pack other by Healthw…" at bounding box center [784, 372] width 1568 height 744
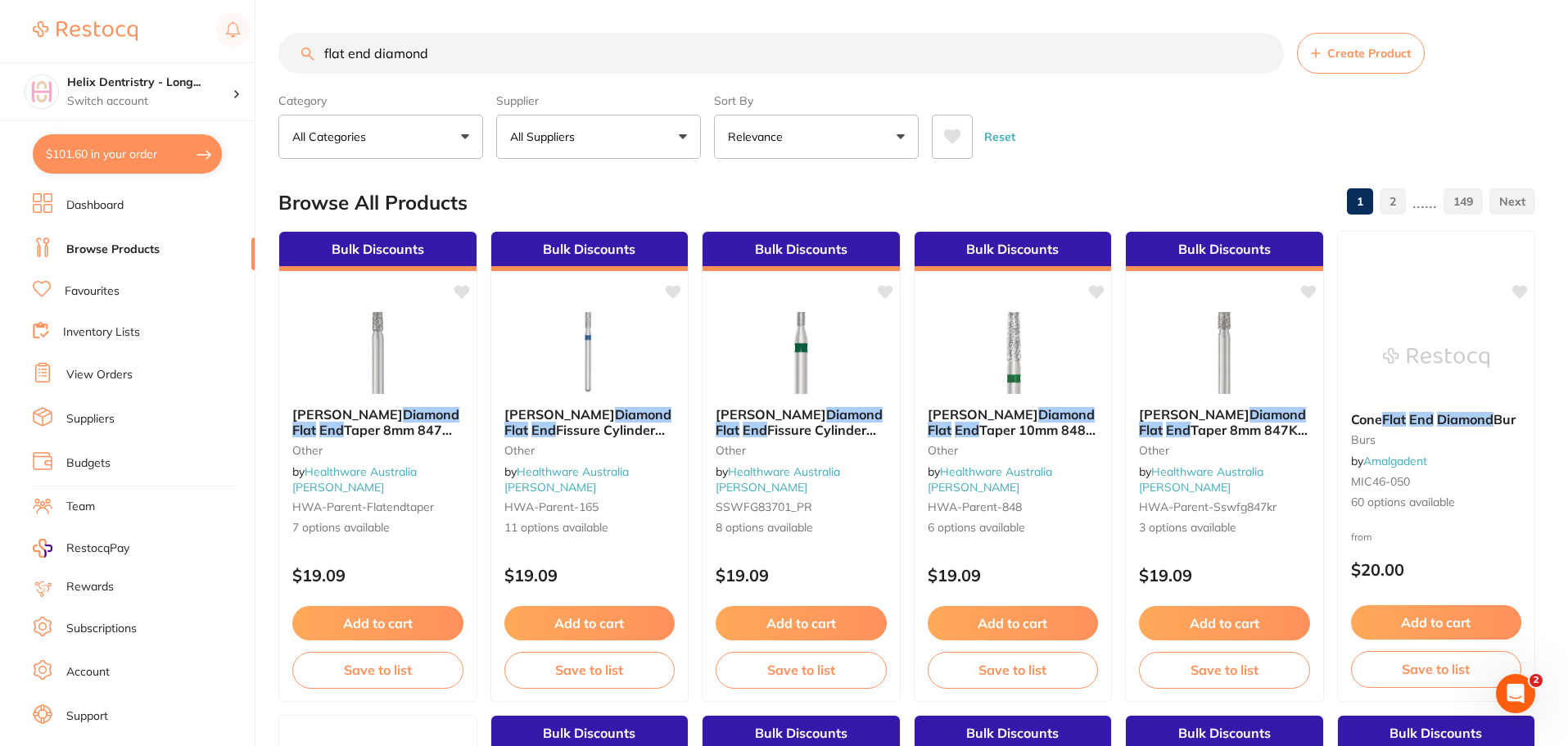
click at [473, 58] on input "flat end diamond" at bounding box center [781, 54] width 1005 height 41
click at [473, 55] on input "flat end diamond" at bounding box center [781, 54] width 1005 height 41
click at [379, 54] on input "flat end diamond" at bounding box center [781, 54] width 1005 height 41
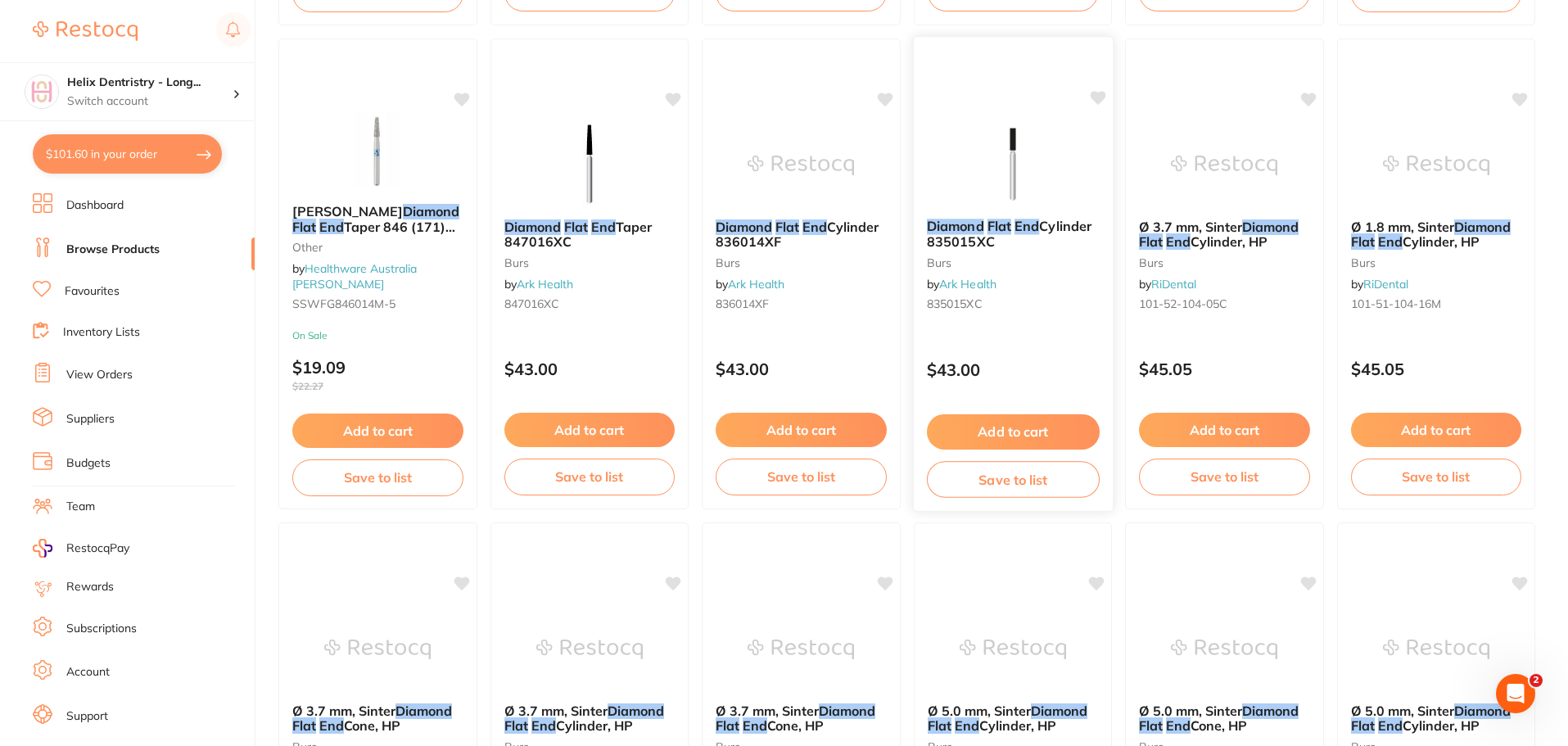
scroll to position [2128, 0]
click at [1012, 239] on b "Diamond Flat End Cylinder 835015XC" at bounding box center [1012, 233] width 173 height 31
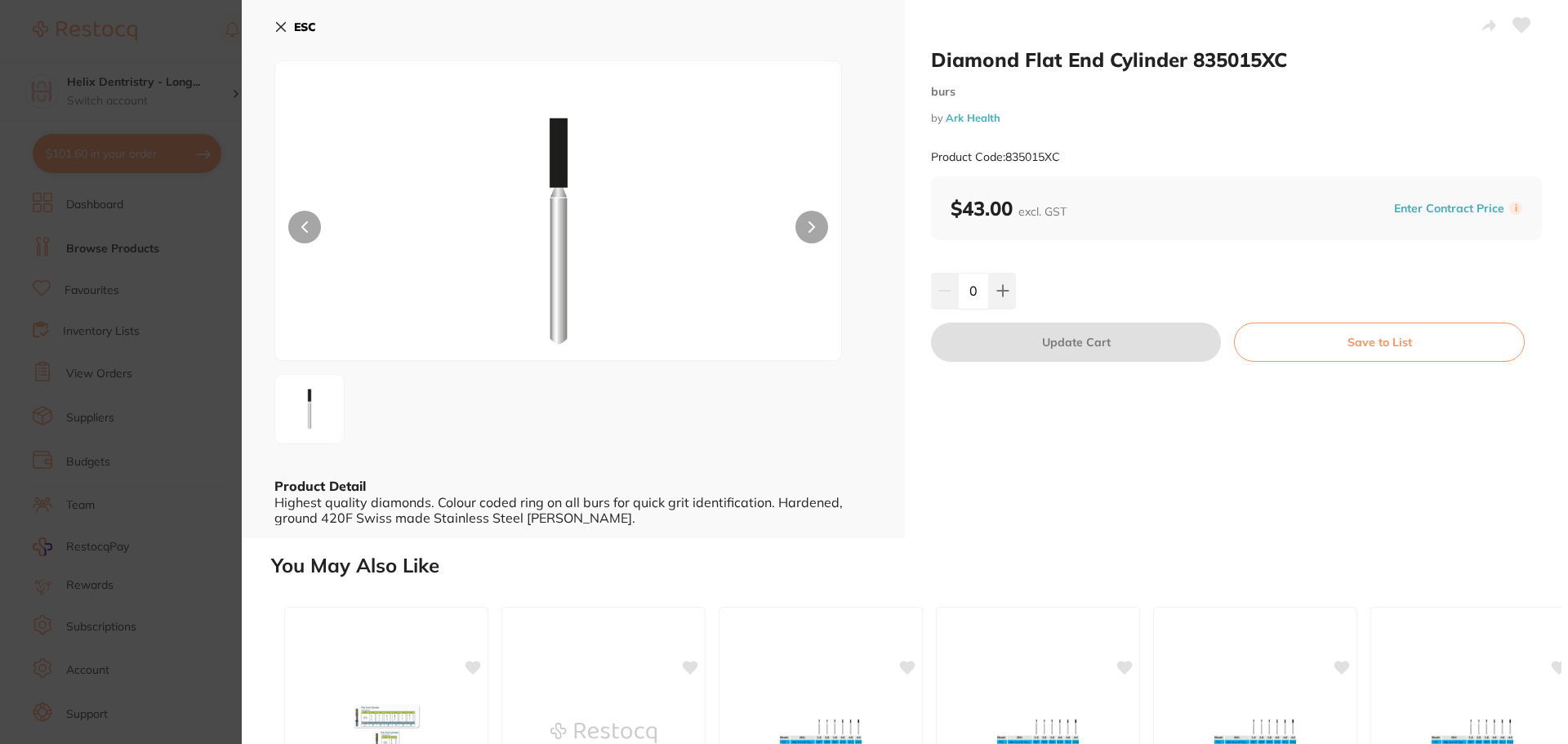
click at [219, 190] on section "Diamond Flat End Cylinder 835015XC burs by Ark Health Product Code: 835015XC ES…" at bounding box center [784, 372] width 1568 height 744
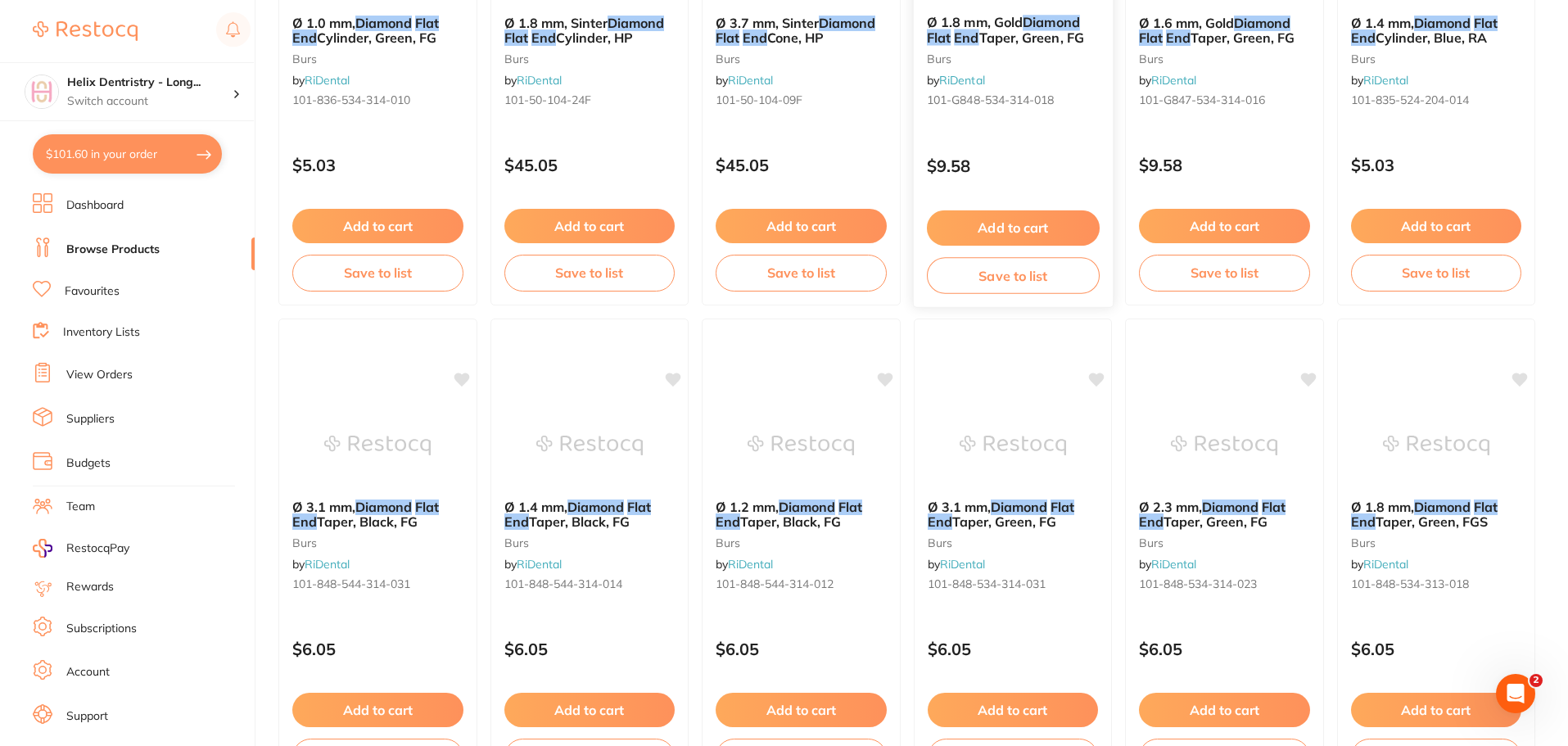
scroll to position [3912, 0]
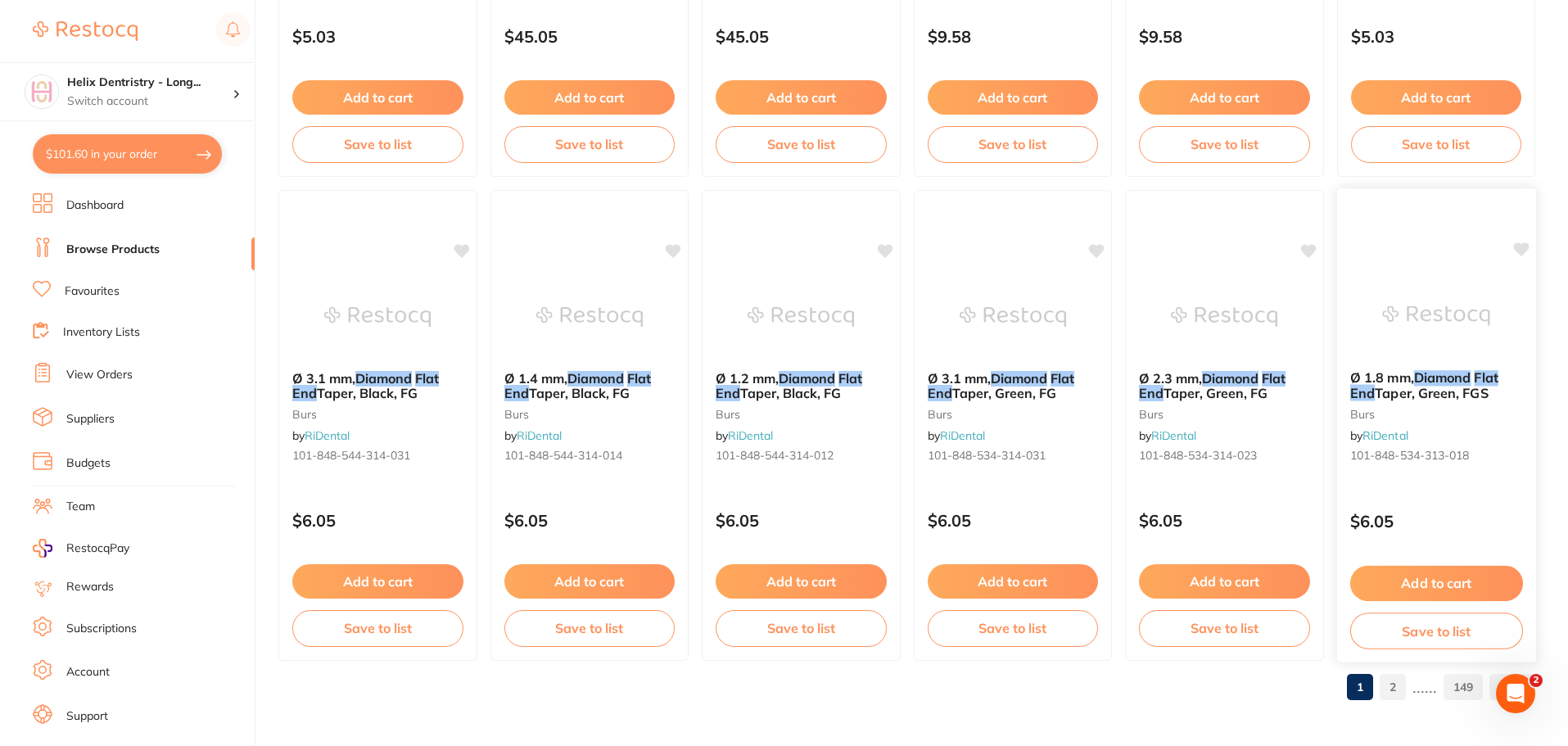
click at [1433, 443] on div "Ø 1.8 mm, Diamond Flat End Taper, Green, FGS burs by RiDental 101-848-534-313-0…" at bounding box center [1435, 420] width 199 height 126
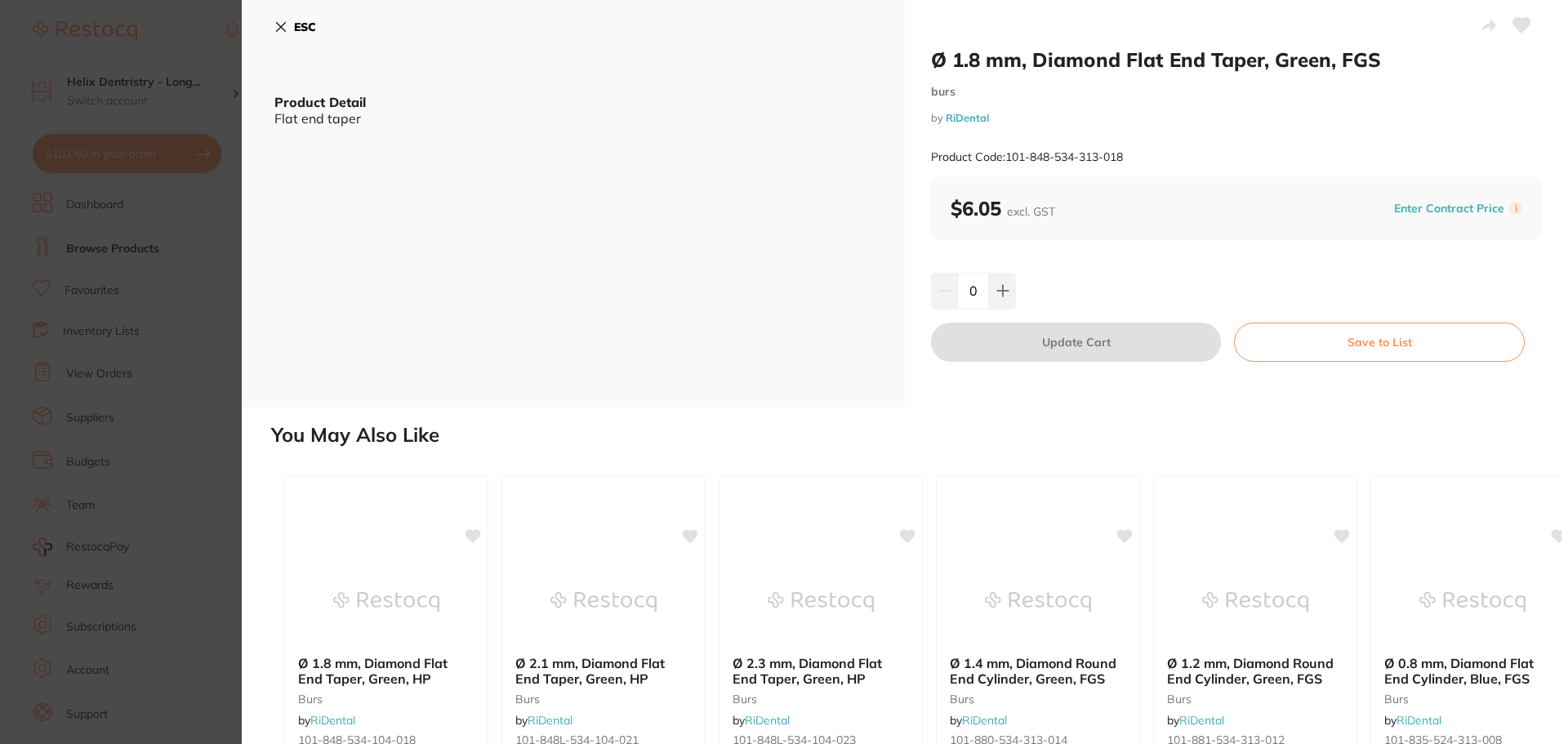
click at [142, 323] on section "Ø 1.8 mm, Diamond Flat End Taper, Green, FGS burs by RiDental Product Code: 101…" at bounding box center [784, 372] width 1568 height 744
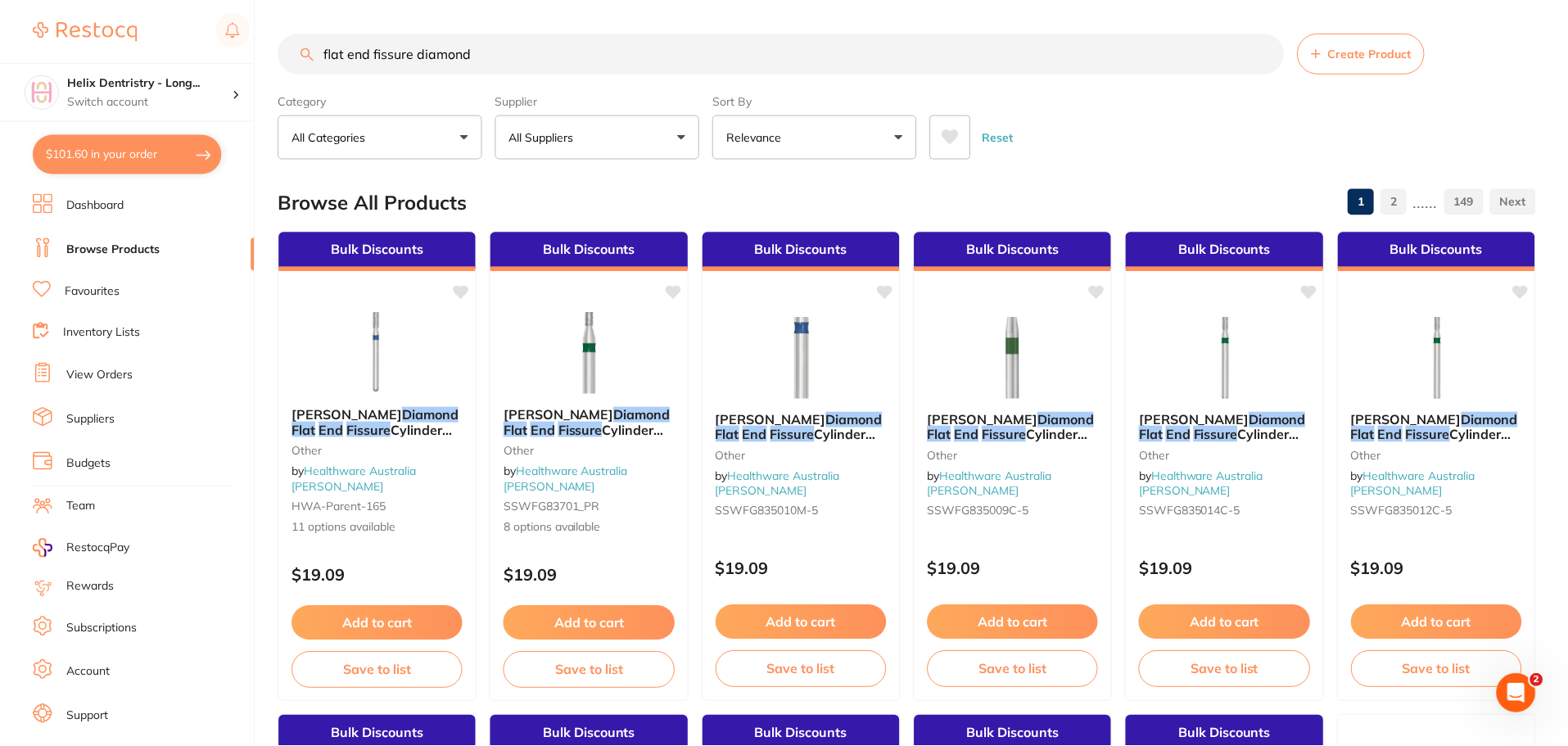
scroll to position [3912, 0]
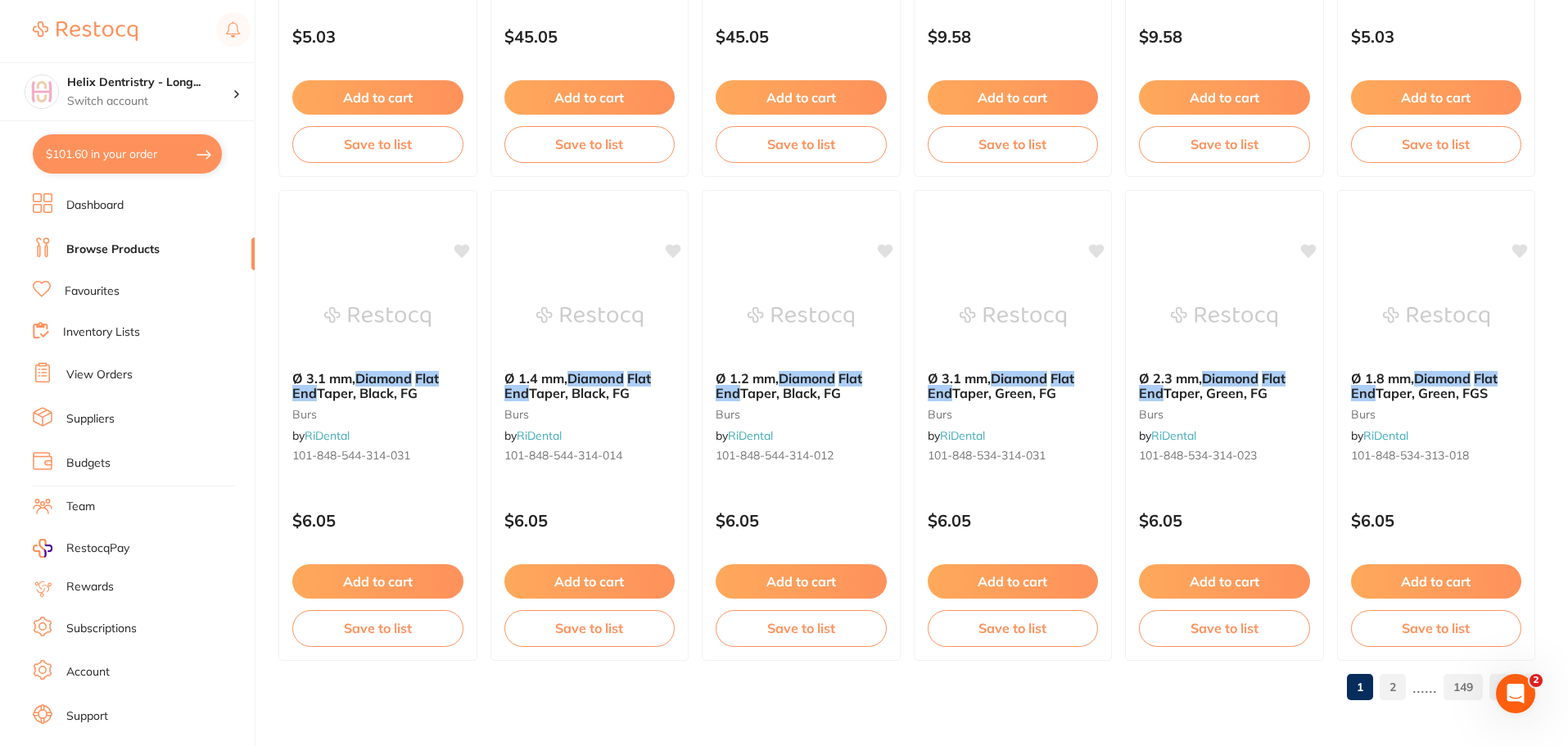
click at [1399, 685] on link "2" at bounding box center [1393, 687] width 26 height 33
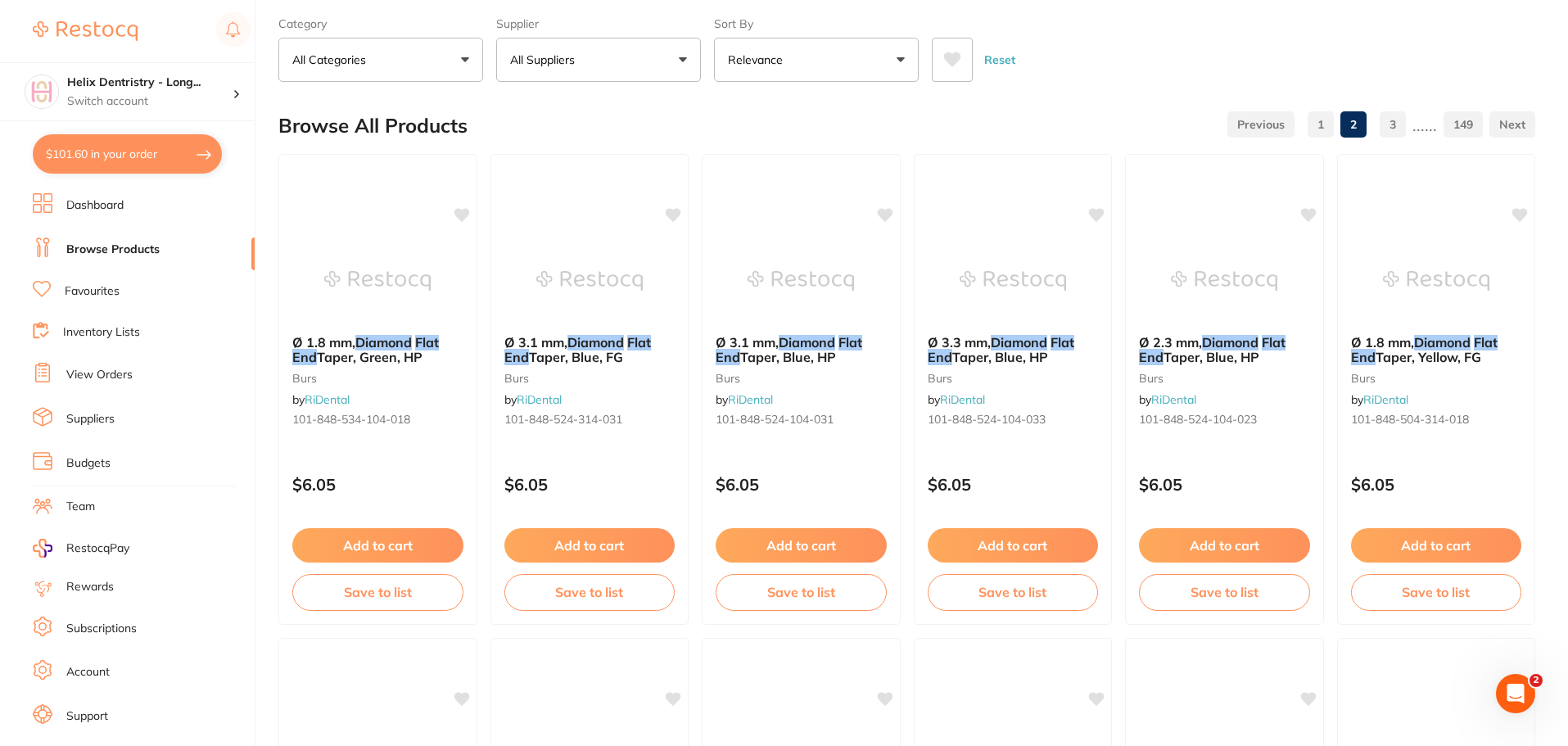
scroll to position [0, 0]
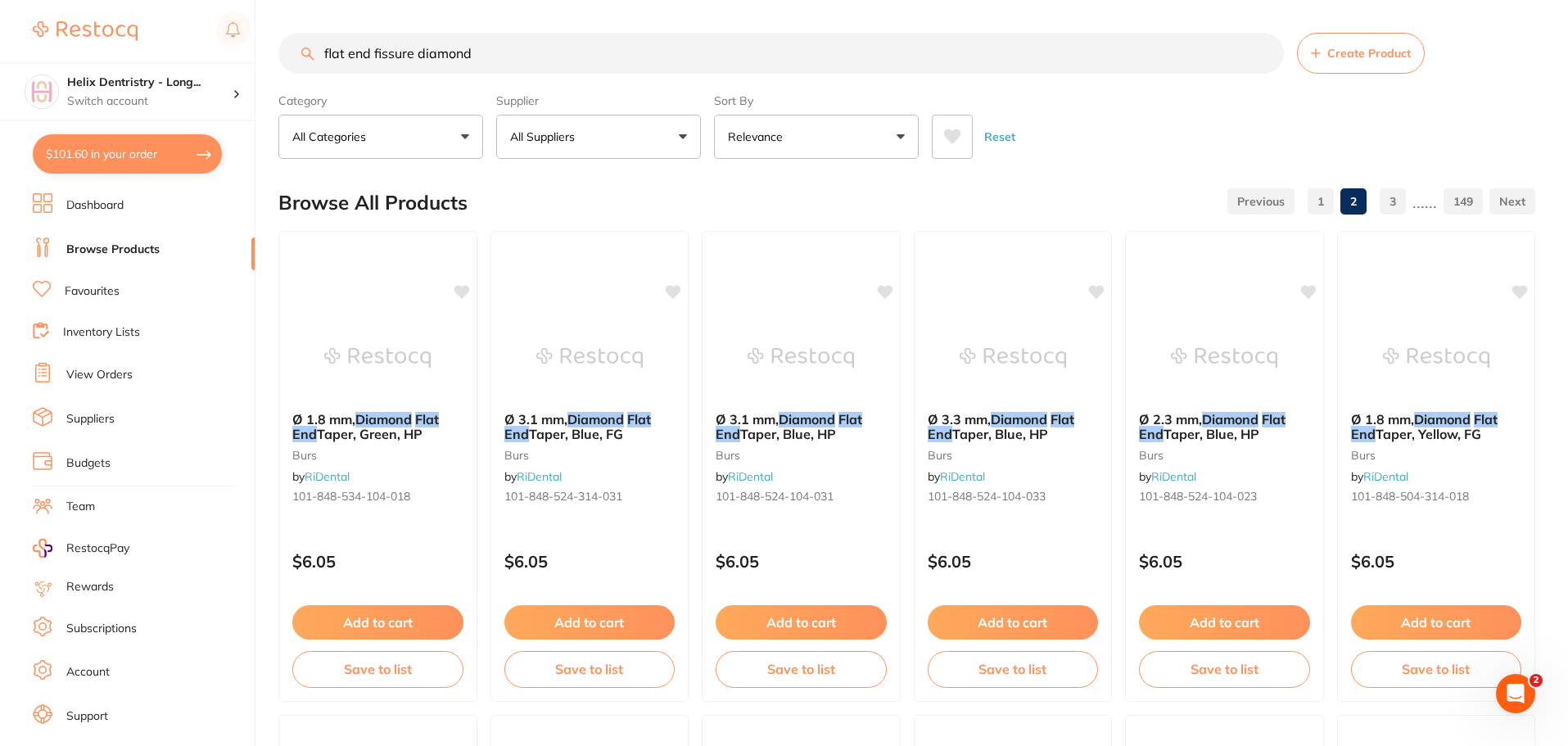
click at [501, 50] on input "flat end fissure diamond" at bounding box center [781, 54] width 1005 height 41
type input "flat end fissure"
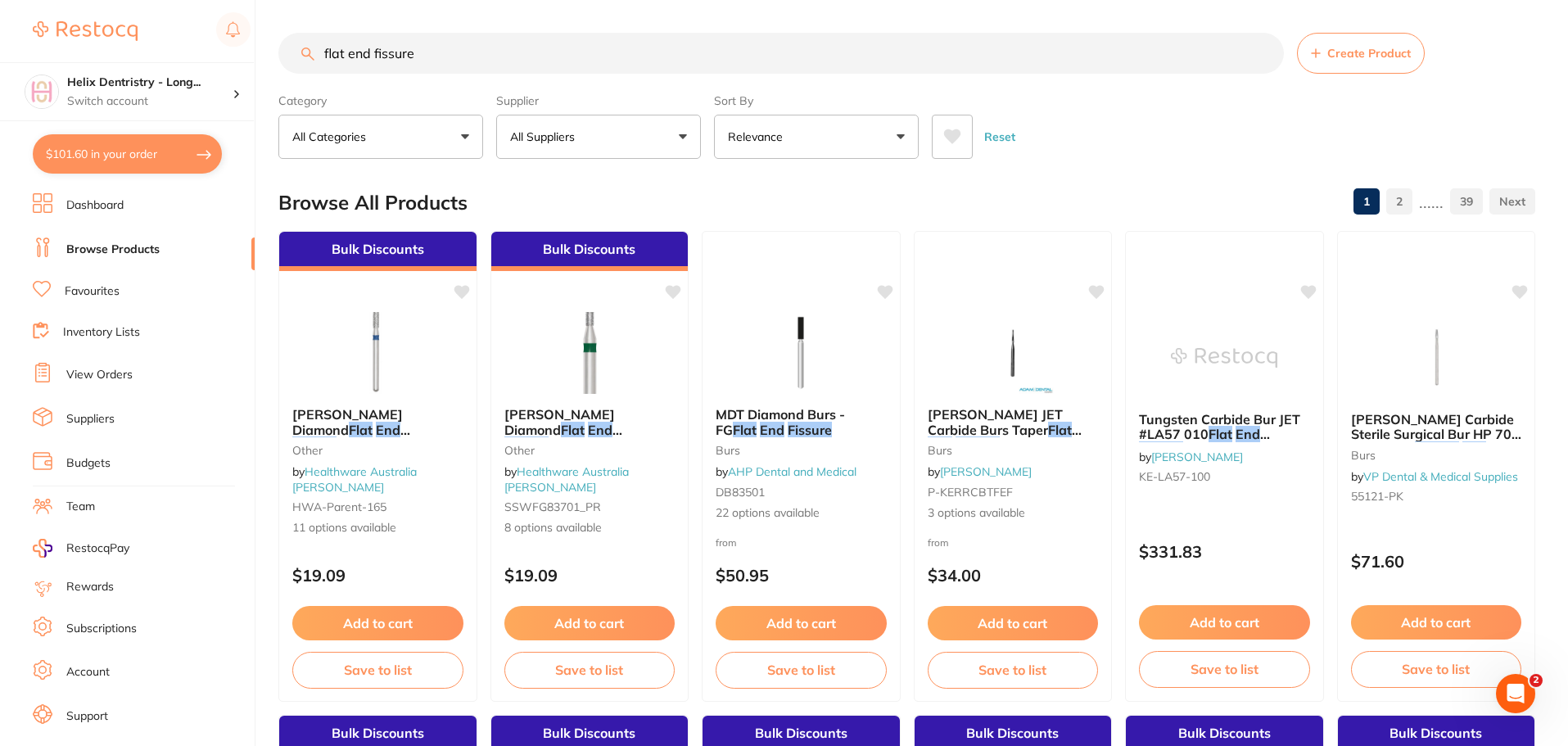
click at [653, 151] on button "All Suppliers" at bounding box center [599, 137] width 205 height 45
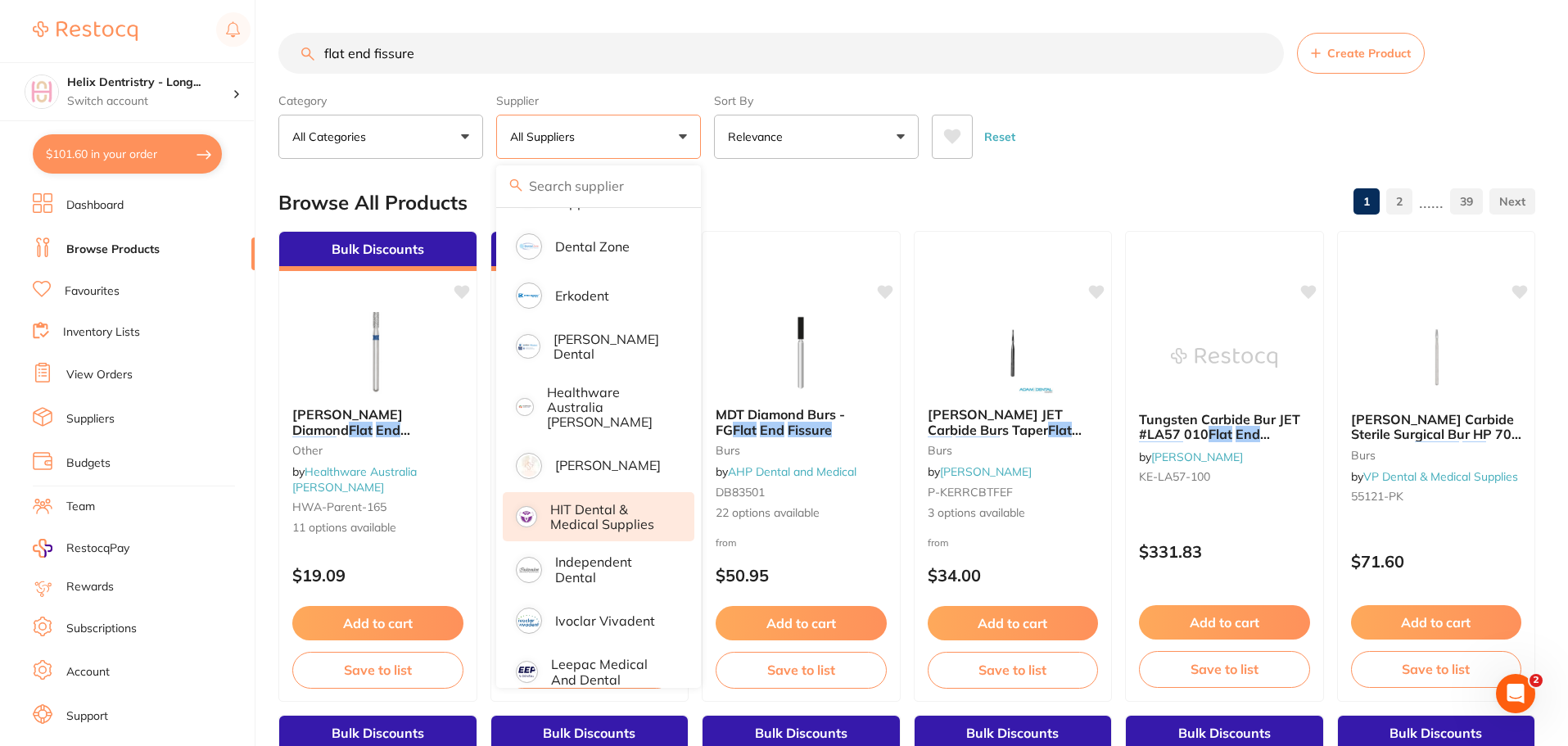
scroll to position [492, 0]
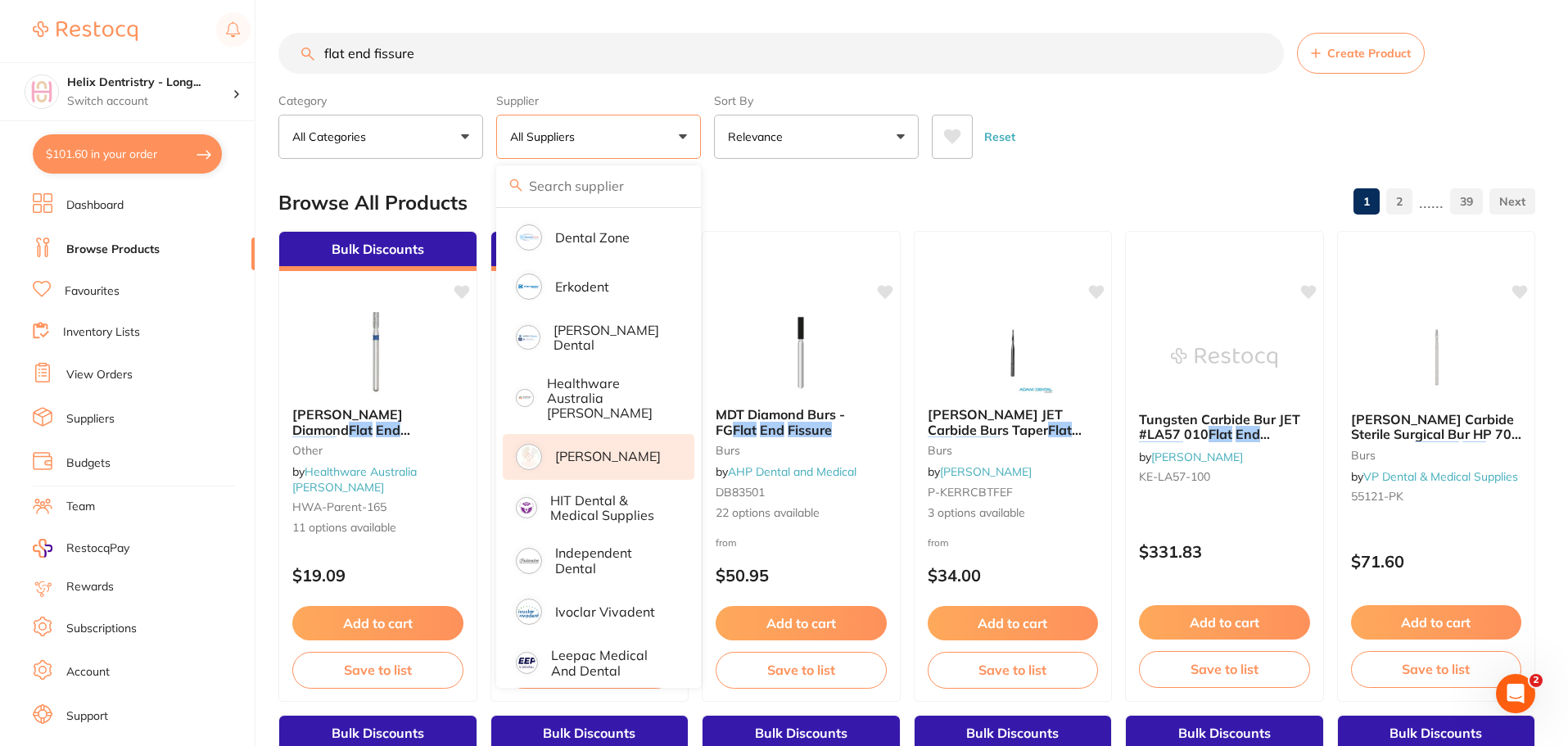
click at [592, 449] on p "[PERSON_NAME]" at bounding box center [608, 456] width 106 height 15
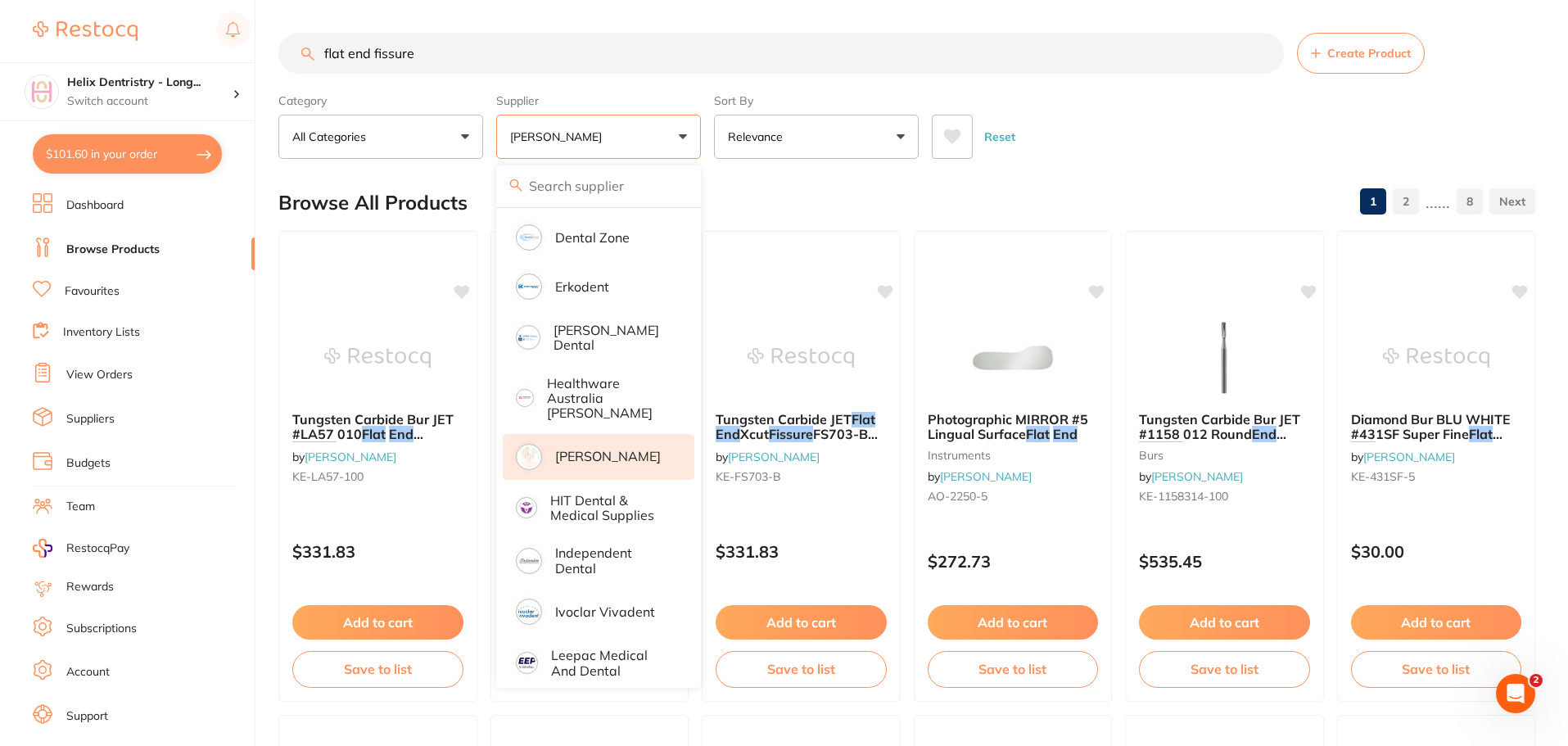
scroll to position [0, 0]
click at [780, 183] on div "Browse All Products 1 2 ...... 8" at bounding box center [906, 202] width 1257 height 55
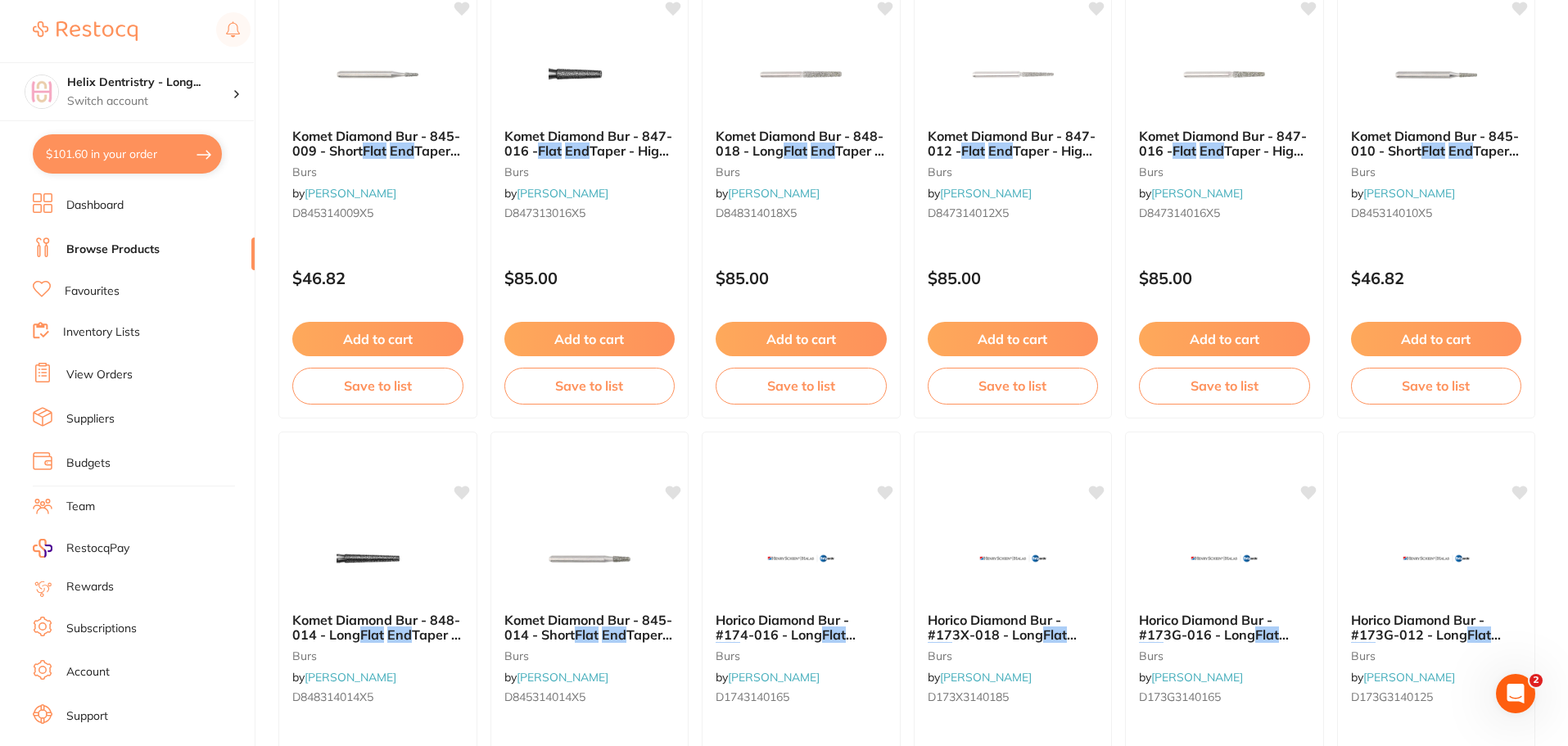
scroll to position [1883, 0]
